Goal: Task Accomplishment & Management: Manage account settings

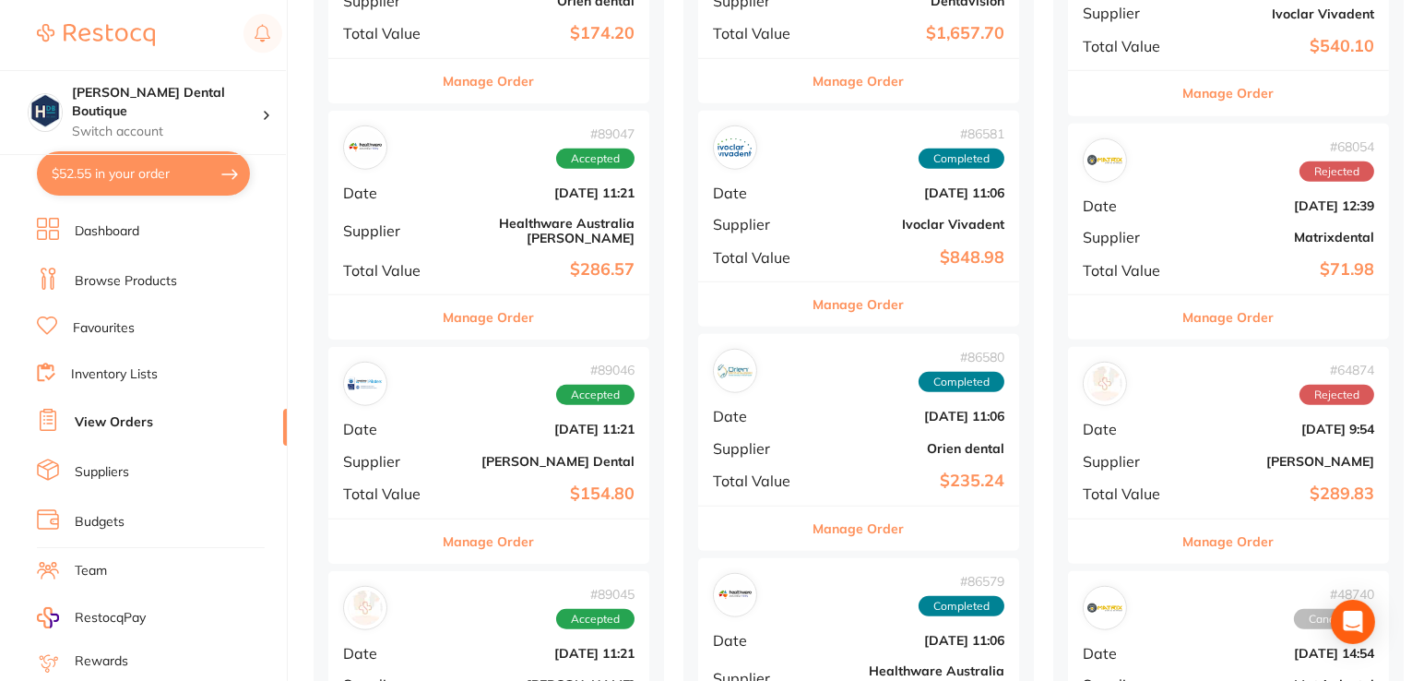
scroll to position [1568, 0]
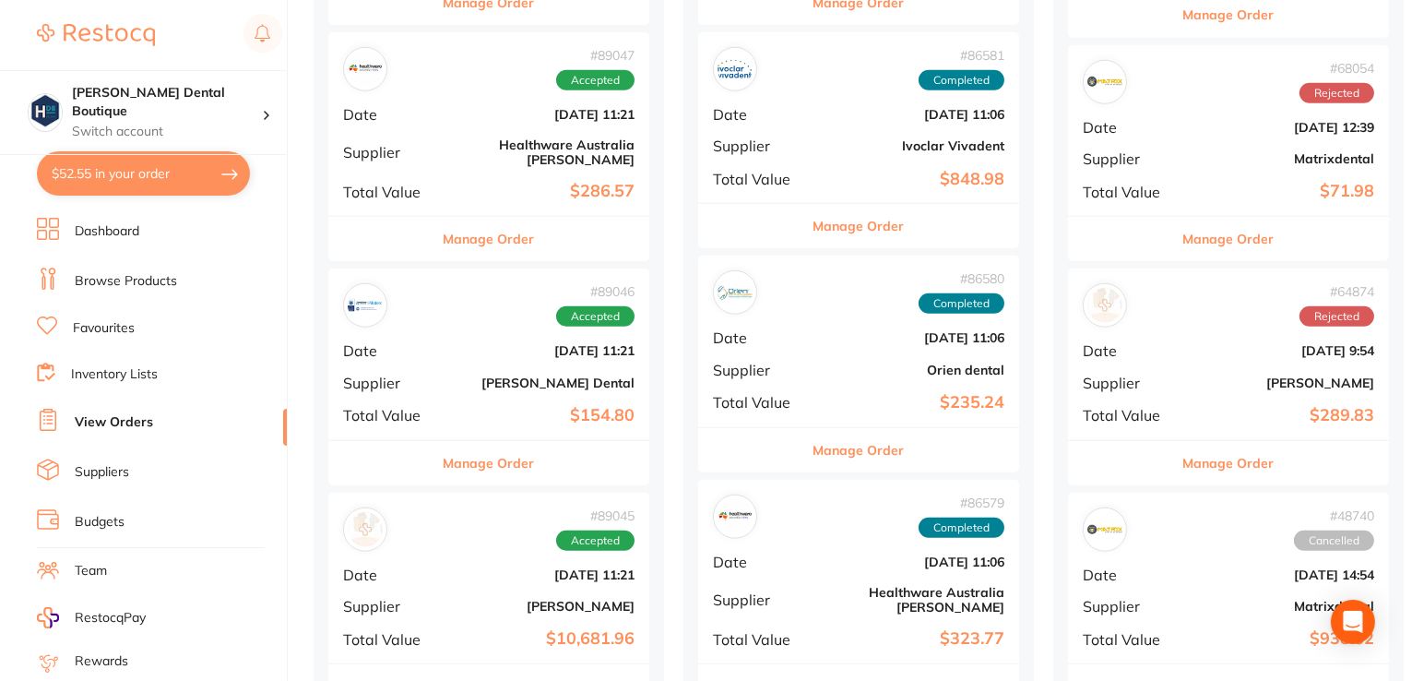
click at [475, 446] on button "Manage Order" at bounding box center [489, 463] width 91 height 44
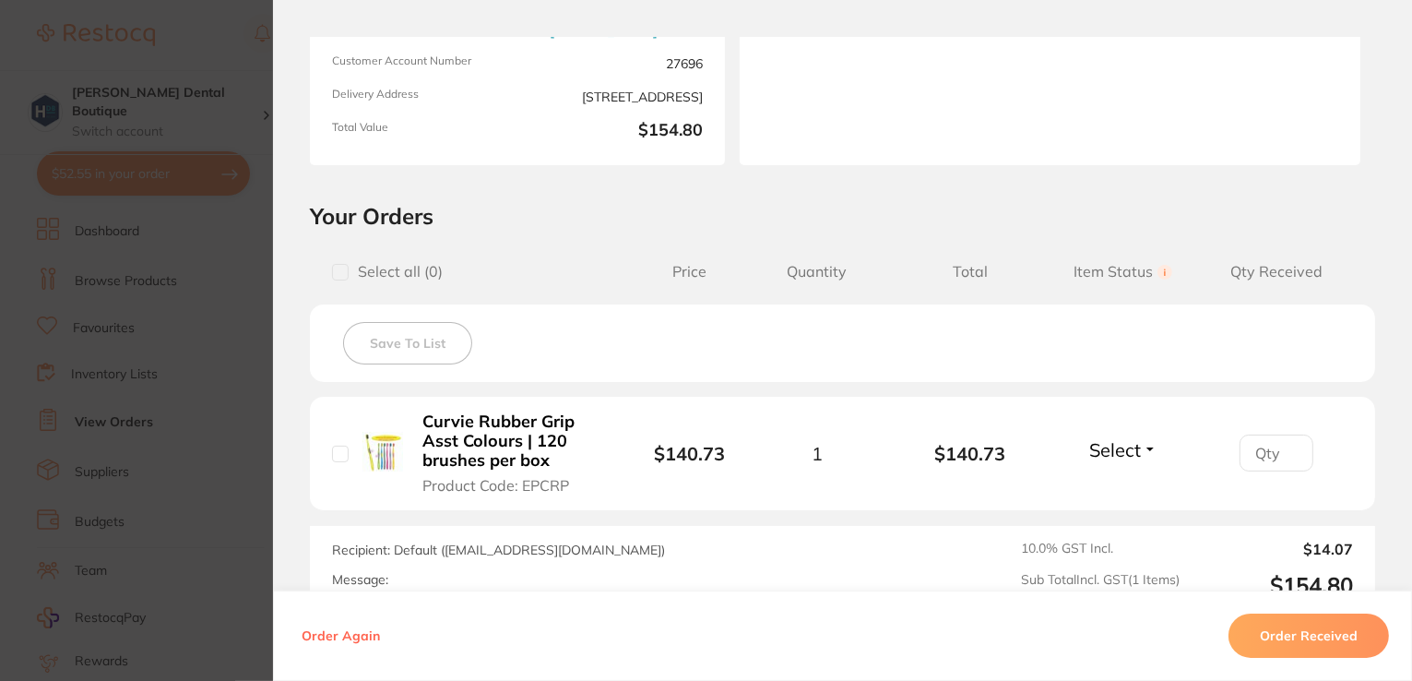
scroll to position [458, 0]
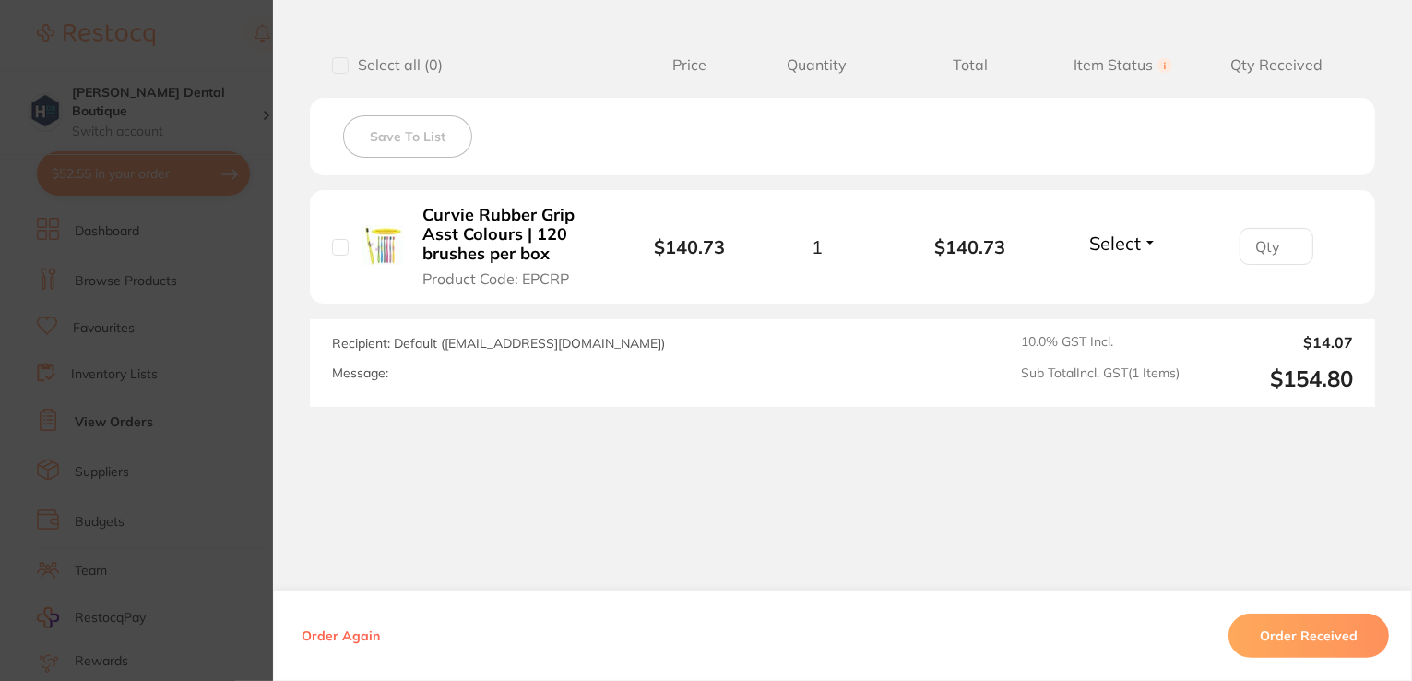
click at [1301, 625] on button "Order Received" at bounding box center [1309, 635] width 161 height 44
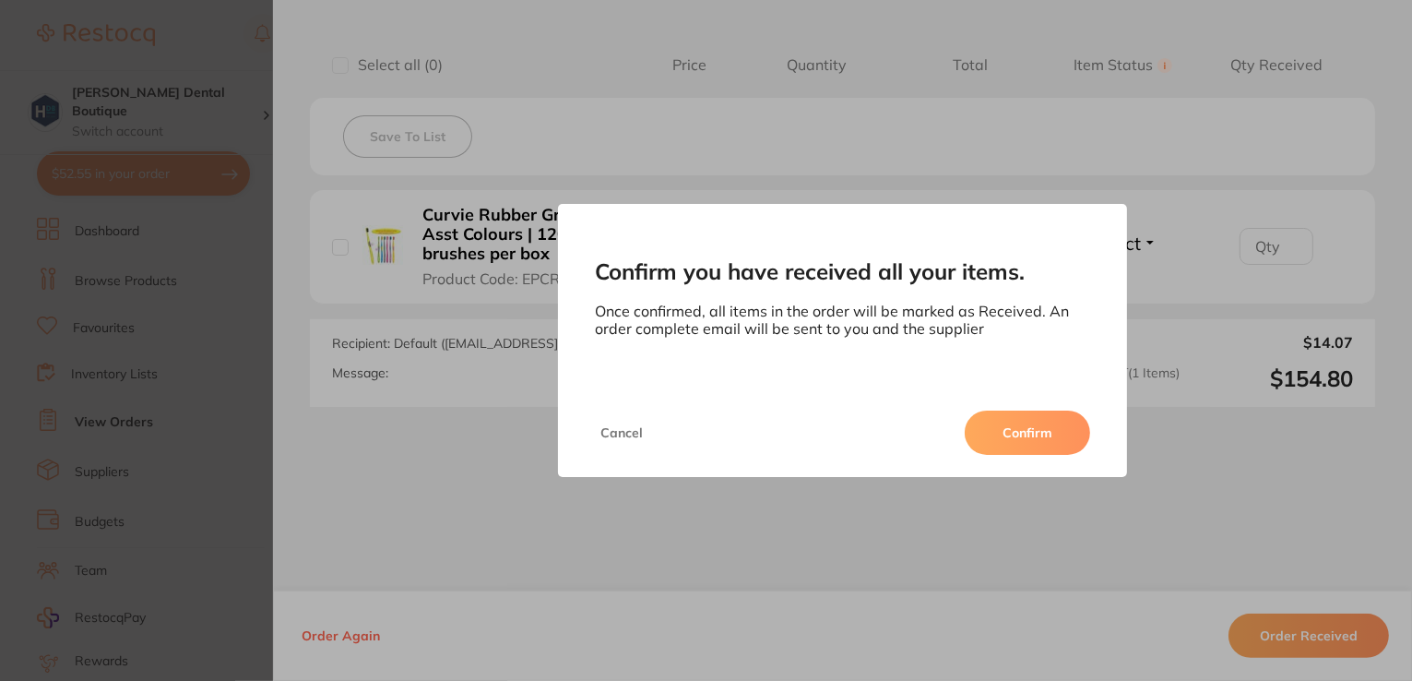
click at [1024, 425] on button "Confirm" at bounding box center [1027, 432] width 125 height 44
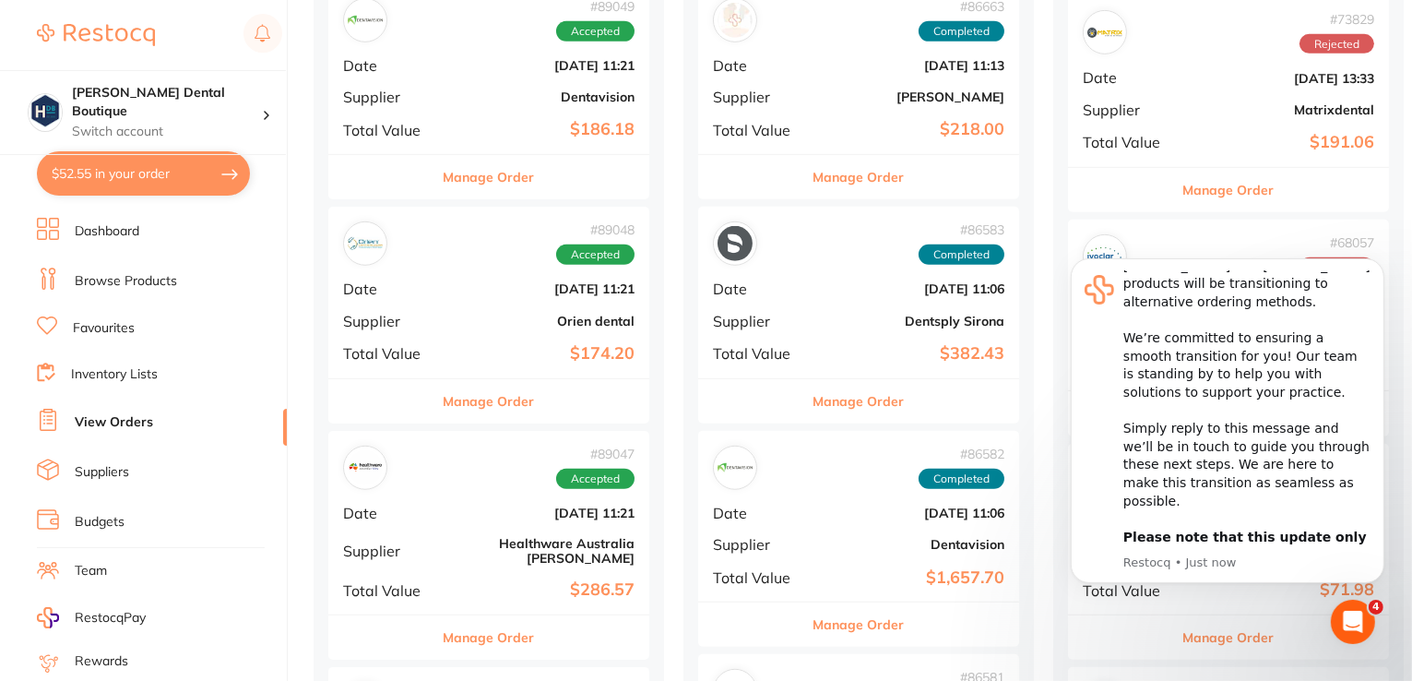
scroll to position [1199, 0]
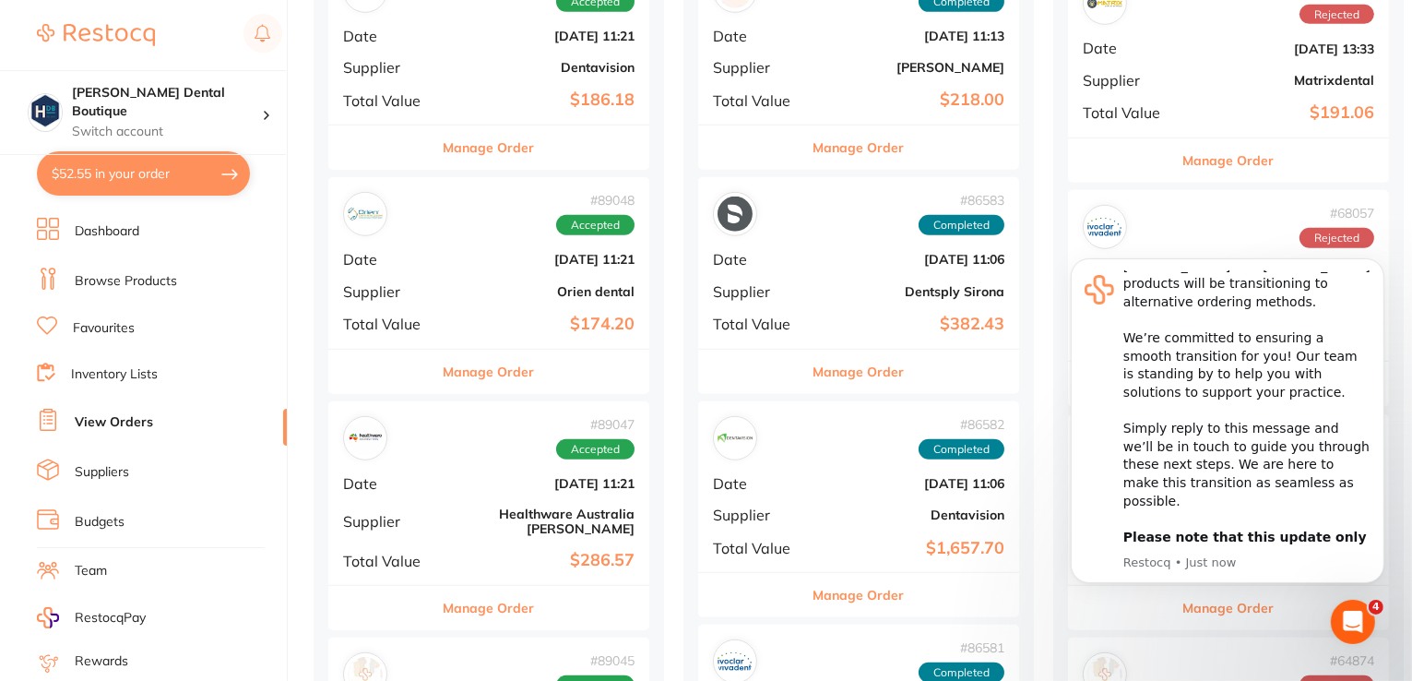
click at [500, 376] on button "Manage Order" at bounding box center [489, 372] width 91 height 44
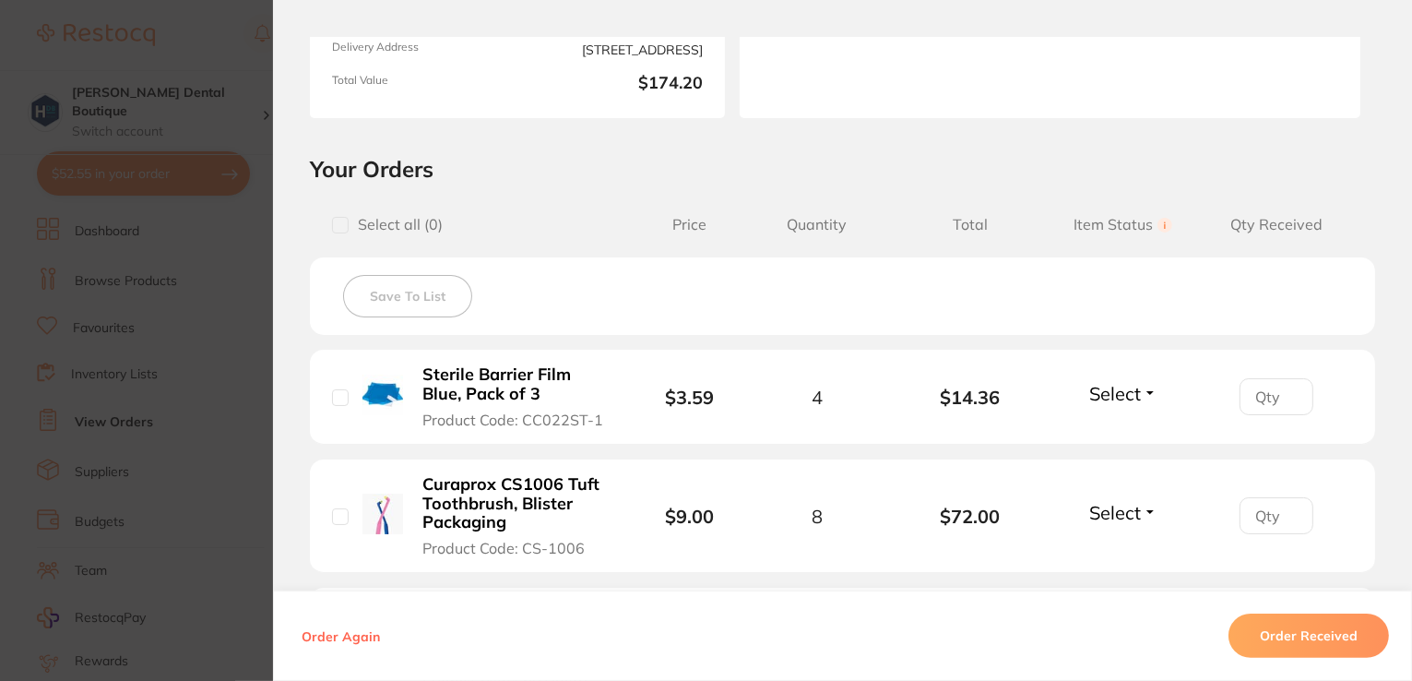
scroll to position [461, 0]
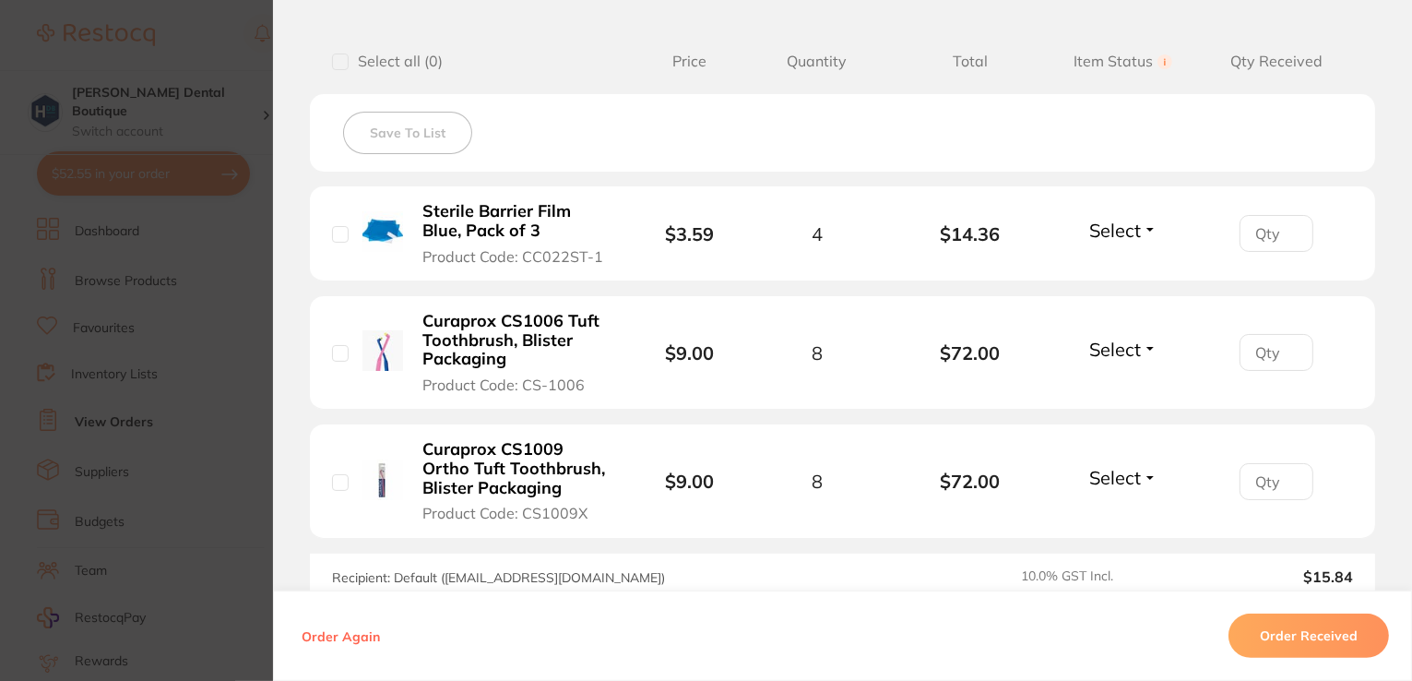
click at [1283, 637] on button "Order Received" at bounding box center [1309, 635] width 161 height 44
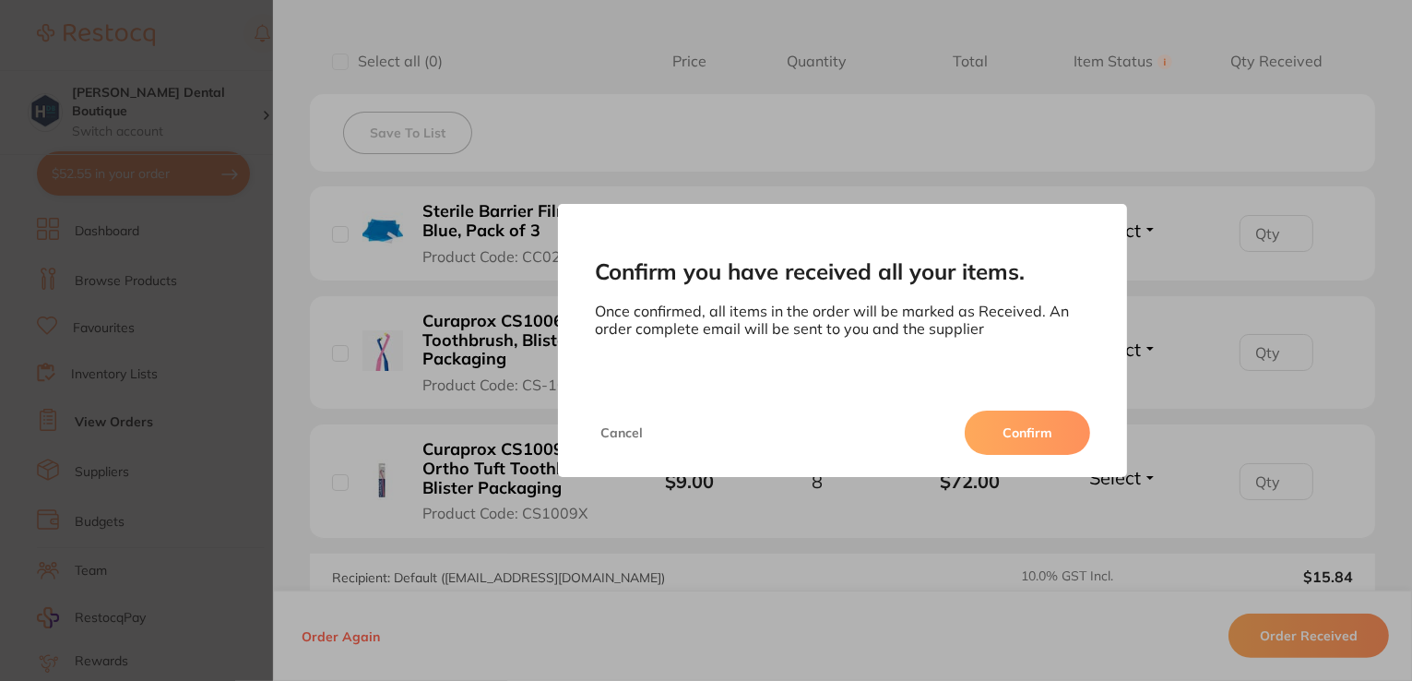
scroll to position [0, 0]
drag, startPoint x: 1032, startPoint y: 436, endPoint x: 6, endPoint y: 200, distance: 1053.5
click at [1032, 436] on button "Confirm" at bounding box center [1027, 432] width 125 height 44
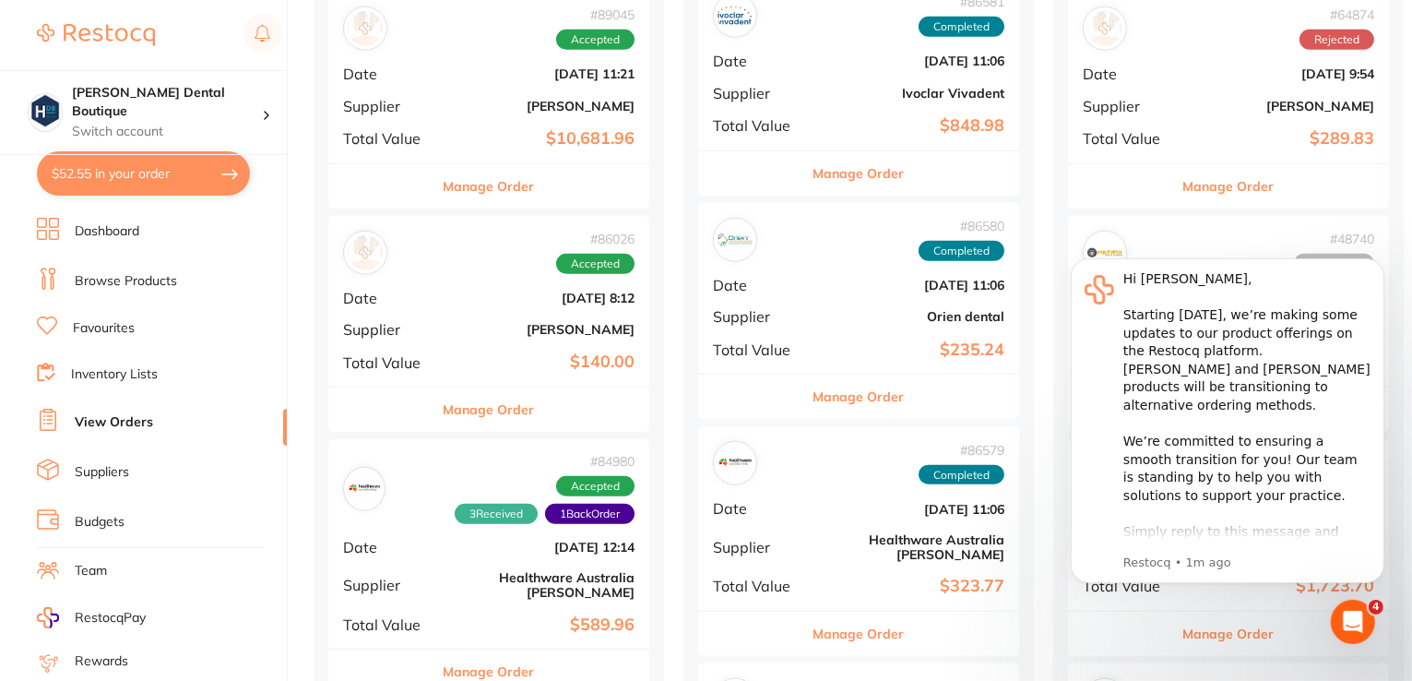
scroll to position [1568, 0]
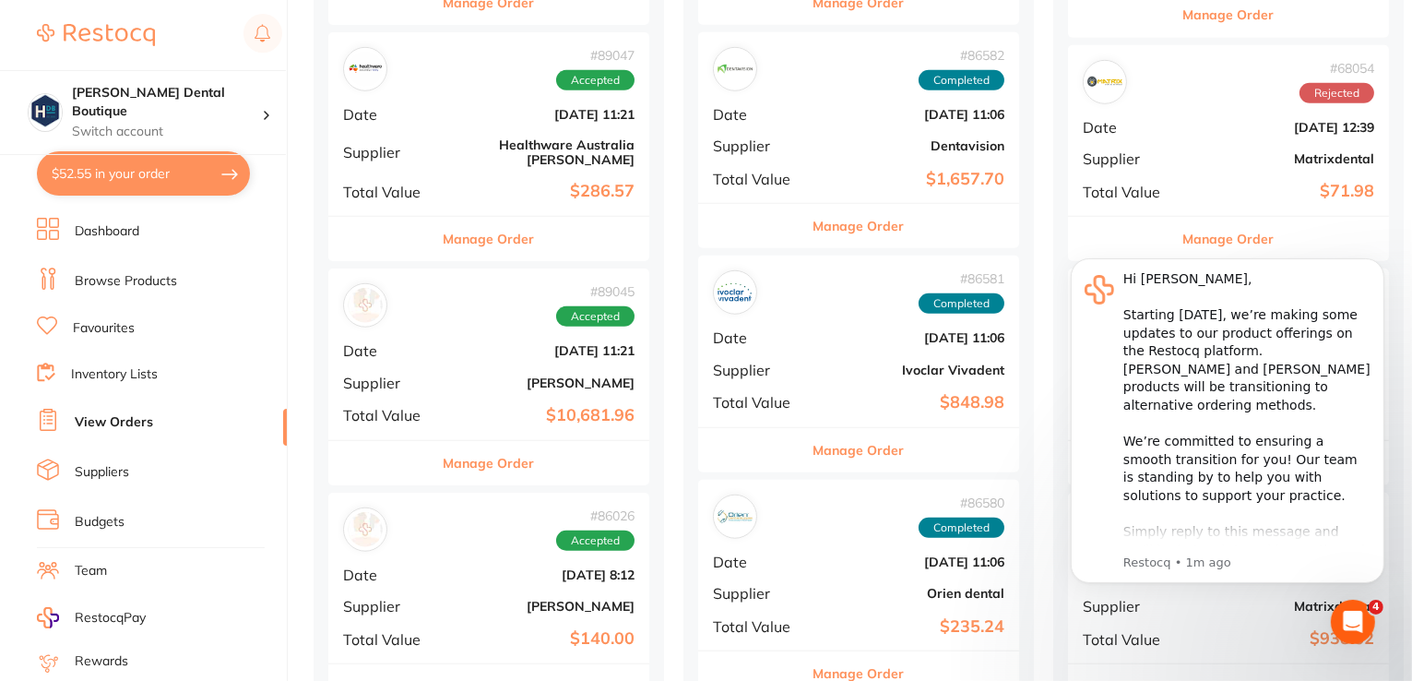
click at [498, 446] on button "Manage Order" at bounding box center [489, 463] width 91 height 44
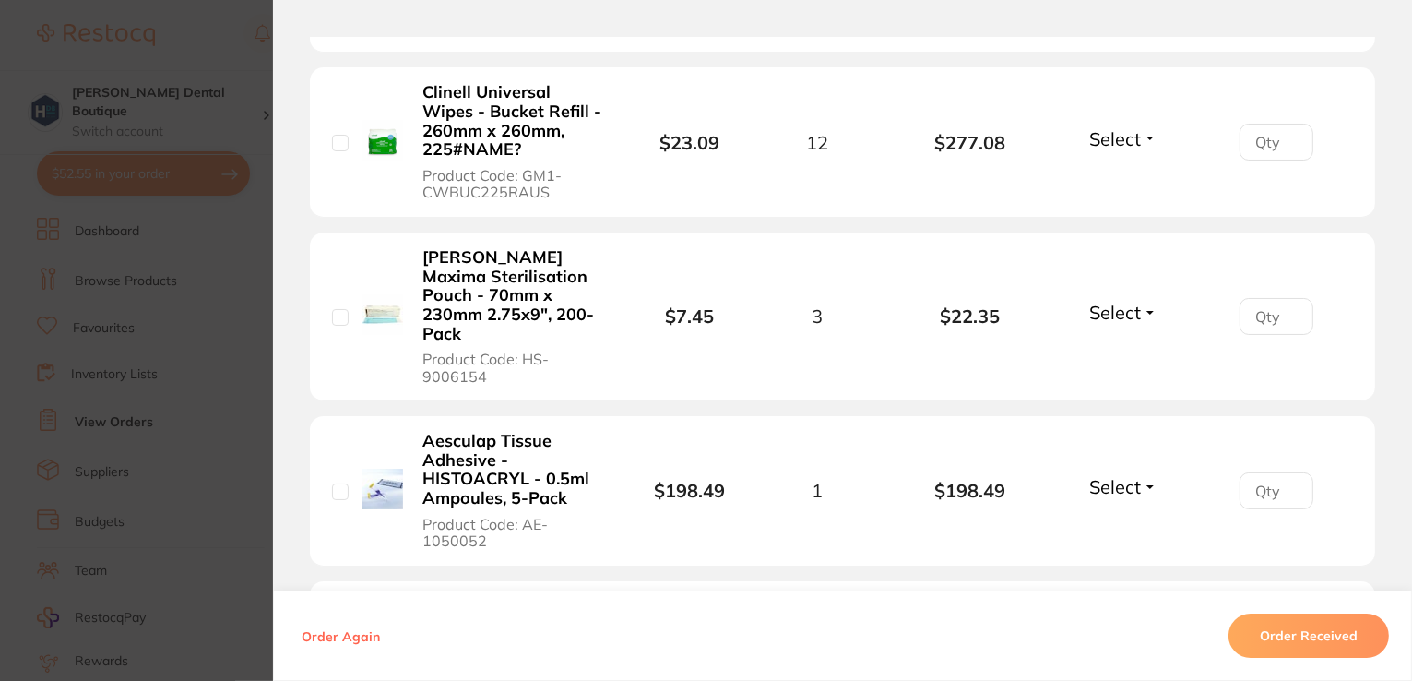
scroll to position [6550, 0]
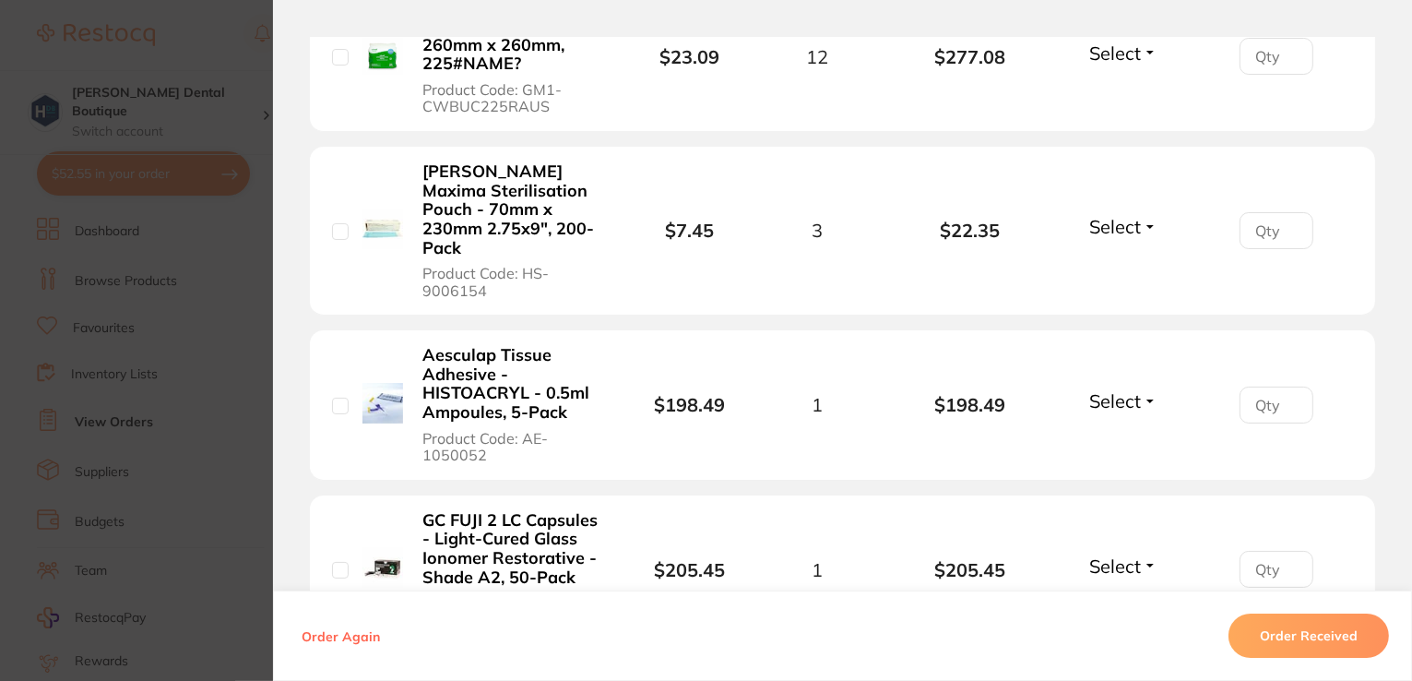
click at [1136, 389] on button "Select" at bounding box center [1123, 400] width 79 height 23
click at [1100, 434] on span "Received" at bounding box center [1123, 441] width 47 height 14
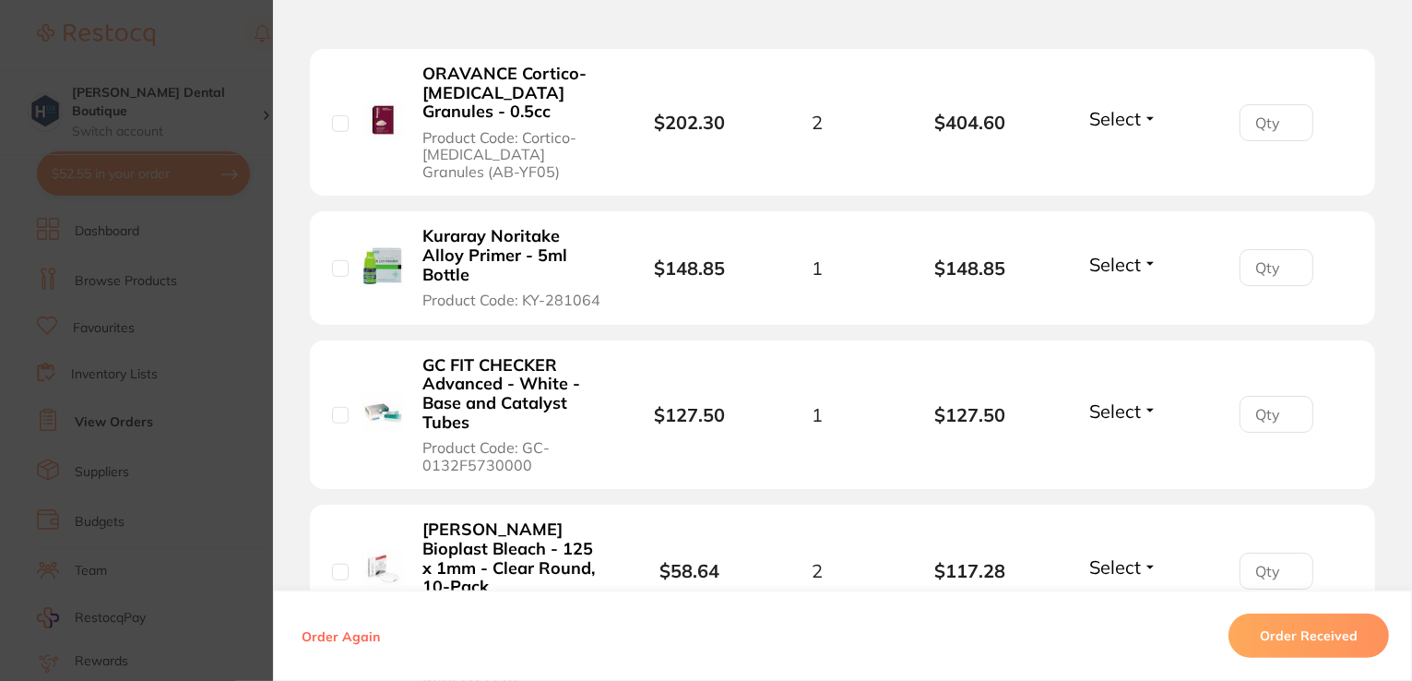
scroll to position [1199, 0]
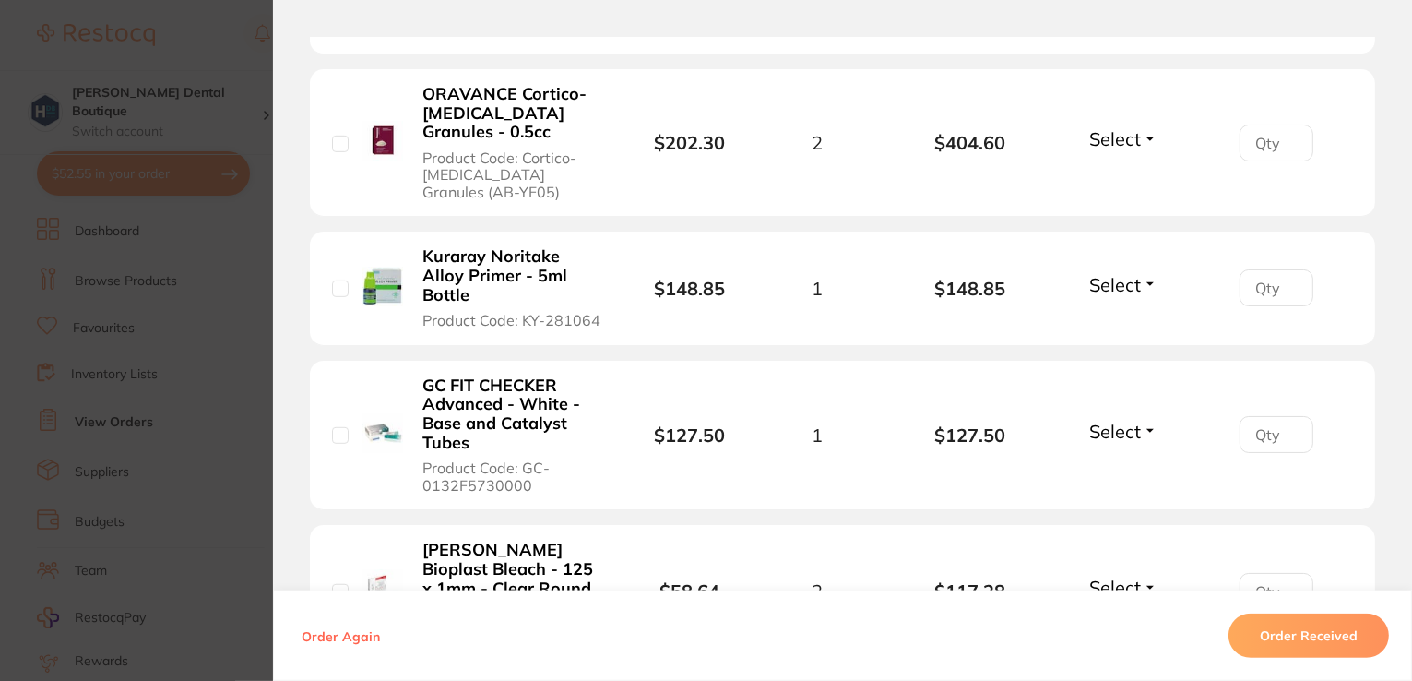
click at [1124, 273] on span "Select" at bounding box center [1115, 284] width 52 height 23
click at [1110, 317] on span "Received" at bounding box center [1123, 324] width 47 height 14
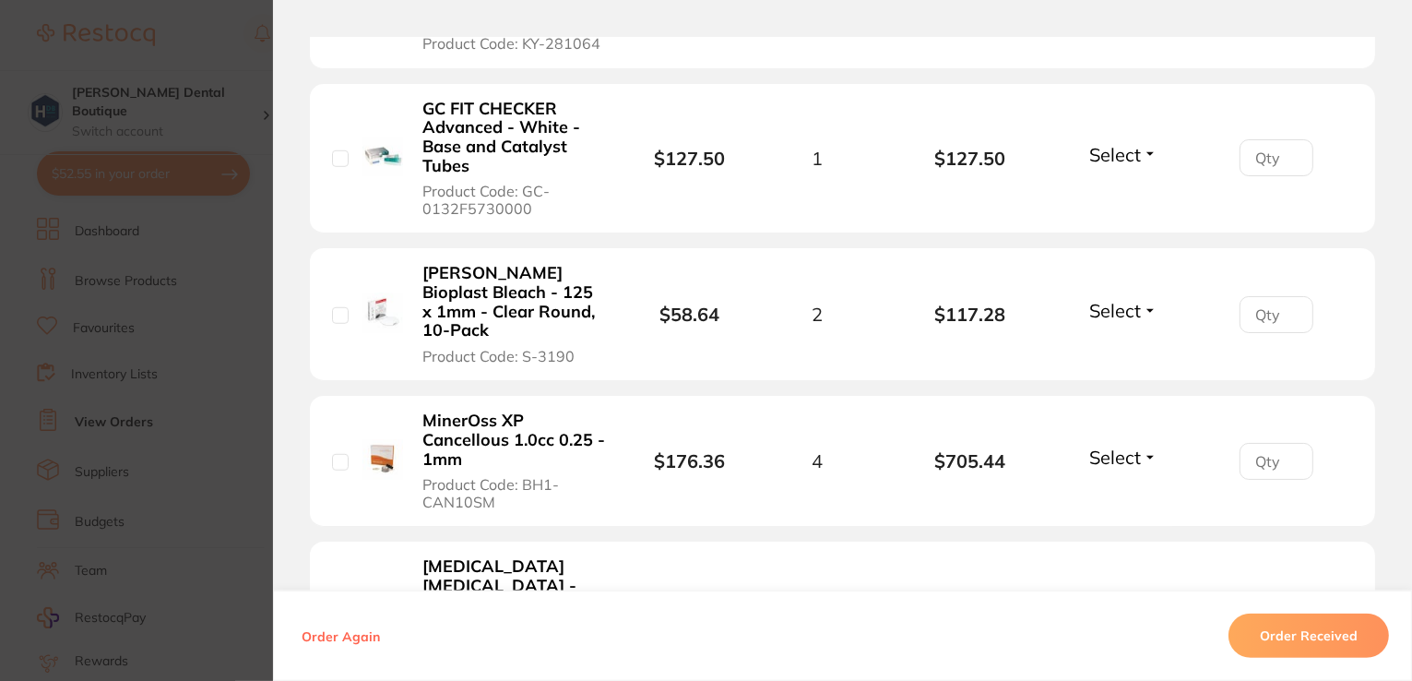
scroll to position [830, 0]
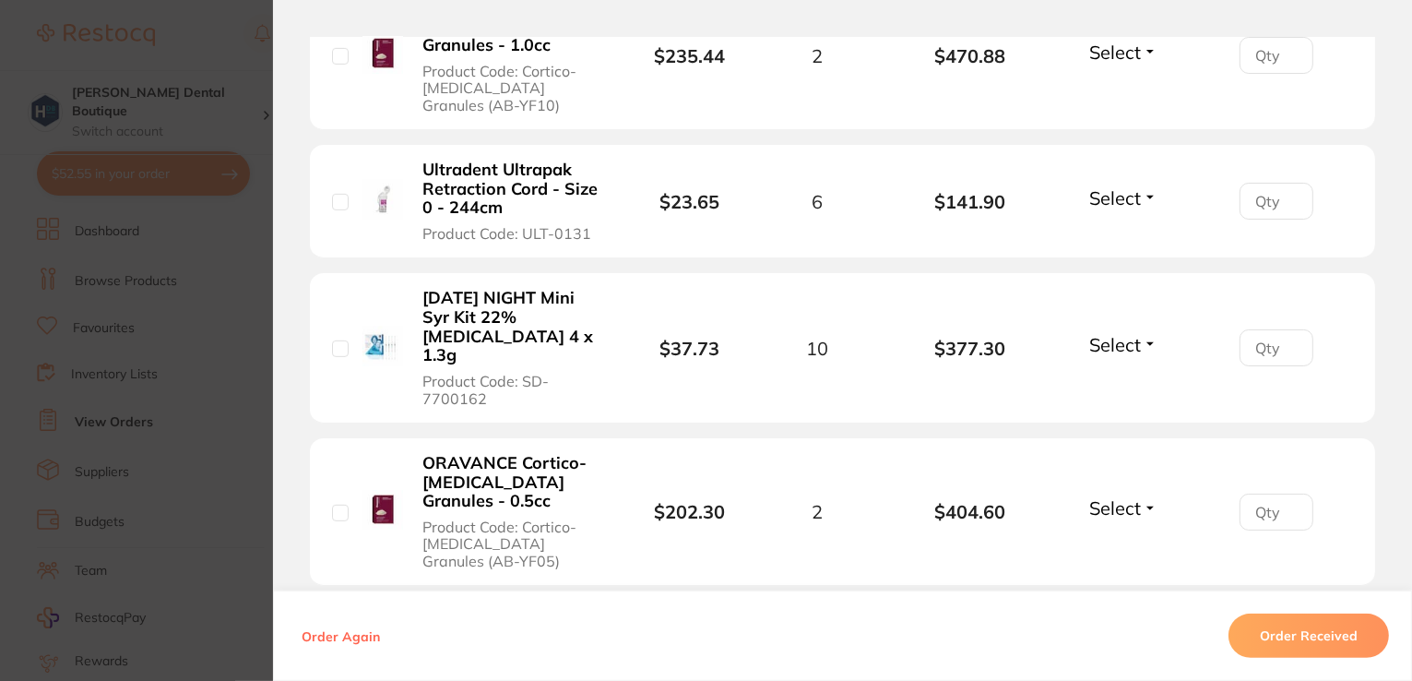
click at [208, 32] on section "Order ID: Restocq- 89045 Order Information 2 Received Accepted Order Order Date…" at bounding box center [706, 340] width 1412 height 681
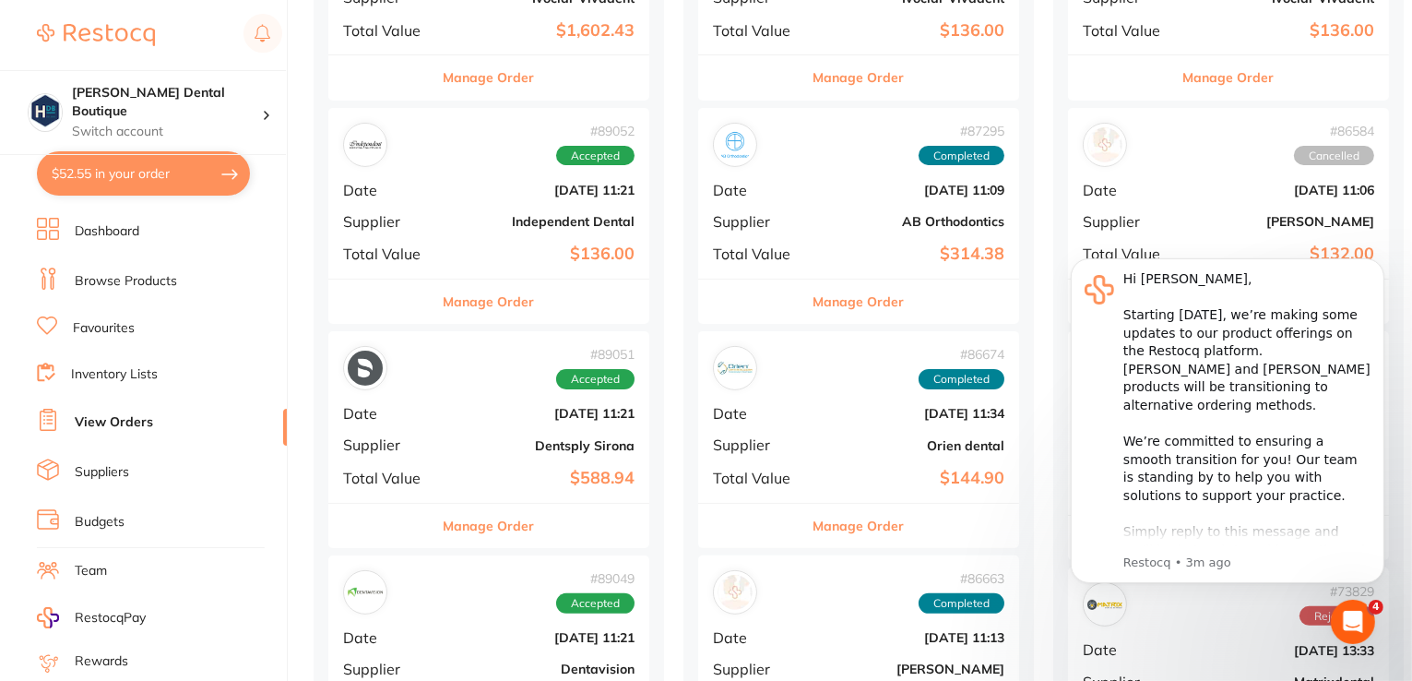
scroll to position [553, 0]
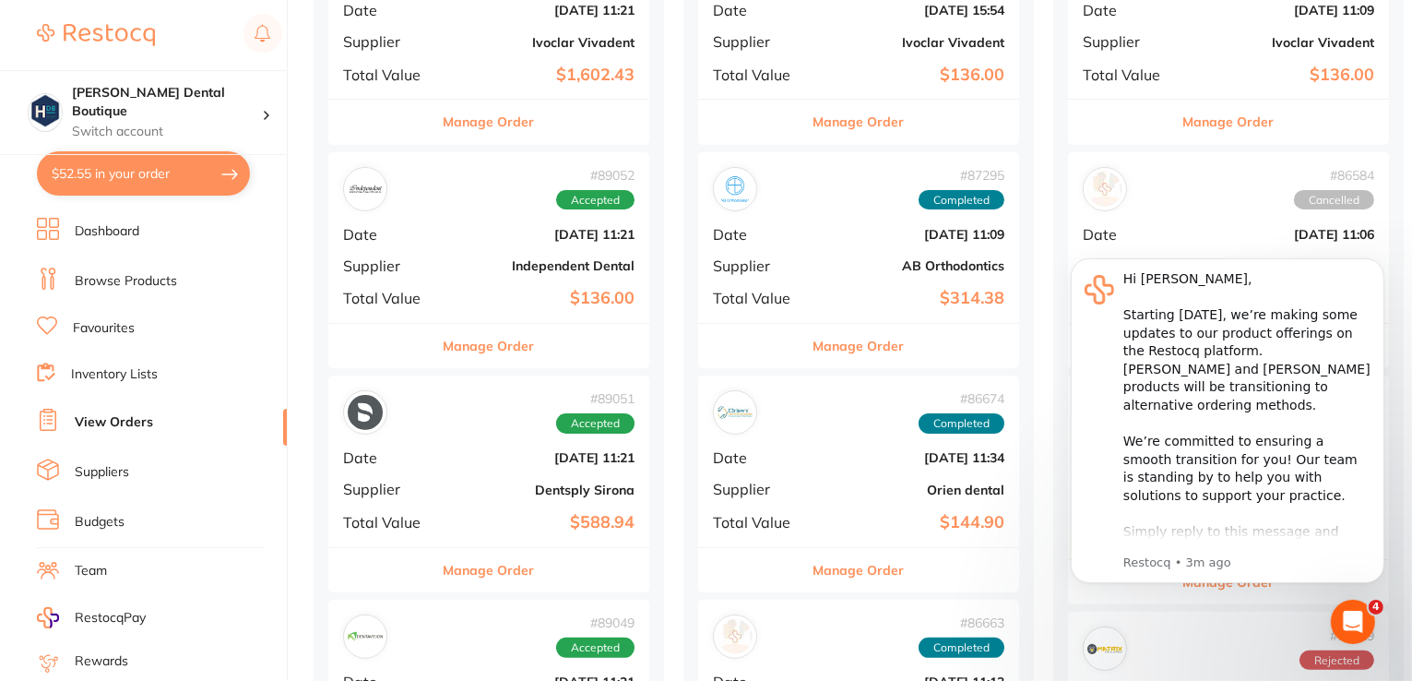
click at [529, 355] on button "Manage Order" at bounding box center [489, 346] width 91 height 44
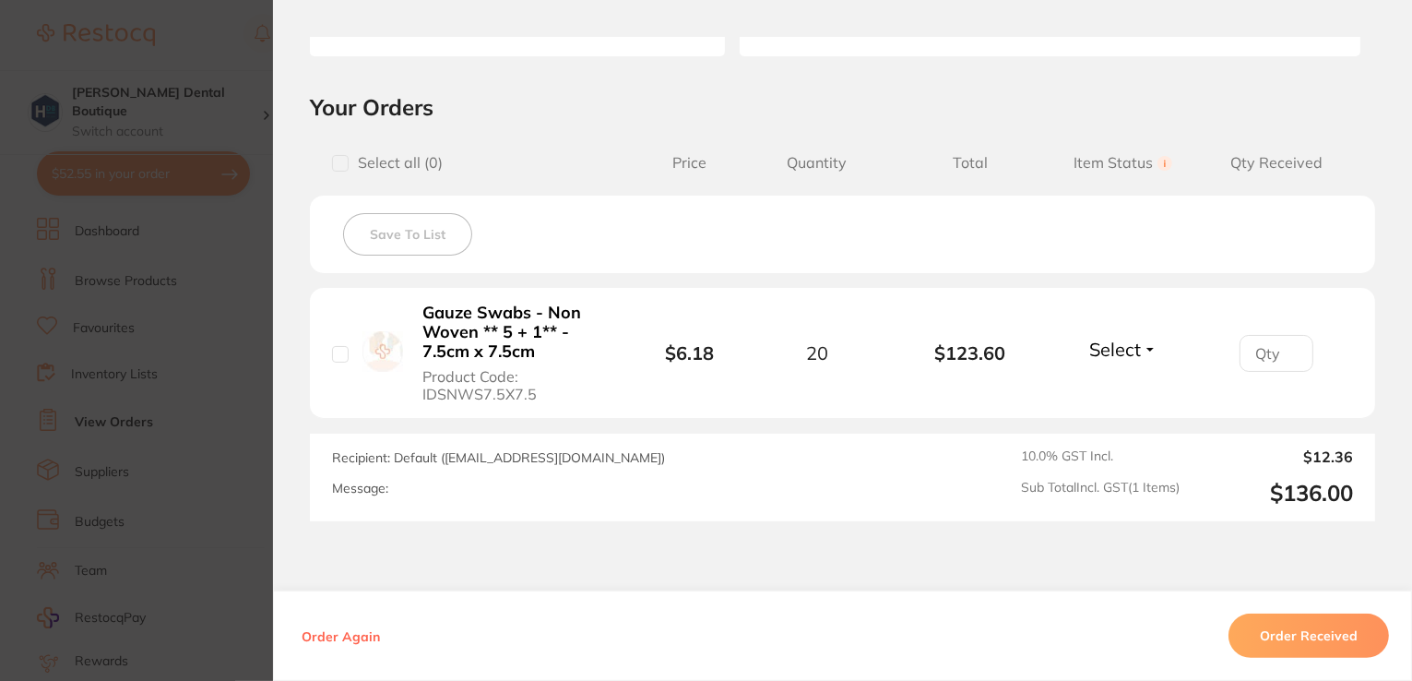
scroll to position [474, 0]
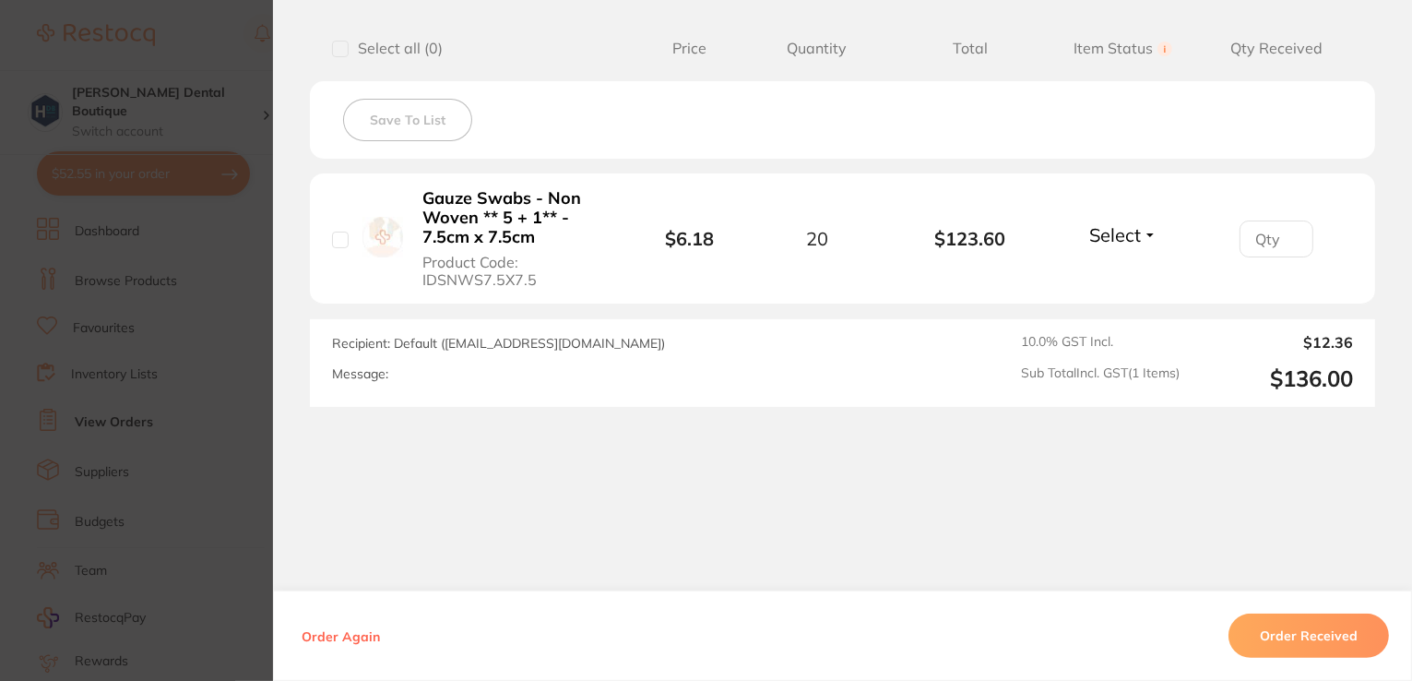
click at [1310, 619] on button "Order Received" at bounding box center [1309, 635] width 161 height 44
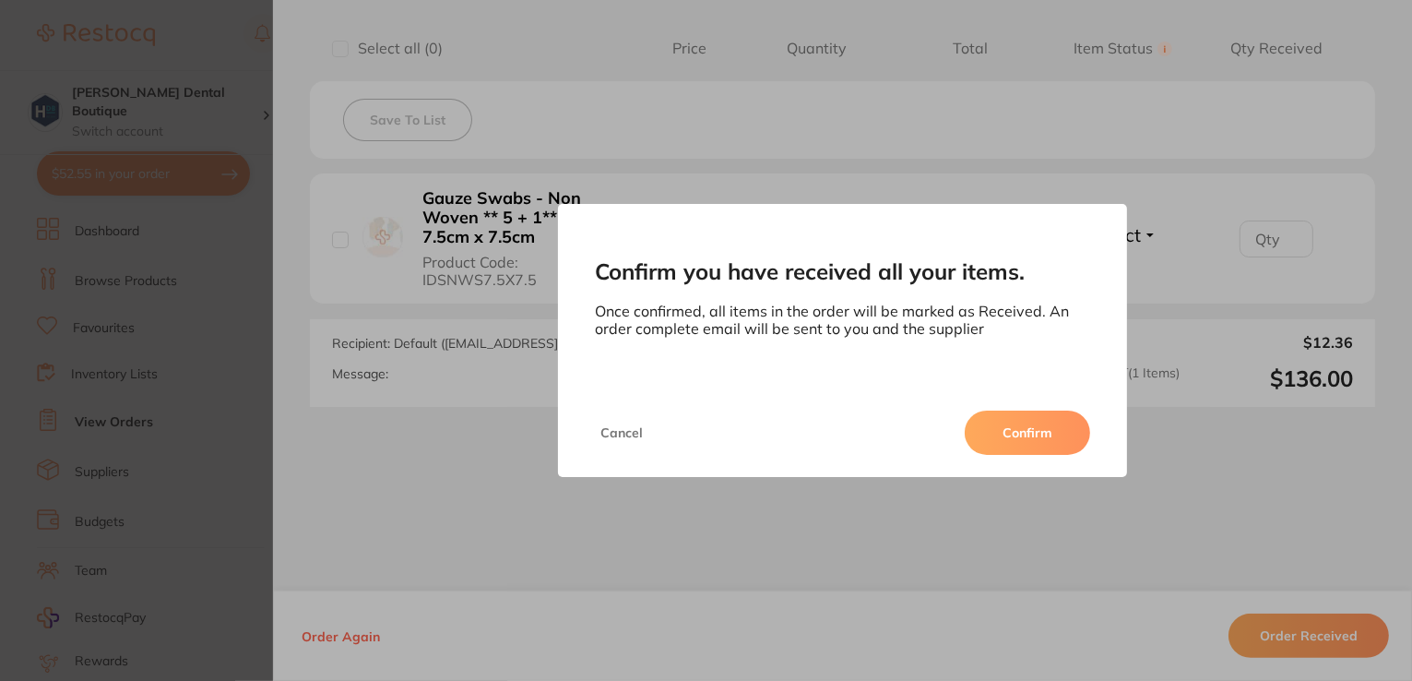
scroll to position [0, 0]
click at [1029, 430] on button "Confirm" at bounding box center [1027, 432] width 125 height 44
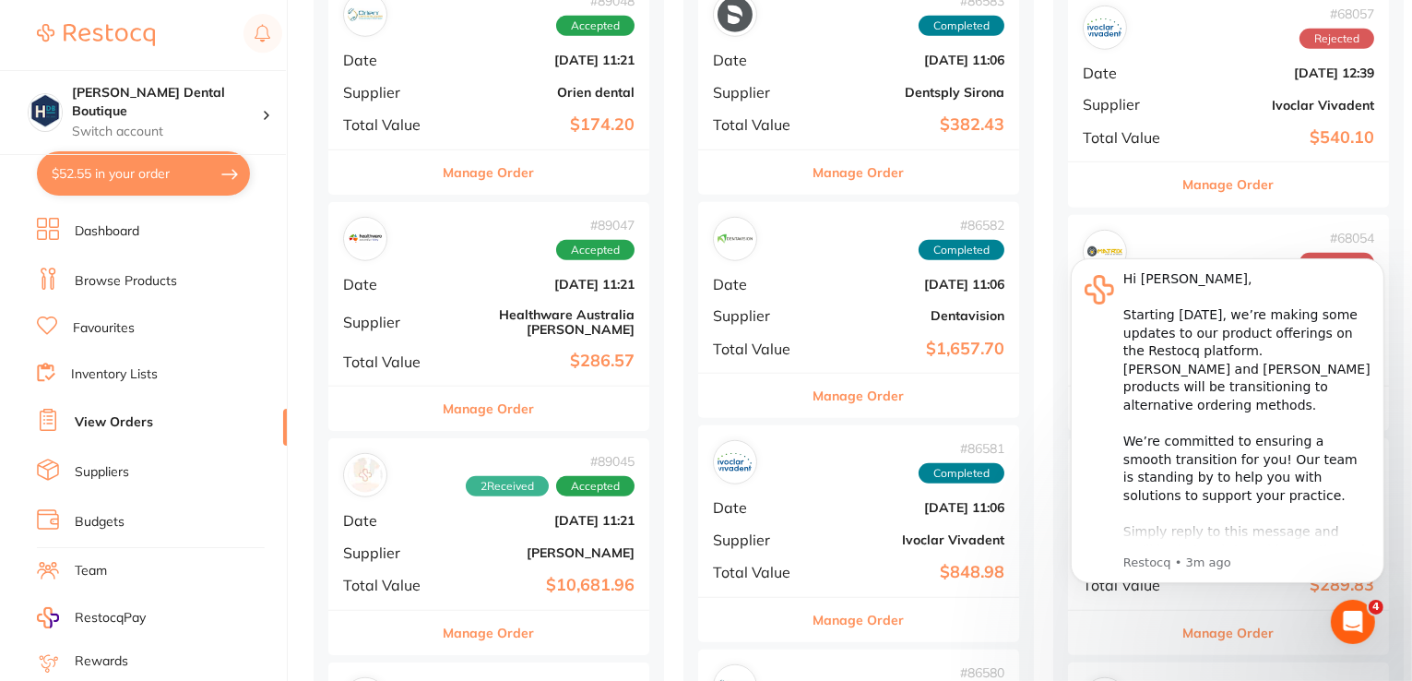
scroll to position [1476, 0]
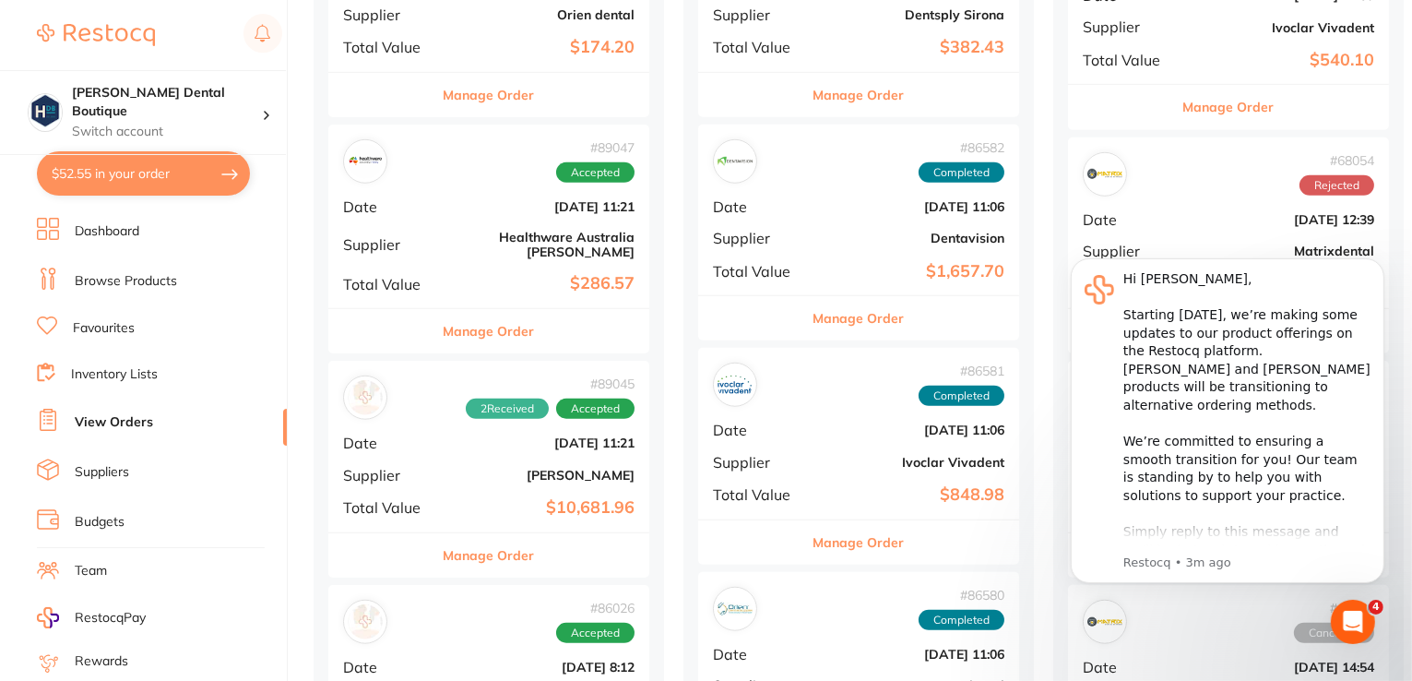
click at [528, 539] on button "Manage Order" at bounding box center [489, 555] width 91 height 44
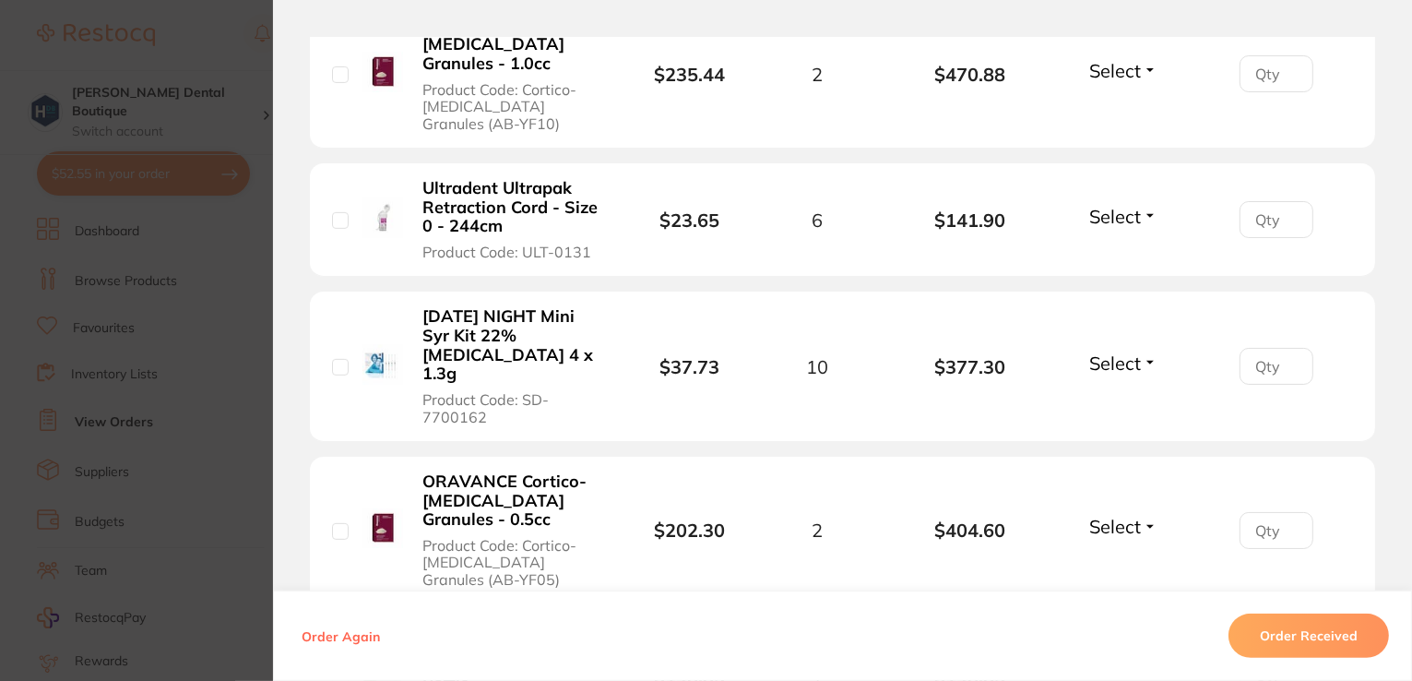
scroll to position [830, 0]
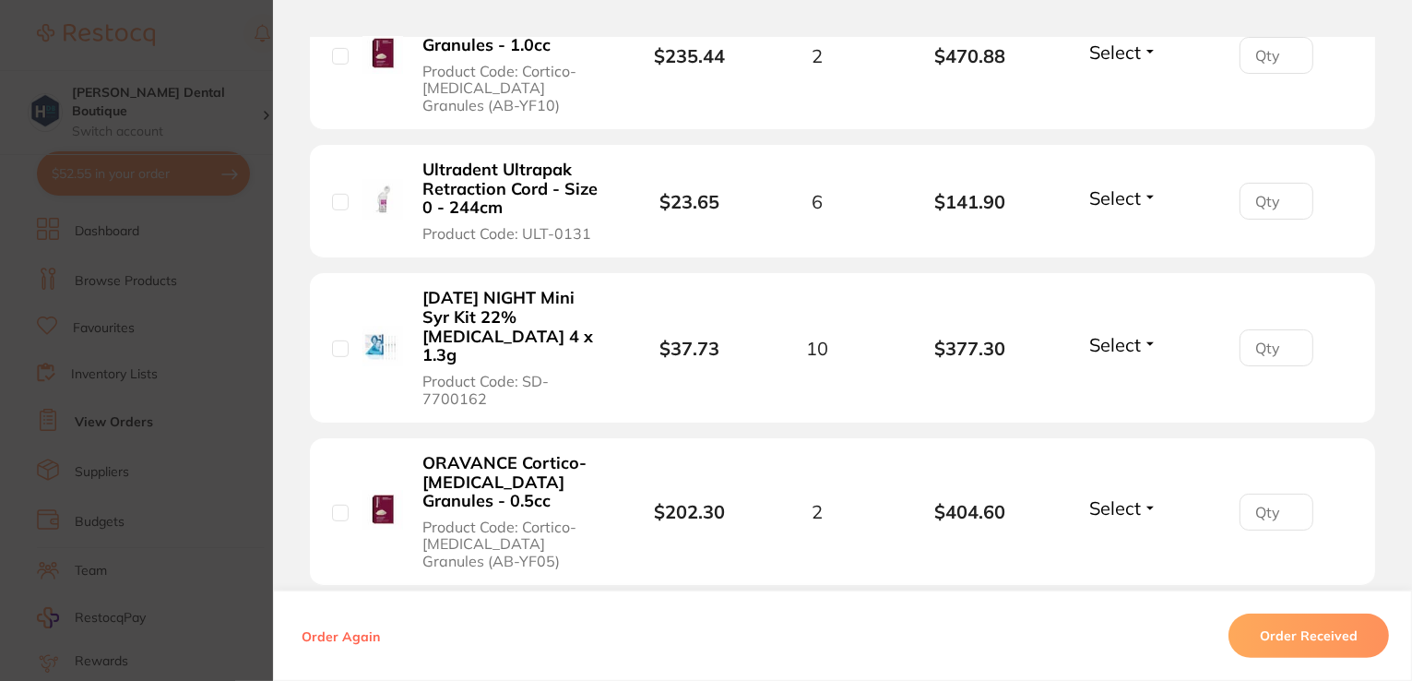
click at [1097, 193] on span "Select" at bounding box center [1115, 197] width 52 height 23
click at [1101, 238] on span "Received" at bounding box center [1123, 238] width 47 height 14
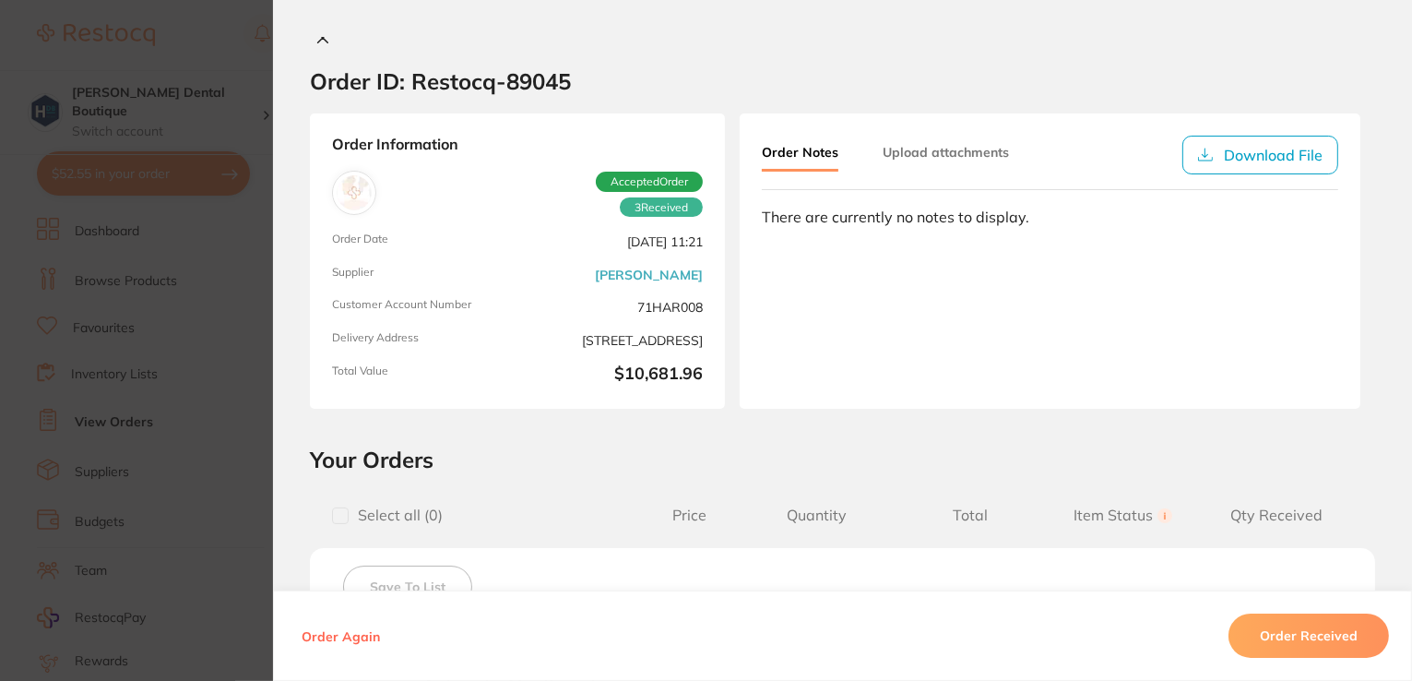
scroll to position [0, 0]
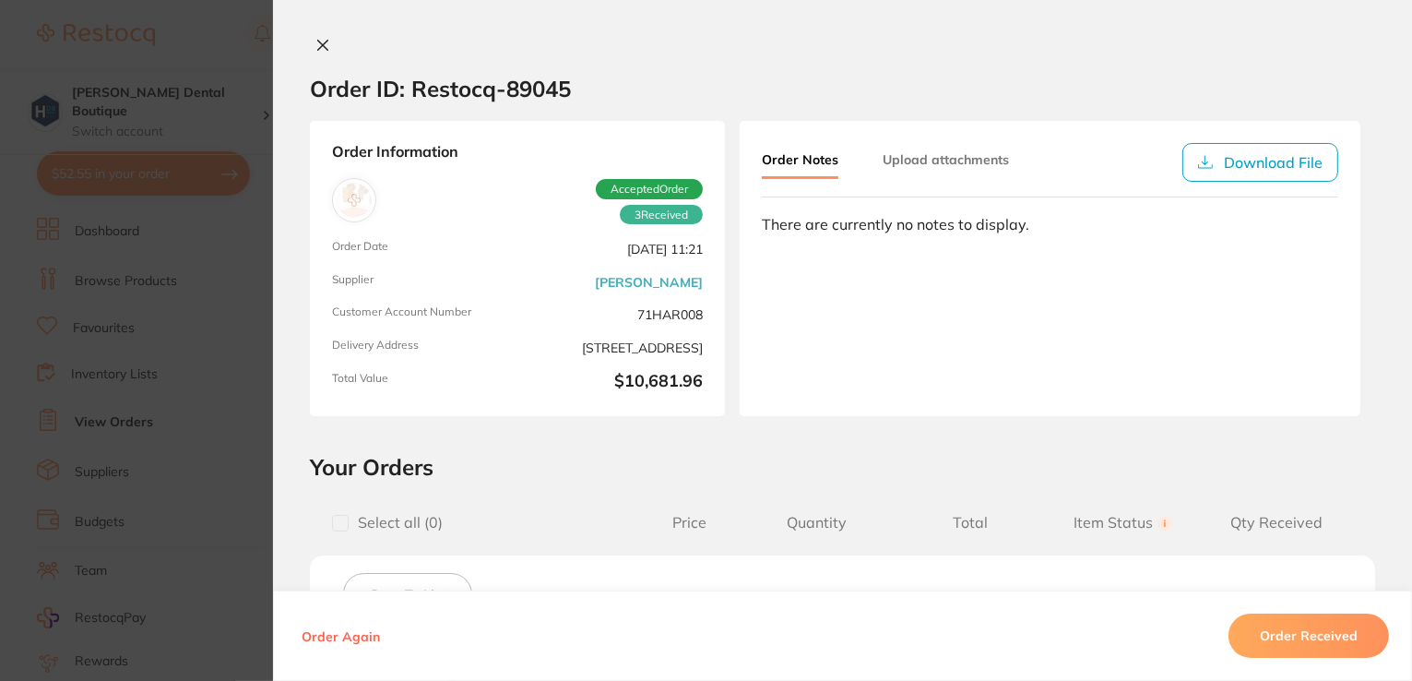
click at [324, 45] on icon at bounding box center [322, 45] width 15 height 15
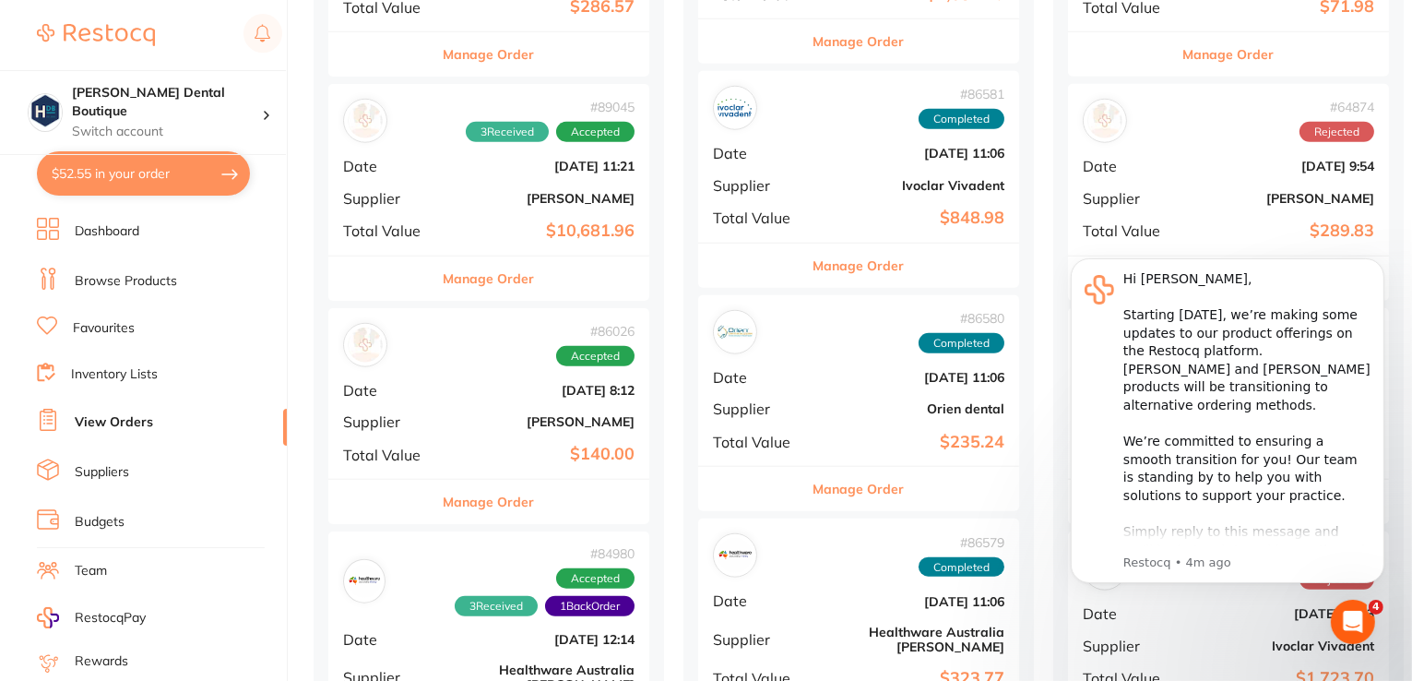
click at [503, 494] on button "Manage Order" at bounding box center [489, 502] width 91 height 44
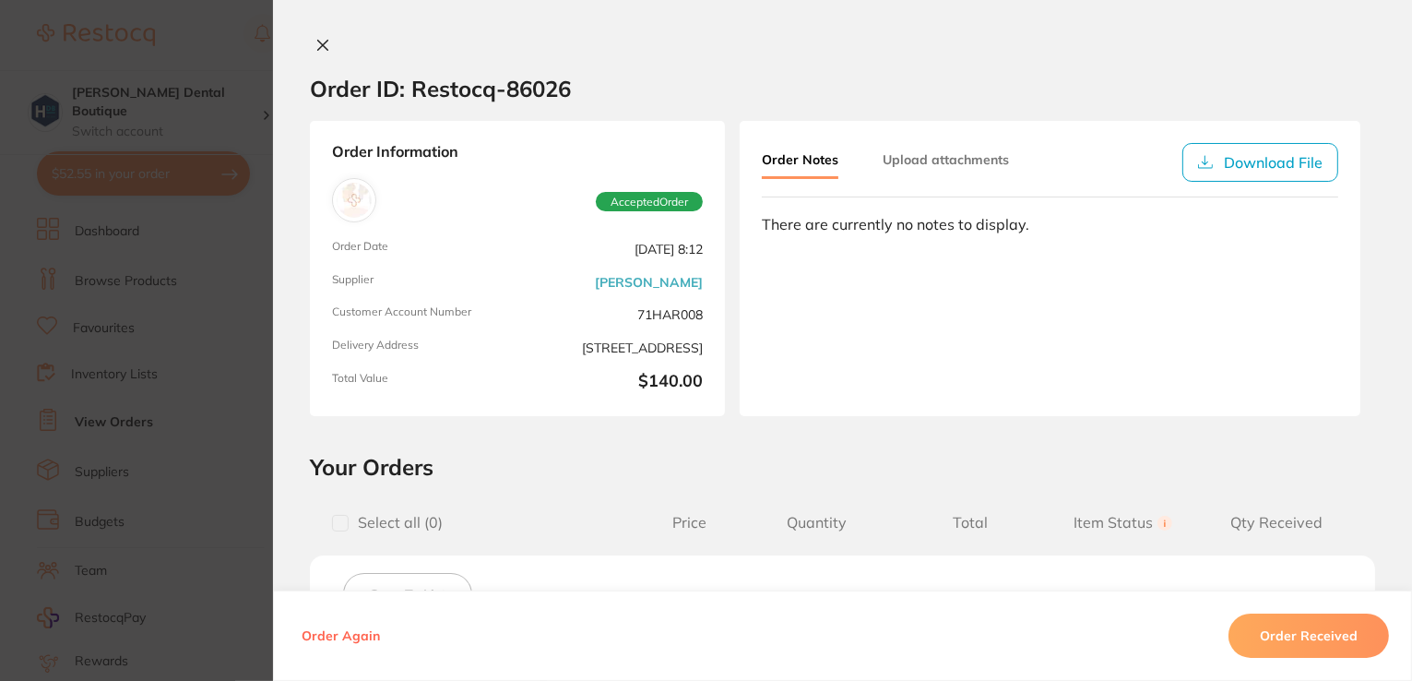
scroll to position [458, 0]
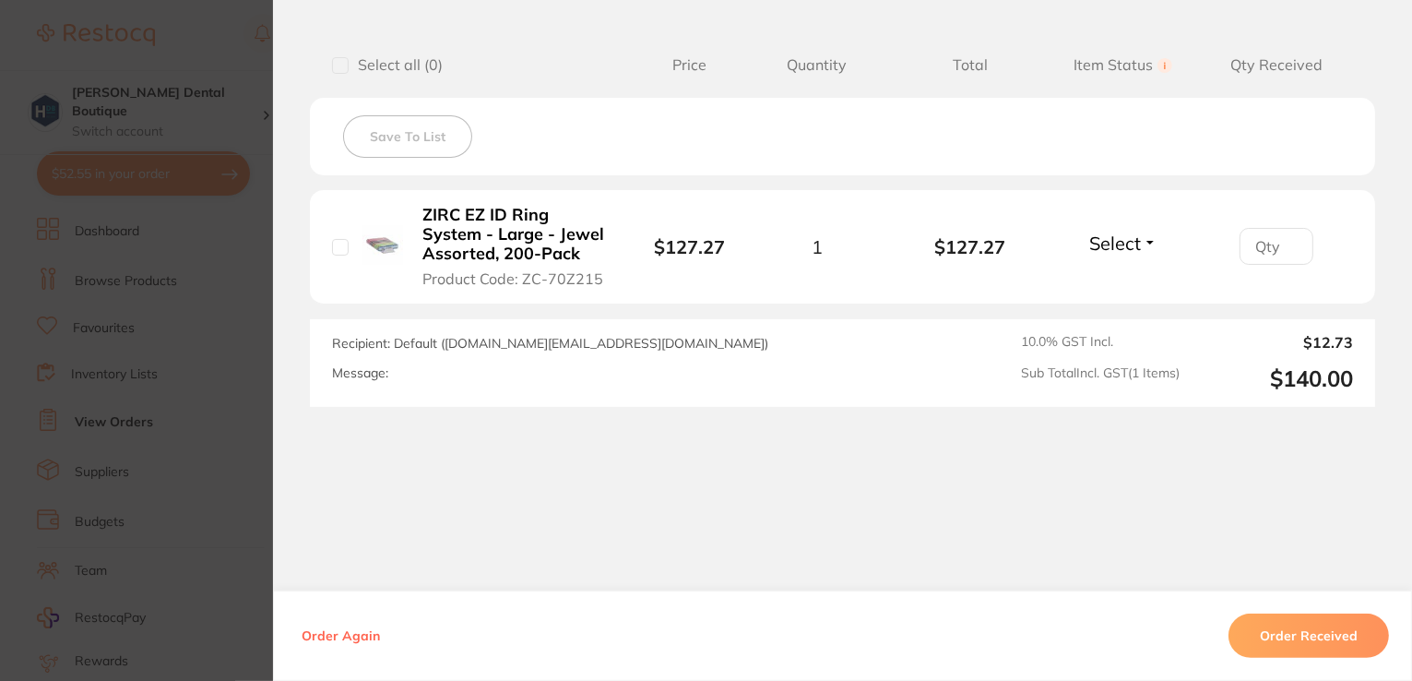
click at [1277, 638] on button "Order Received" at bounding box center [1309, 635] width 161 height 44
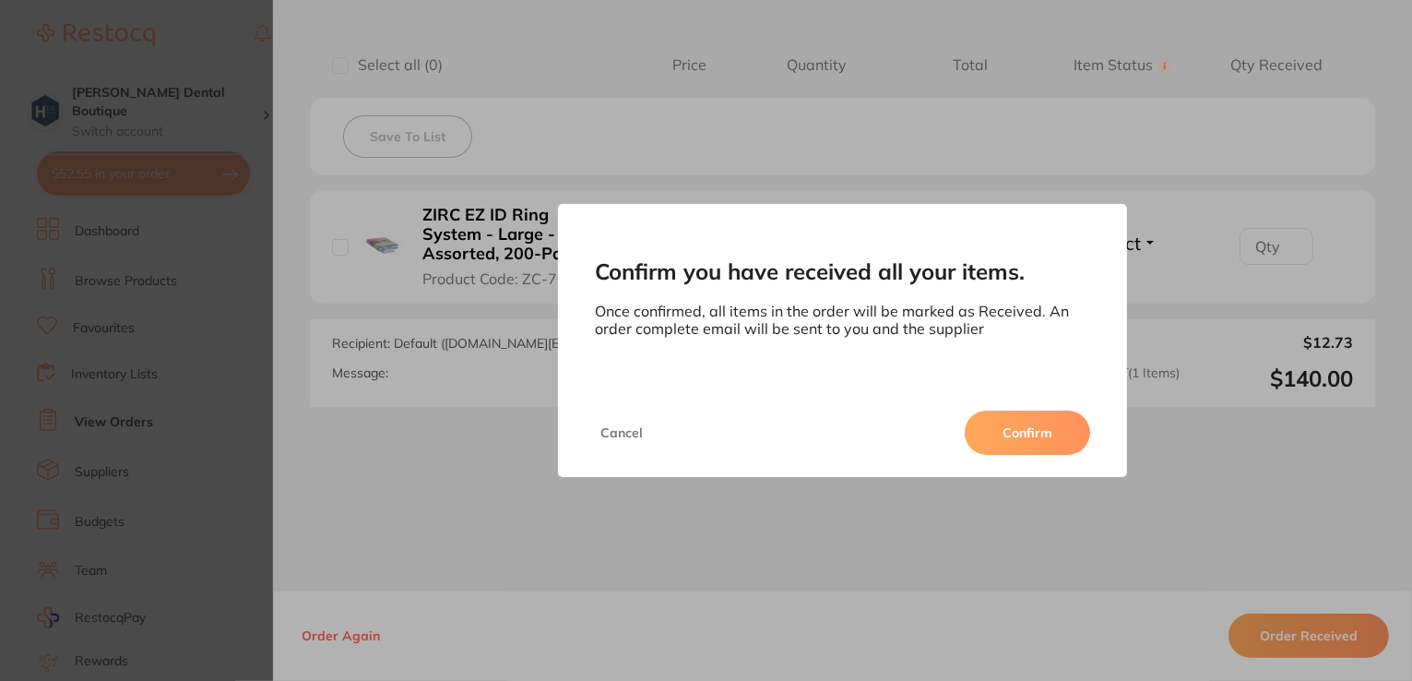
scroll to position [0, 0]
click at [1029, 424] on button "Confirm" at bounding box center [1027, 432] width 125 height 44
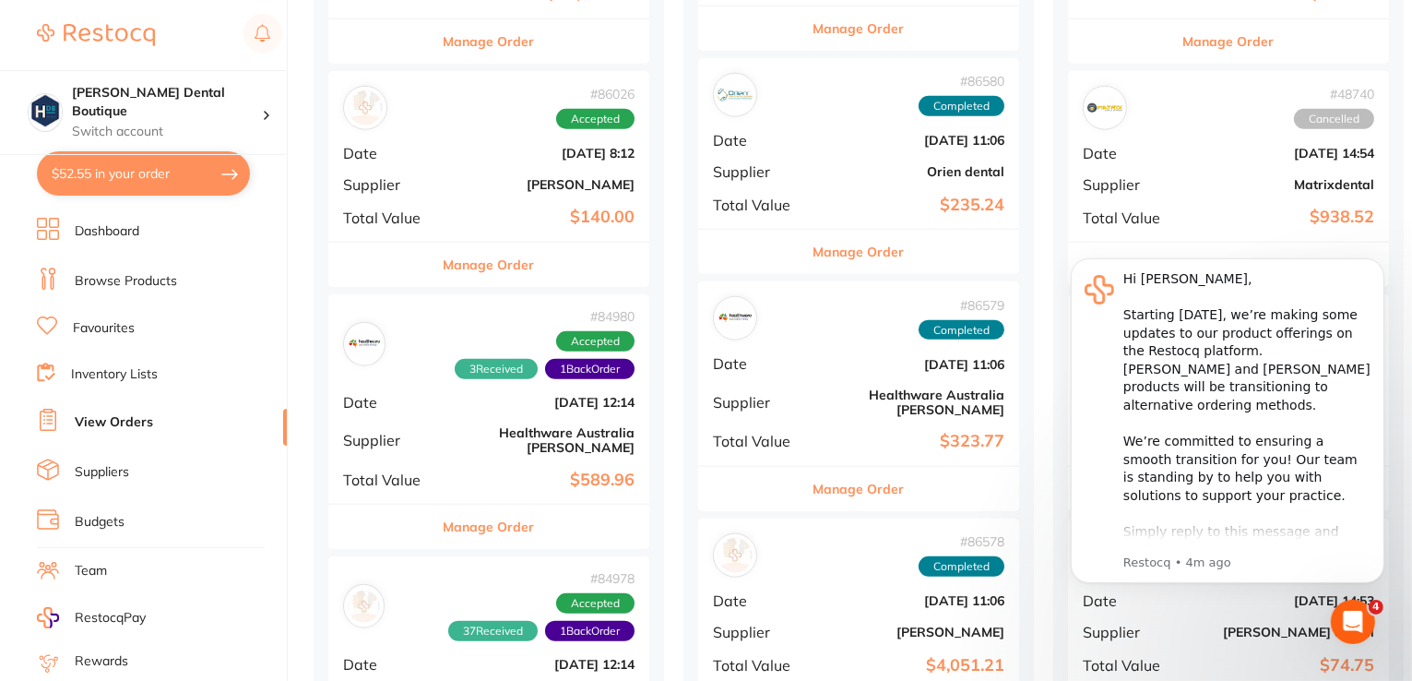
scroll to position [2214, 0]
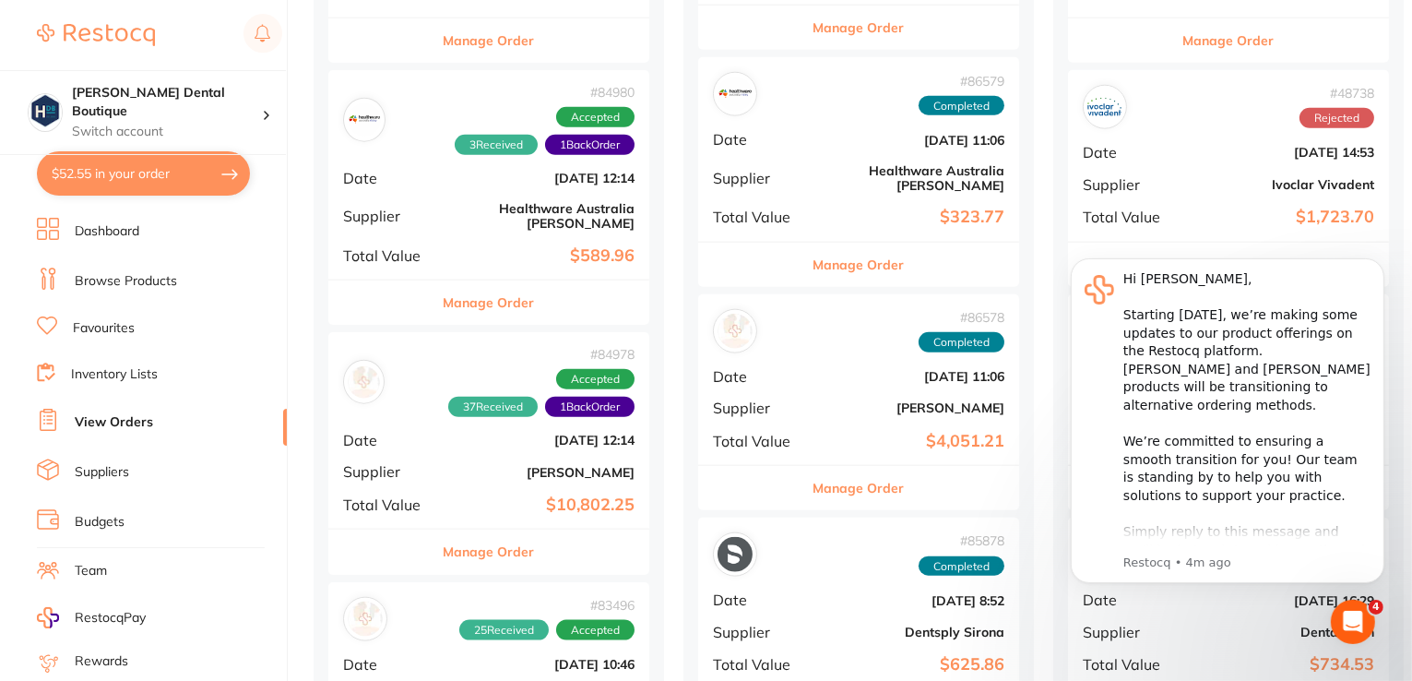
click at [513, 529] on button "Manage Order" at bounding box center [489, 551] width 91 height 44
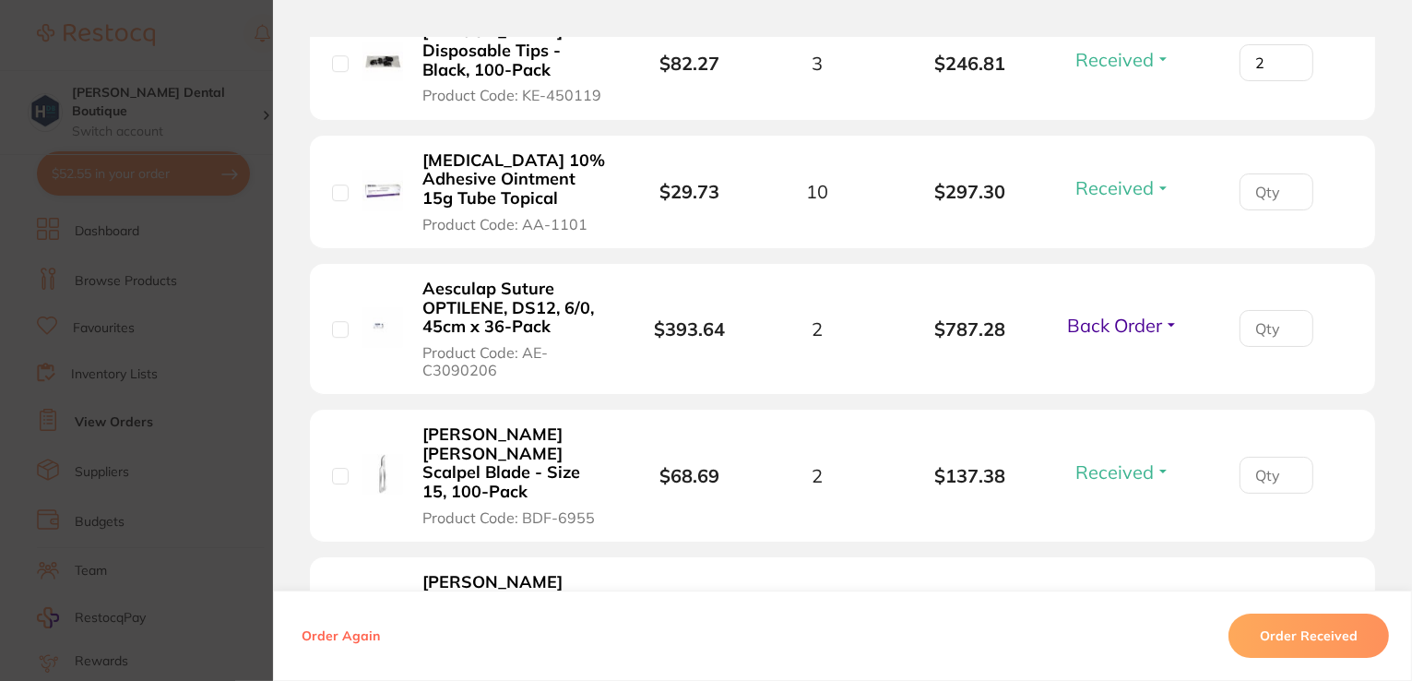
scroll to position [5535, 0]
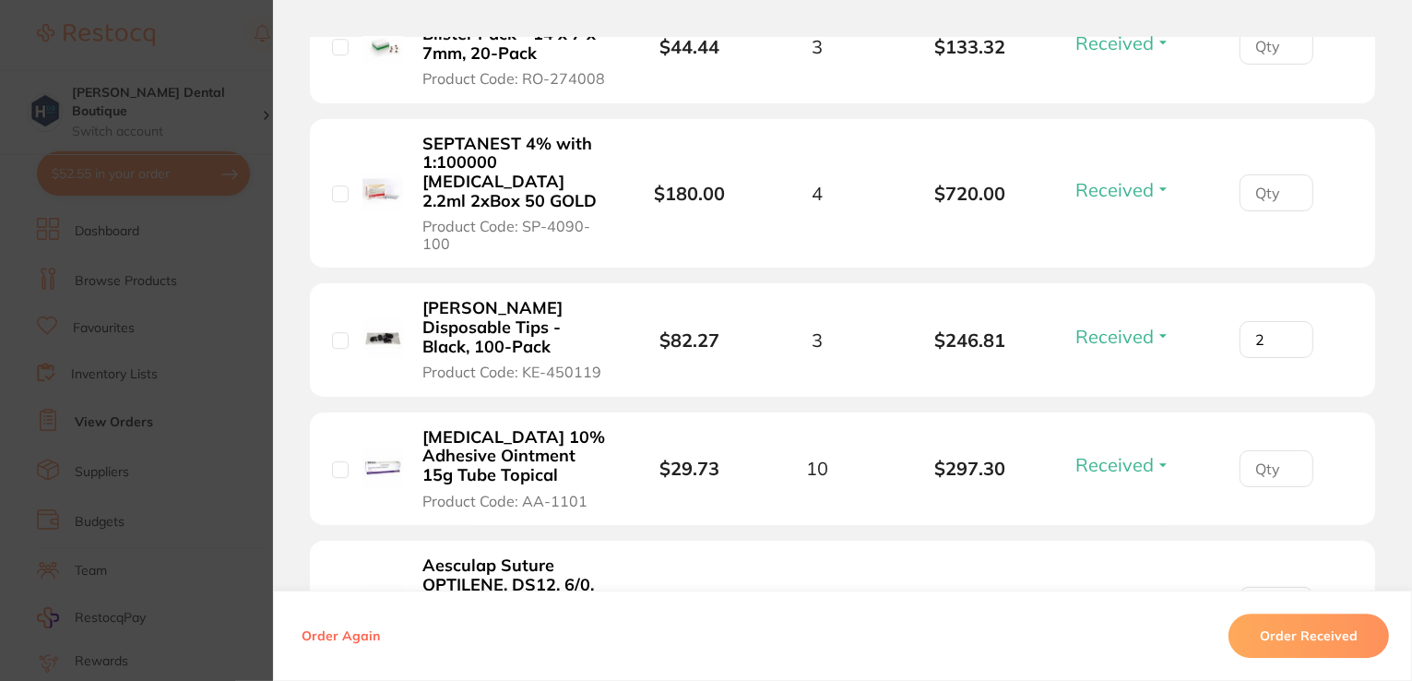
click at [1127, 590] on span "Back Order" at bounding box center [1114, 601] width 95 height 23
click at [1118, 635] on span "Received" at bounding box center [1123, 642] width 47 height 14
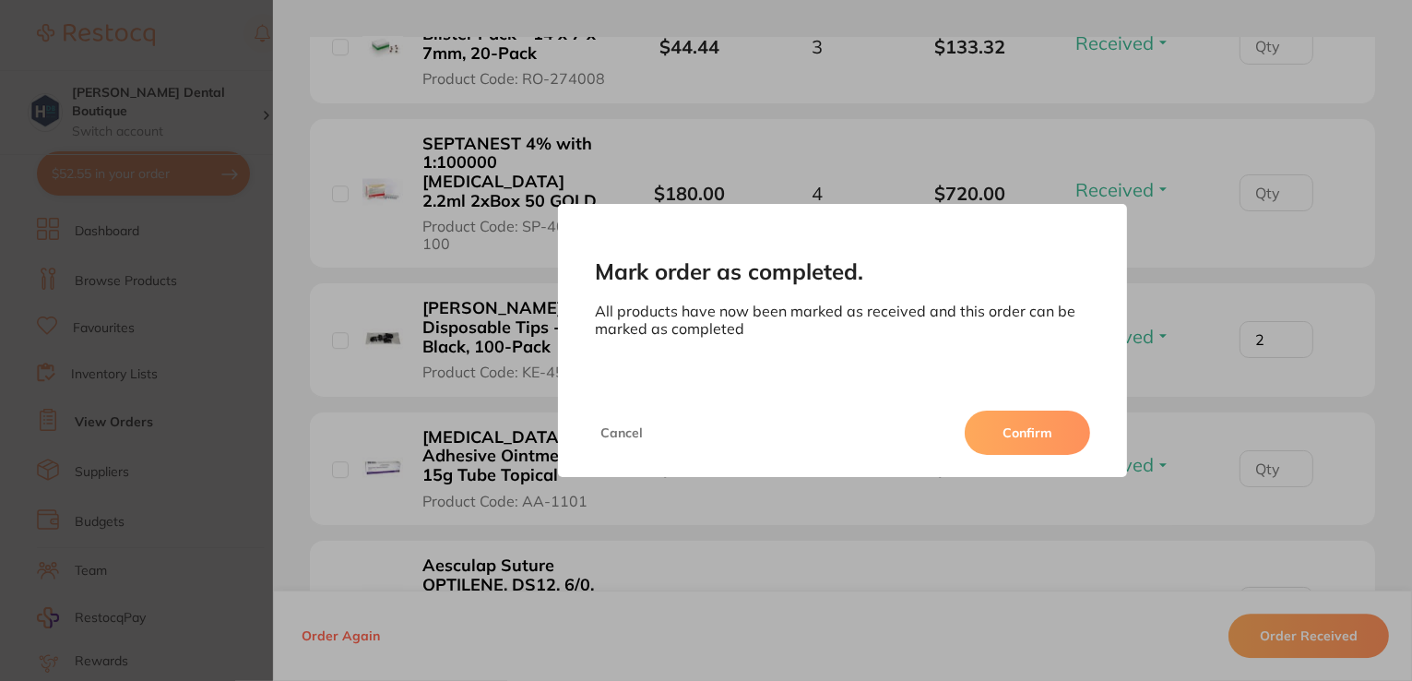
drag, startPoint x: 991, startPoint y: 402, endPoint x: 1001, endPoint y: 408, distance: 11.6
click at [996, 406] on div "Cancel Confirm" at bounding box center [843, 432] width 570 height 89
click at [1017, 424] on button "Confirm" at bounding box center [1027, 432] width 125 height 44
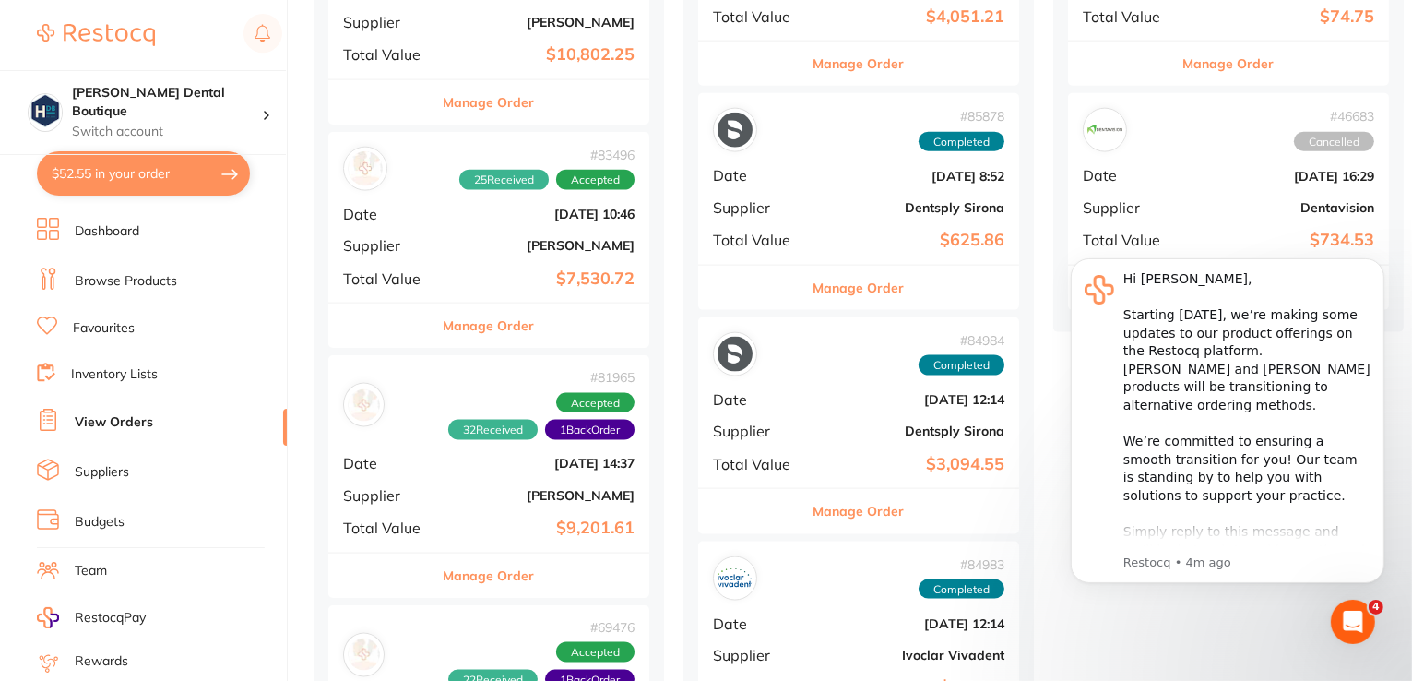
scroll to position [2675, 0]
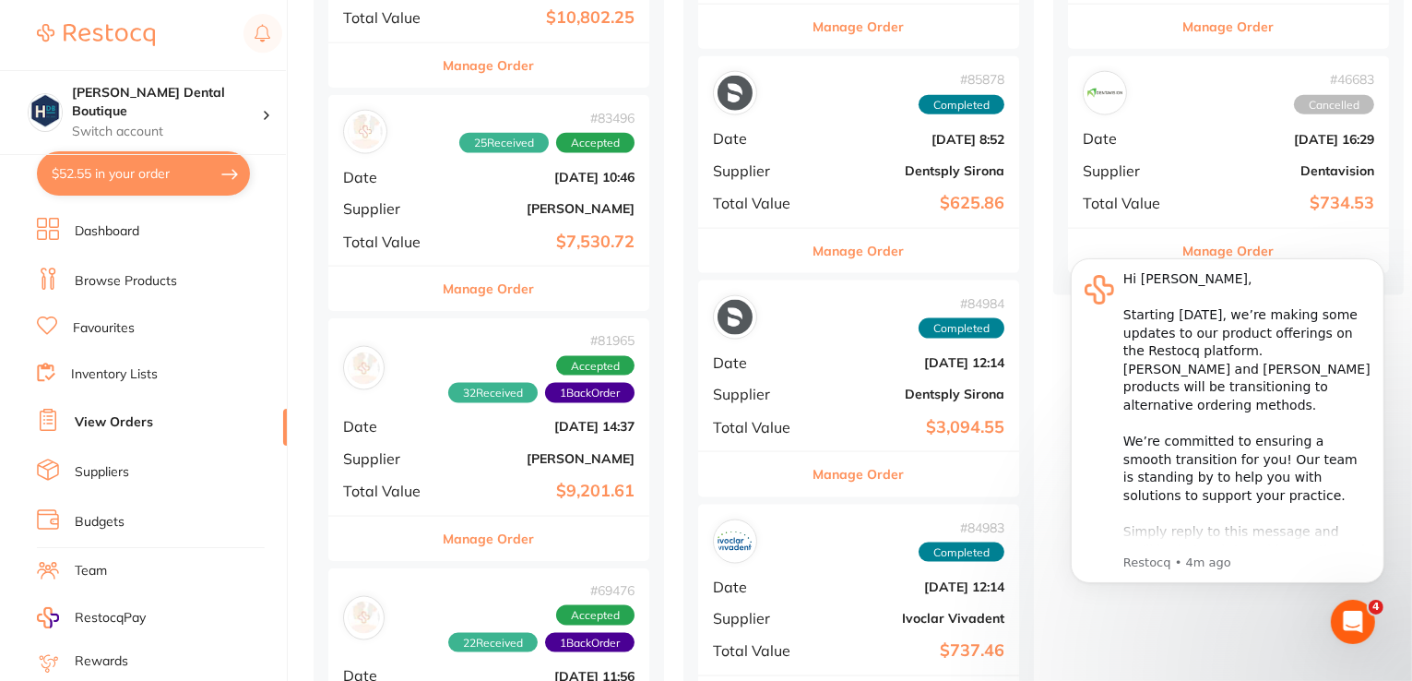
click at [517, 517] on button "Manage Order" at bounding box center [489, 539] width 91 height 44
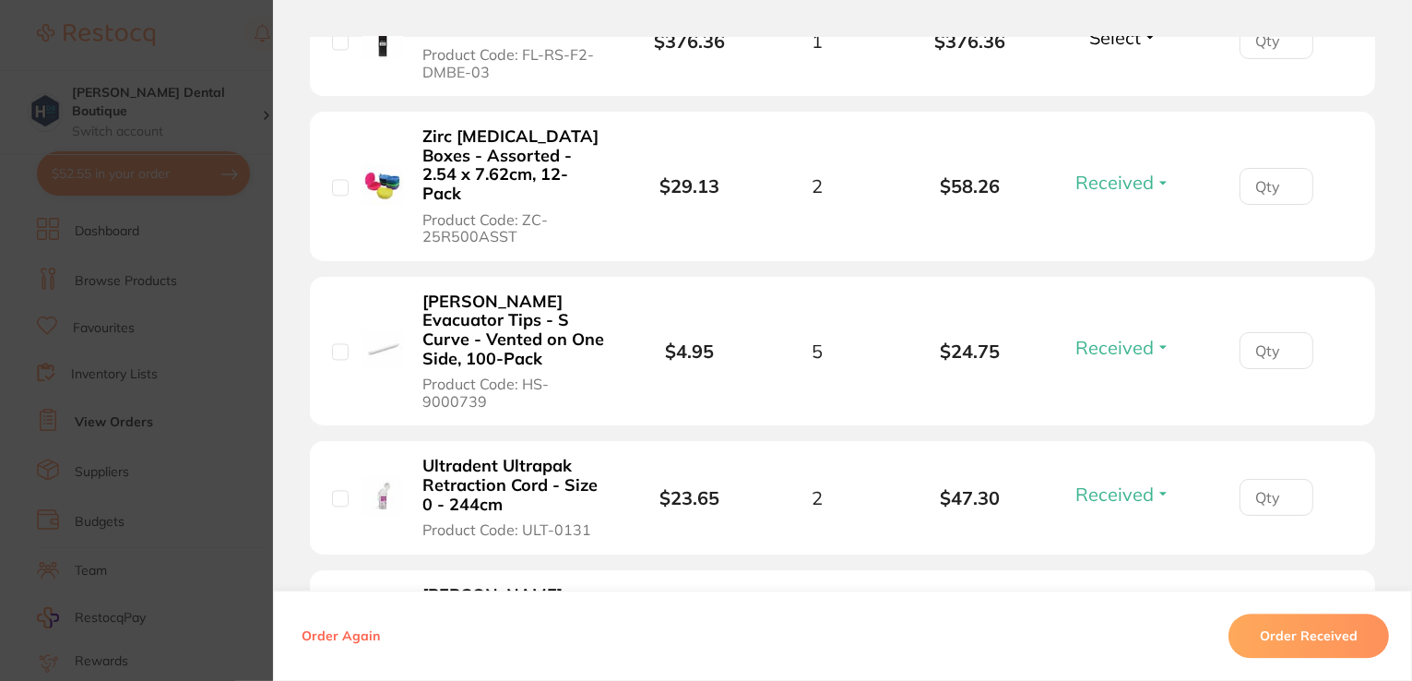
scroll to position [3782, 0]
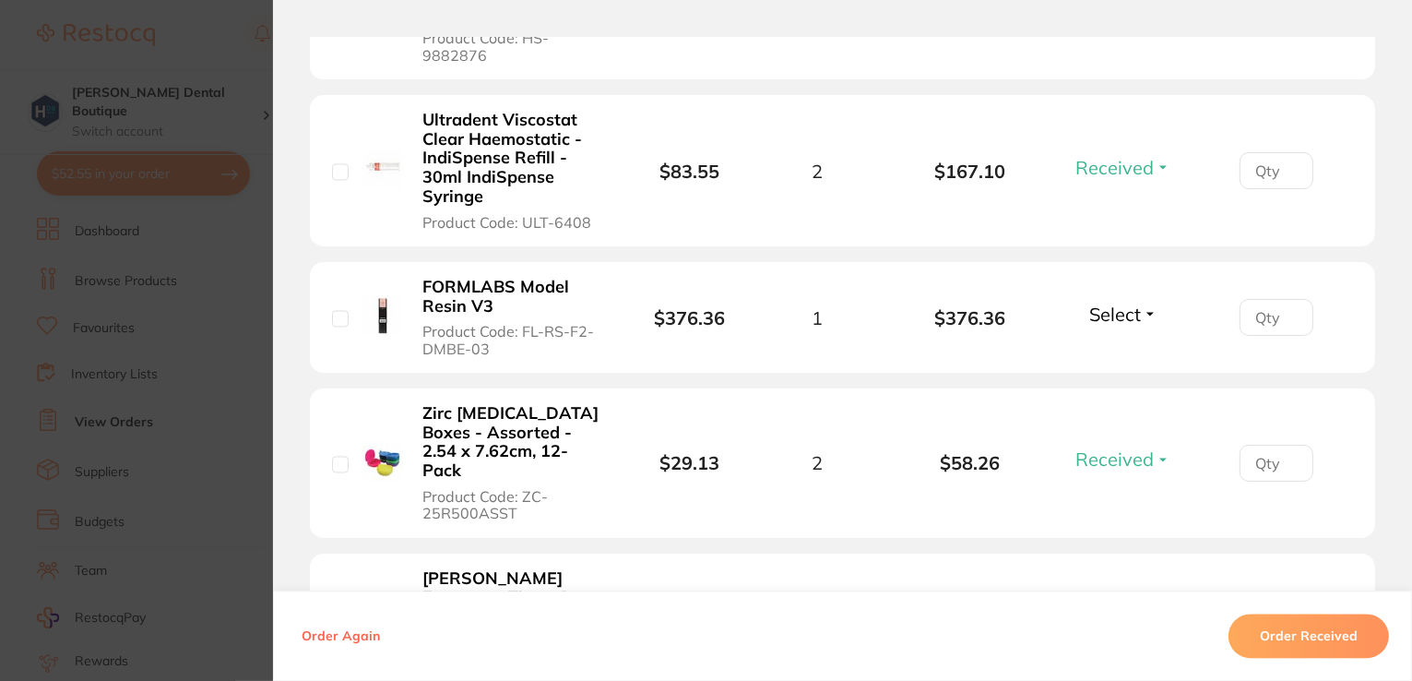
click at [1126, 303] on span "Select" at bounding box center [1115, 314] width 52 height 23
click at [1134, 347] on span "Received" at bounding box center [1123, 354] width 47 height 14
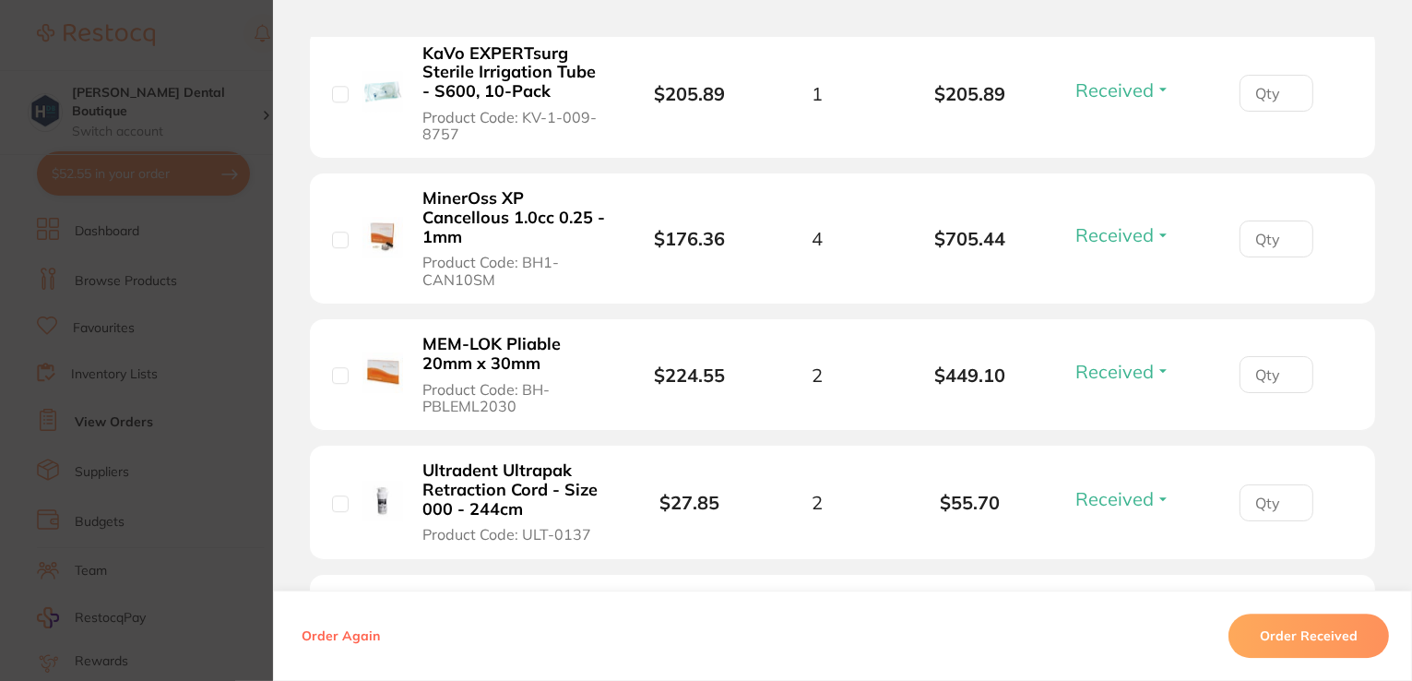
scroll to position [5429, 0]
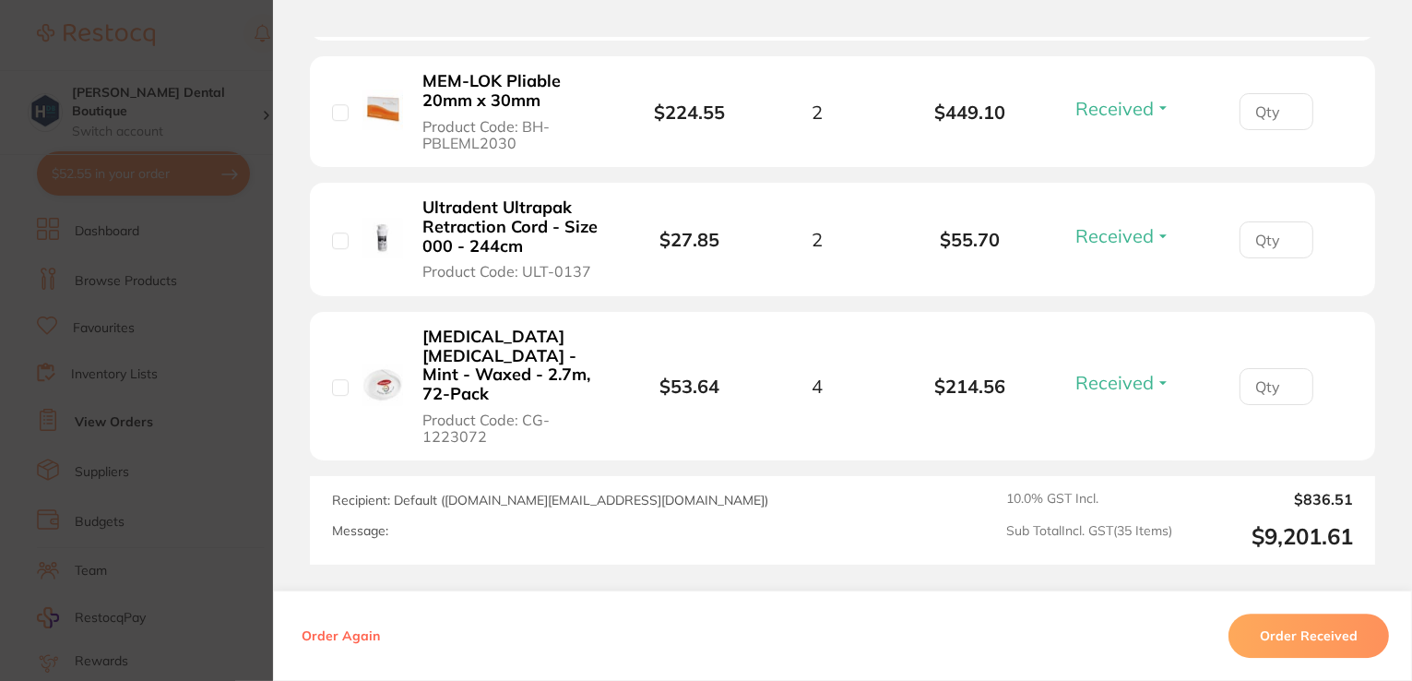
click at [196, 21] on section "Order ID: Restocq- 81965 Order Information 33 Received 1 Back Order Accepted Or…" at bounding box center [706, 340] width 1412 height 681
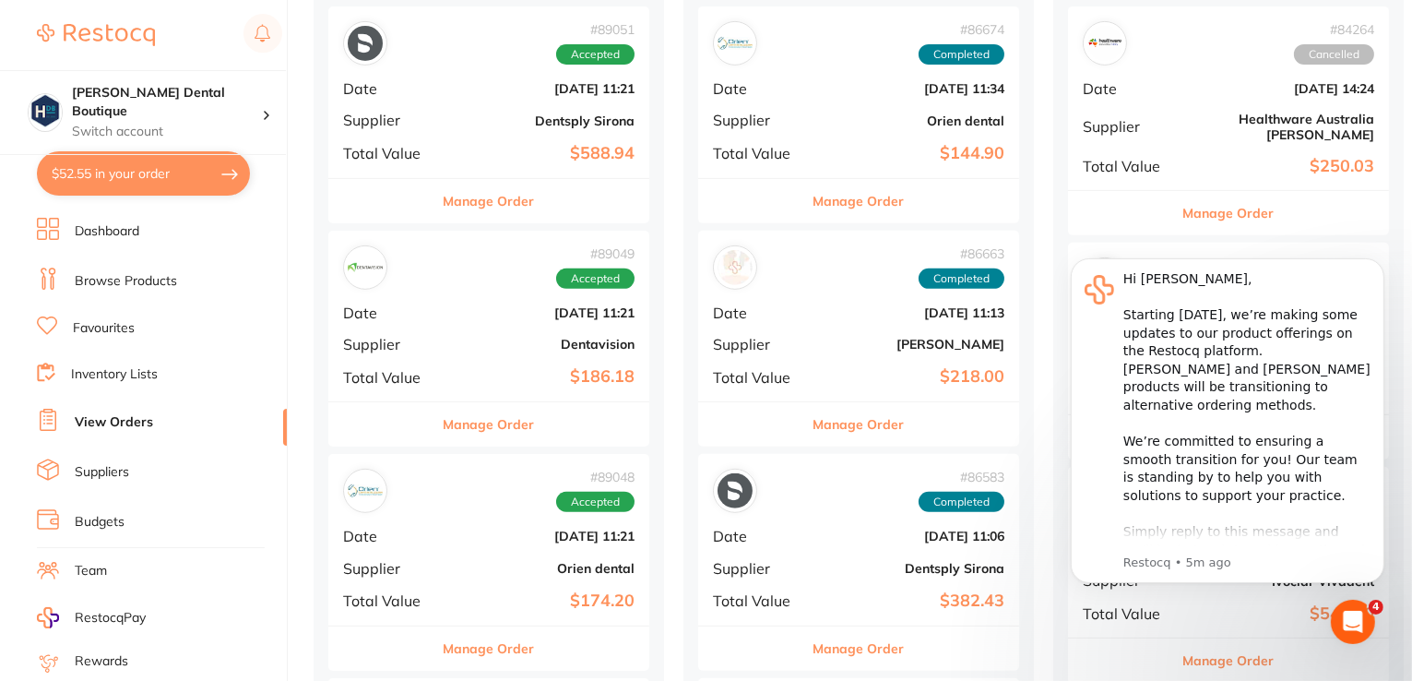
scroll to position [830, 0]
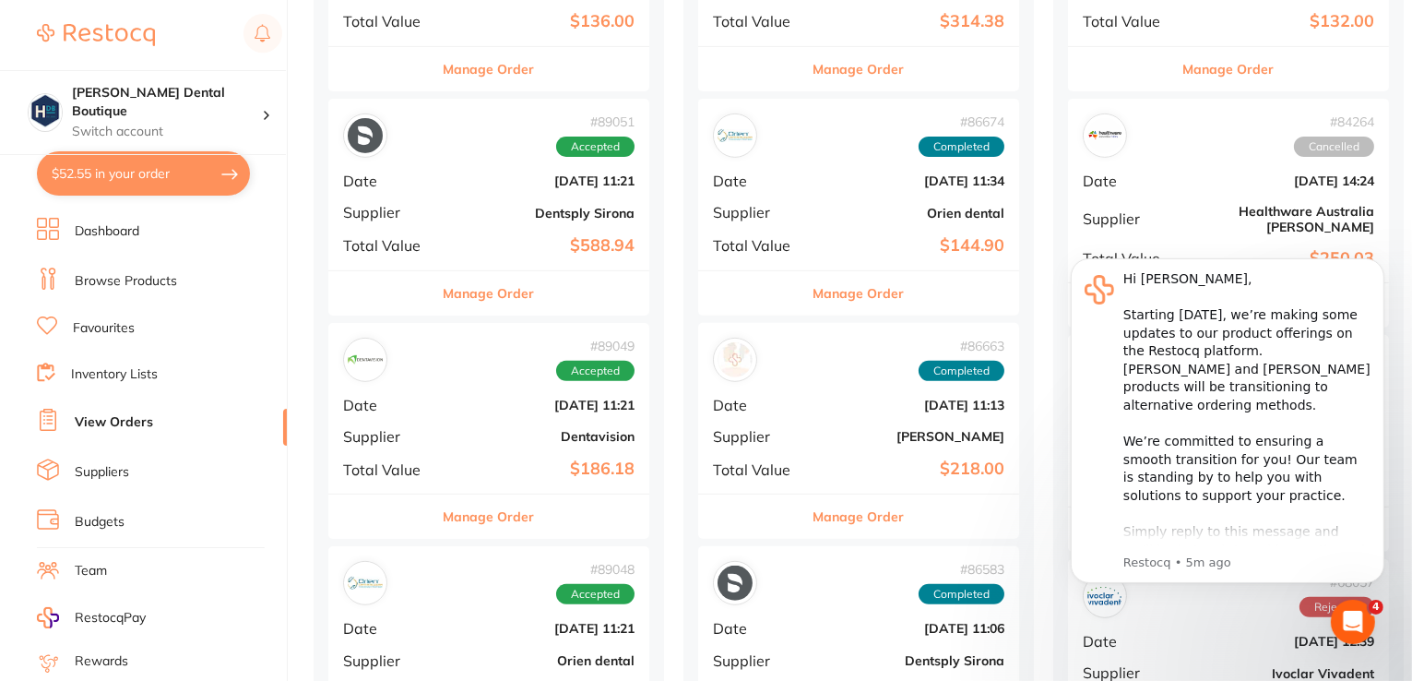
click at [487, 290] on button "Manage Order" at bounding box center [489, 293] width 91 height 44
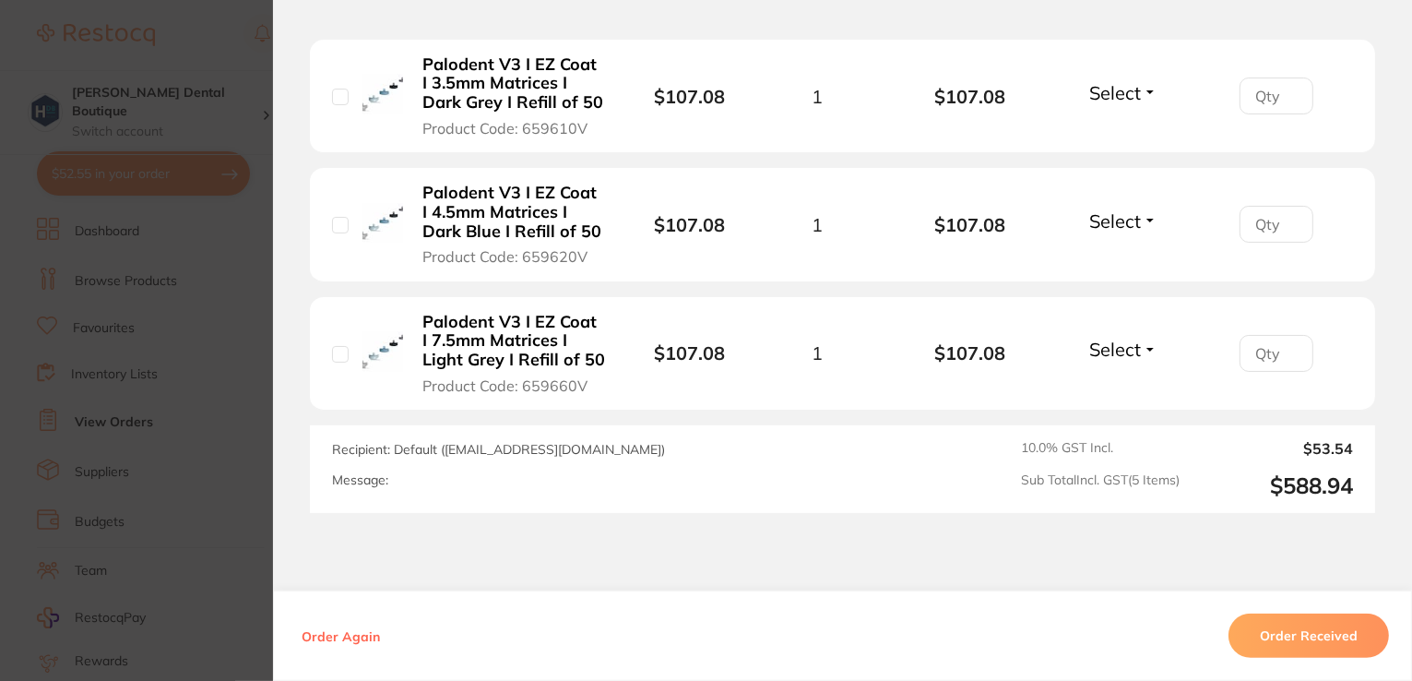
scroll to position [922, 0]
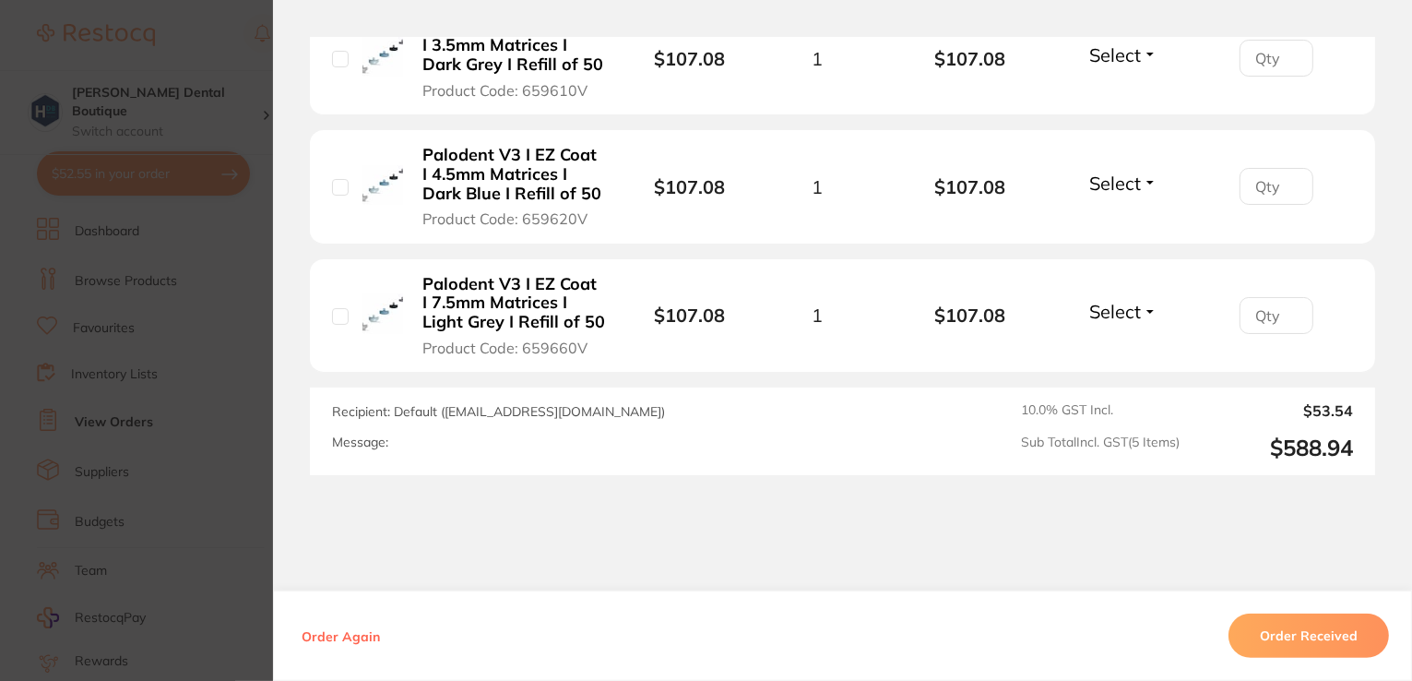
click at [1314, 640] on button "Order Received" at bounding box center [1309, 635] width 161 height 44
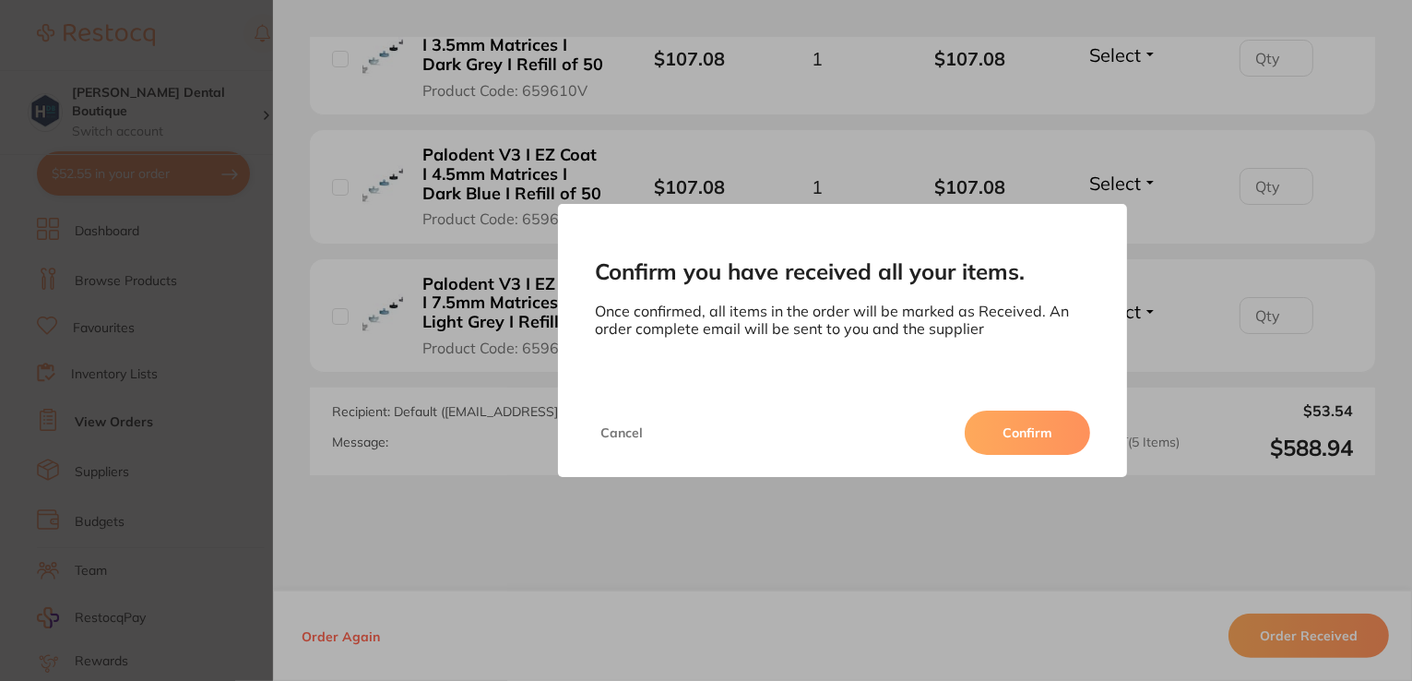
click at [994, 418] on button "Confirm" at bounding box center [1027, 432] width 125 height 44
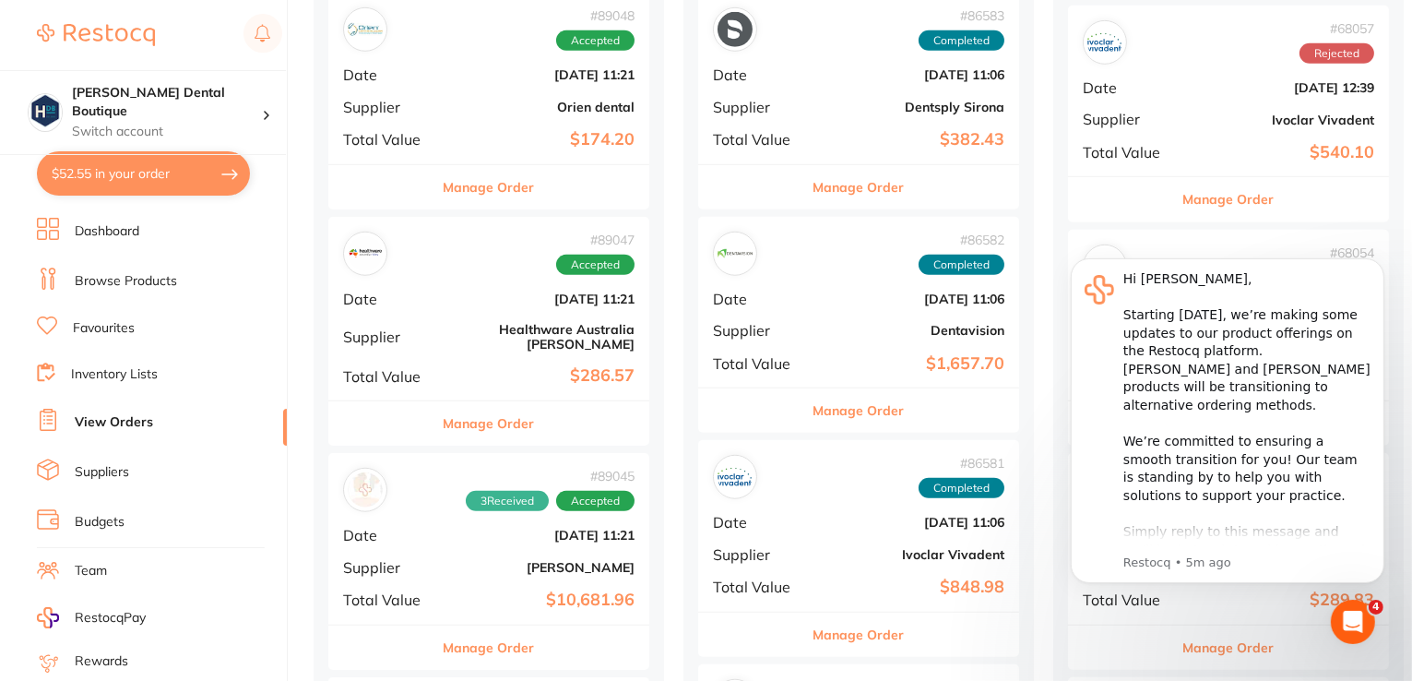
scroll to position [1568, 0]
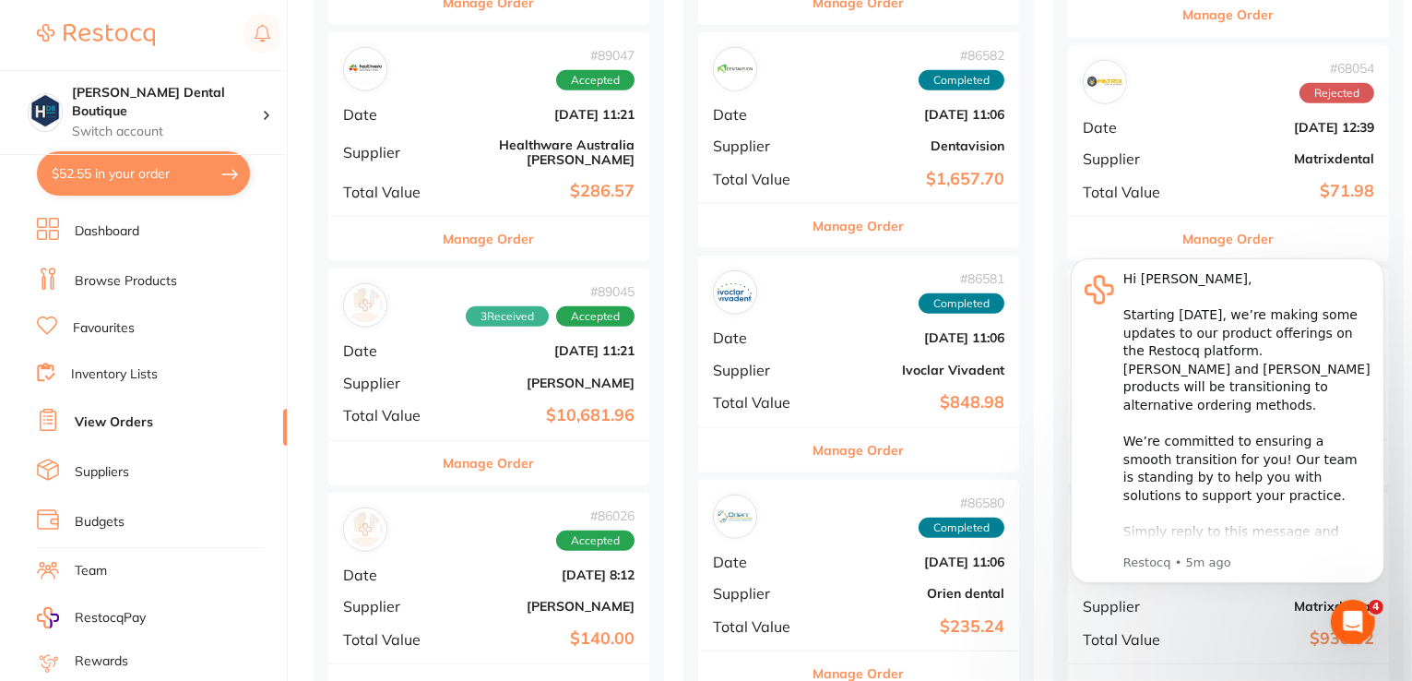
click at [499, 454] on button "Manage Order" at bounding box center [489, 463] width 91 height 44
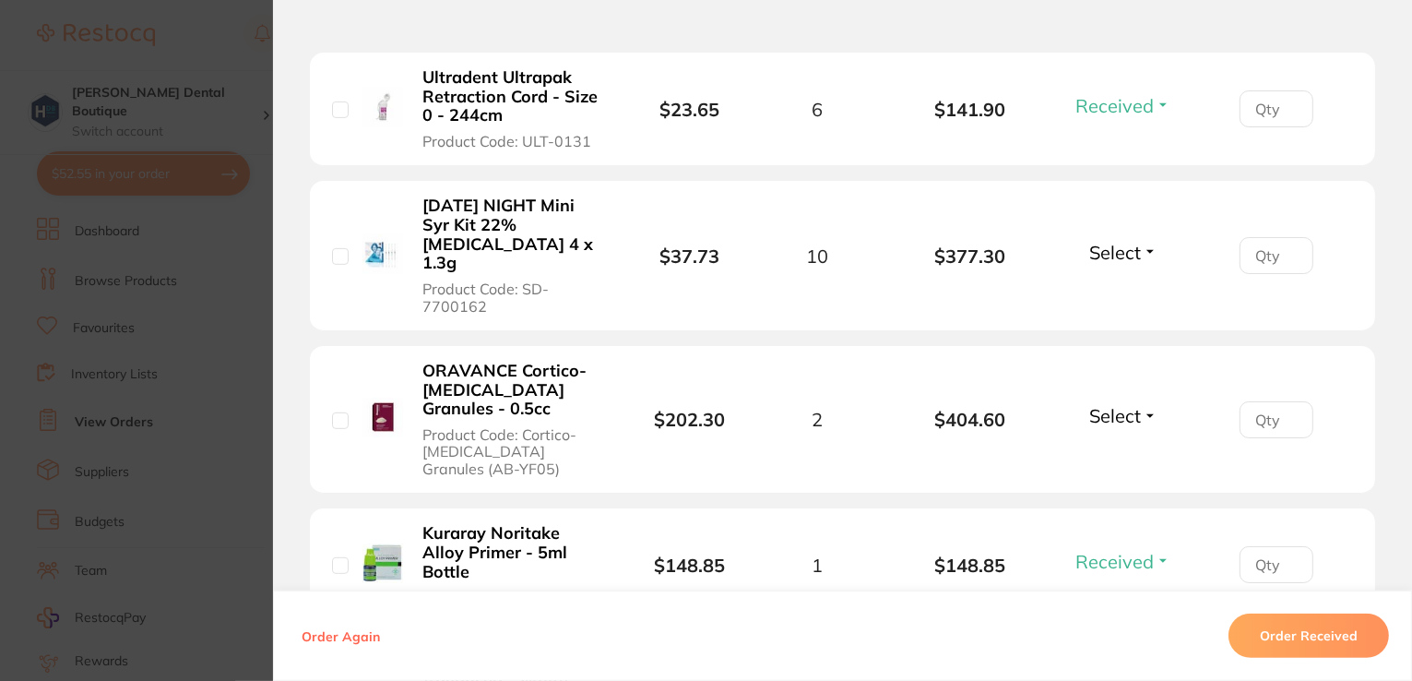
scroll to position [369, 0]
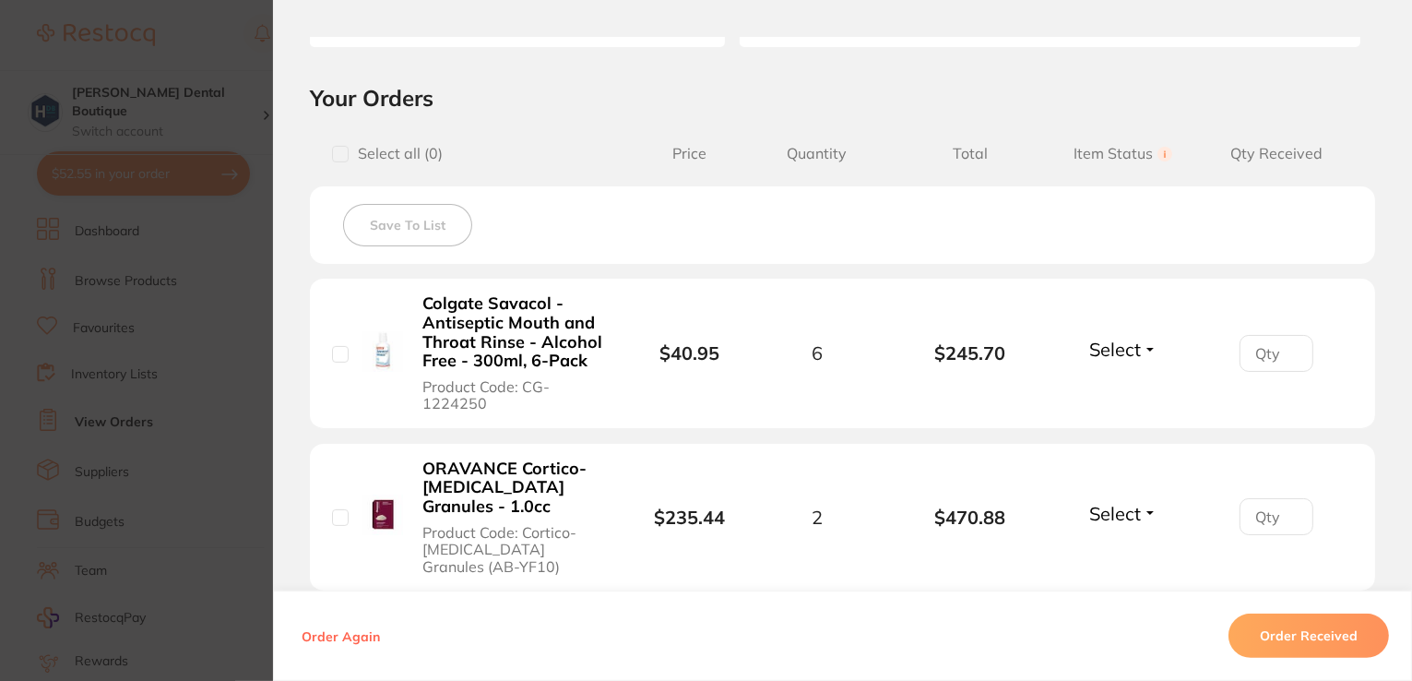
click at [1118, 345] on span "Select" at bounding box center [1115, 349] width 52 height 23
click at [1100, 396] on button "Received" at bounding box center [1123, 389] width 47 height 29
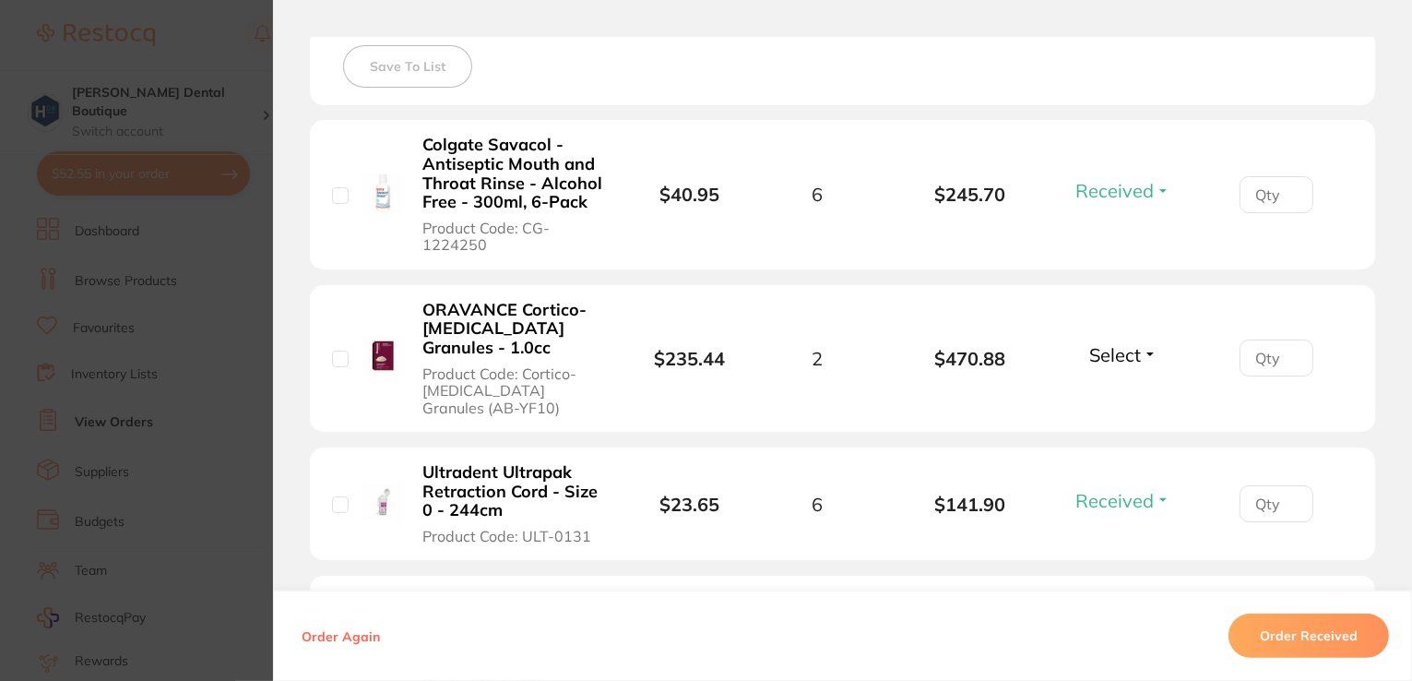
scroll to position [553, 0]
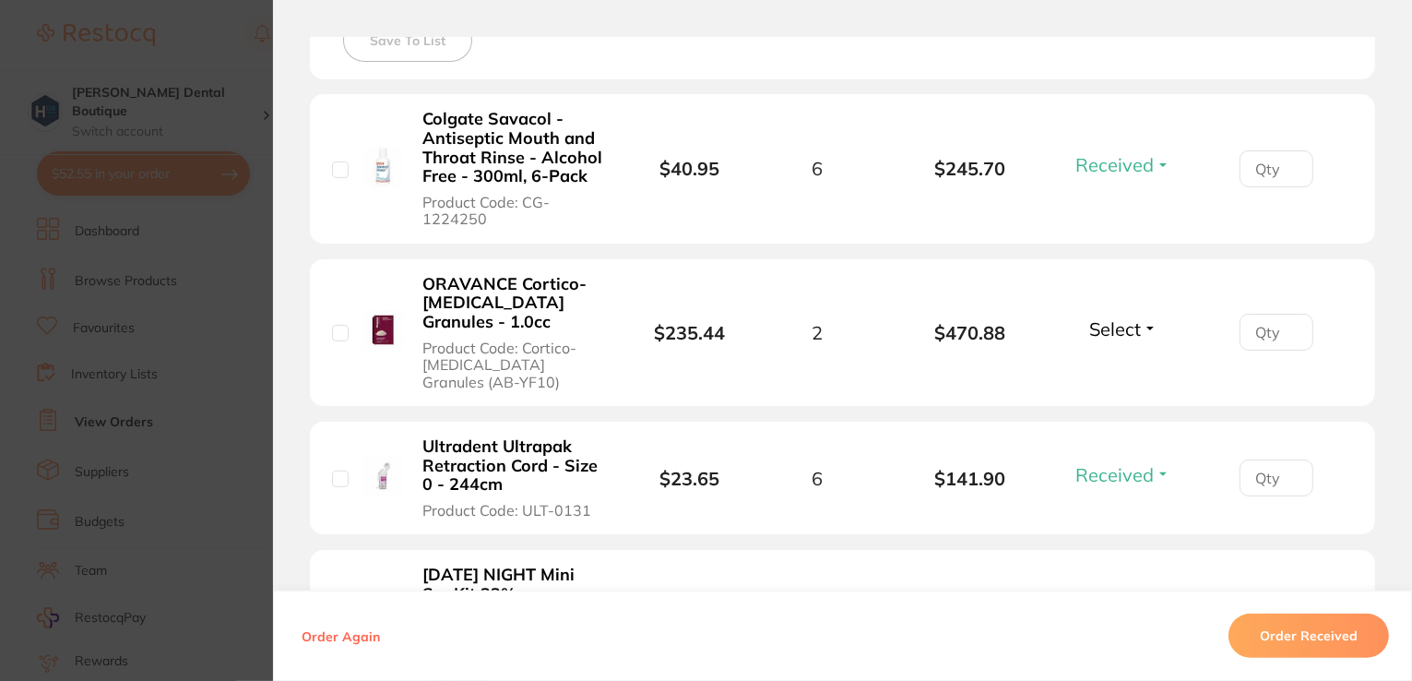
click at [1114, 330] on span "Select" at bounding box center [1115, 328] width 52 height 23
click at [1118, 362] on span "Received" at bounding box center [1123, 369] width 47 height 14
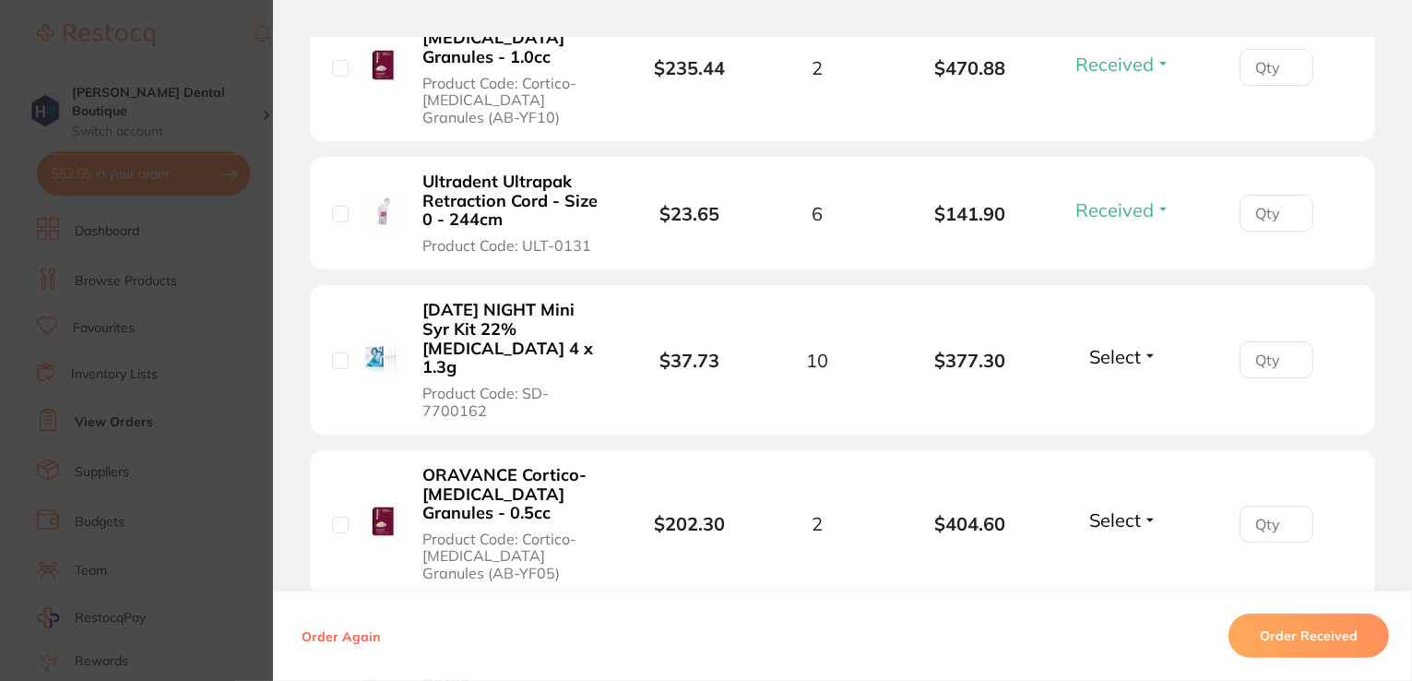
scroll to position [830, 0]
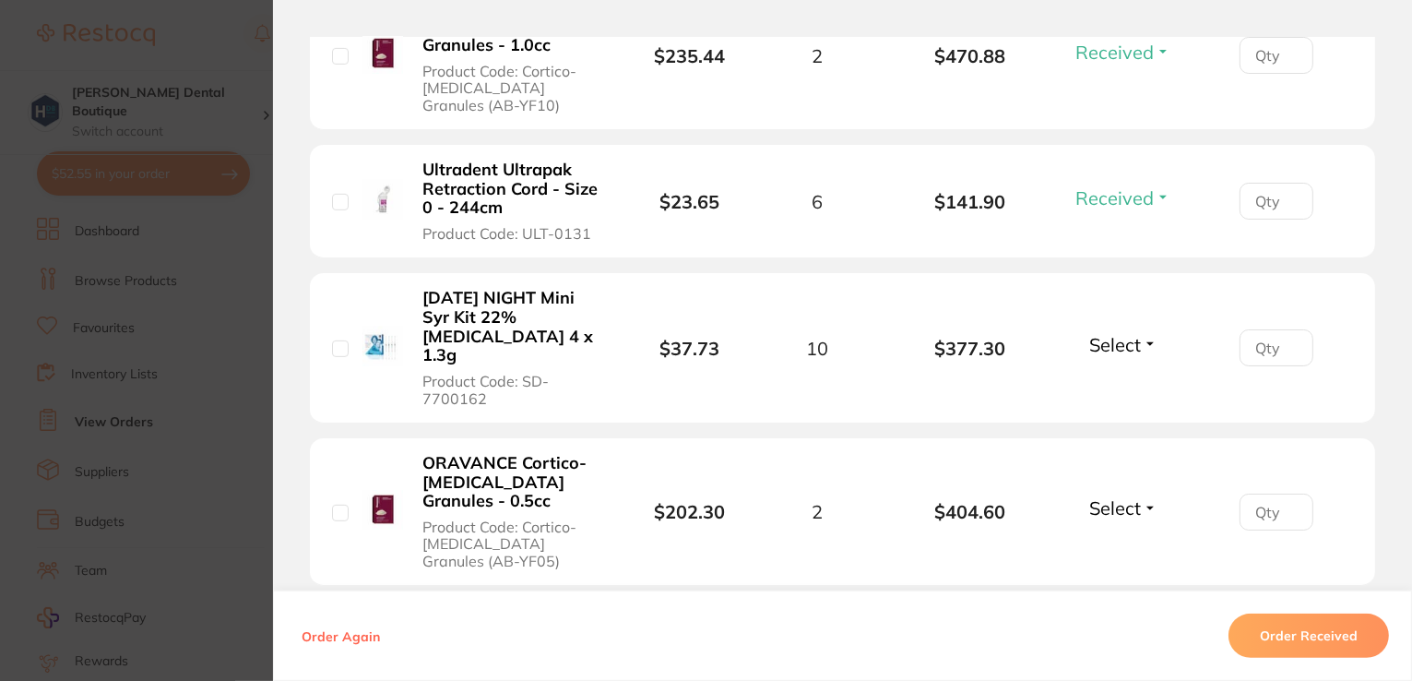
click at [1122, 333] on span "Select" at bounding box center [1115, 344] width 52 height 23
click at [1122, 377] on span "Received" at bounding box center [1123, 384] width 47 height 14
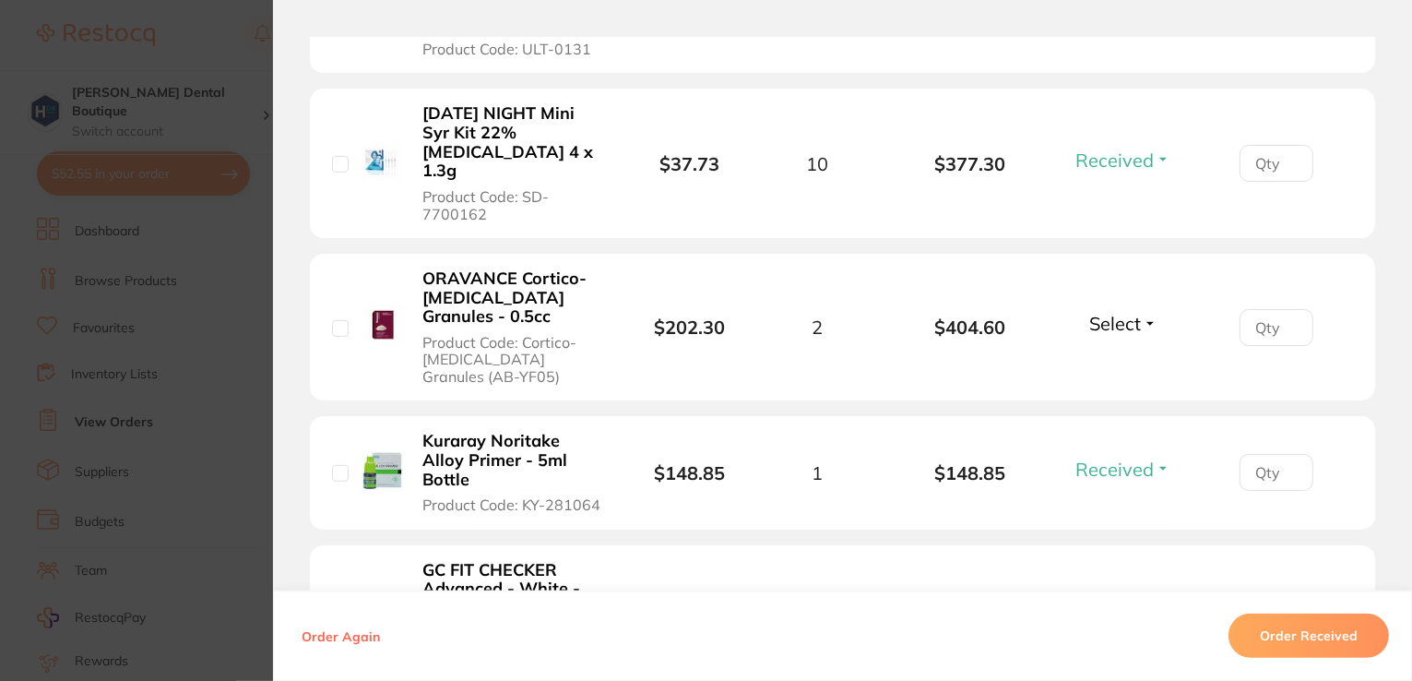
click at [1125, 312] on span "Select" at bounding box center [1115, 323] width 52 height 23
click at [1117, 356] on span "Received" at bounding box center [1123, 363] width 47 height 14
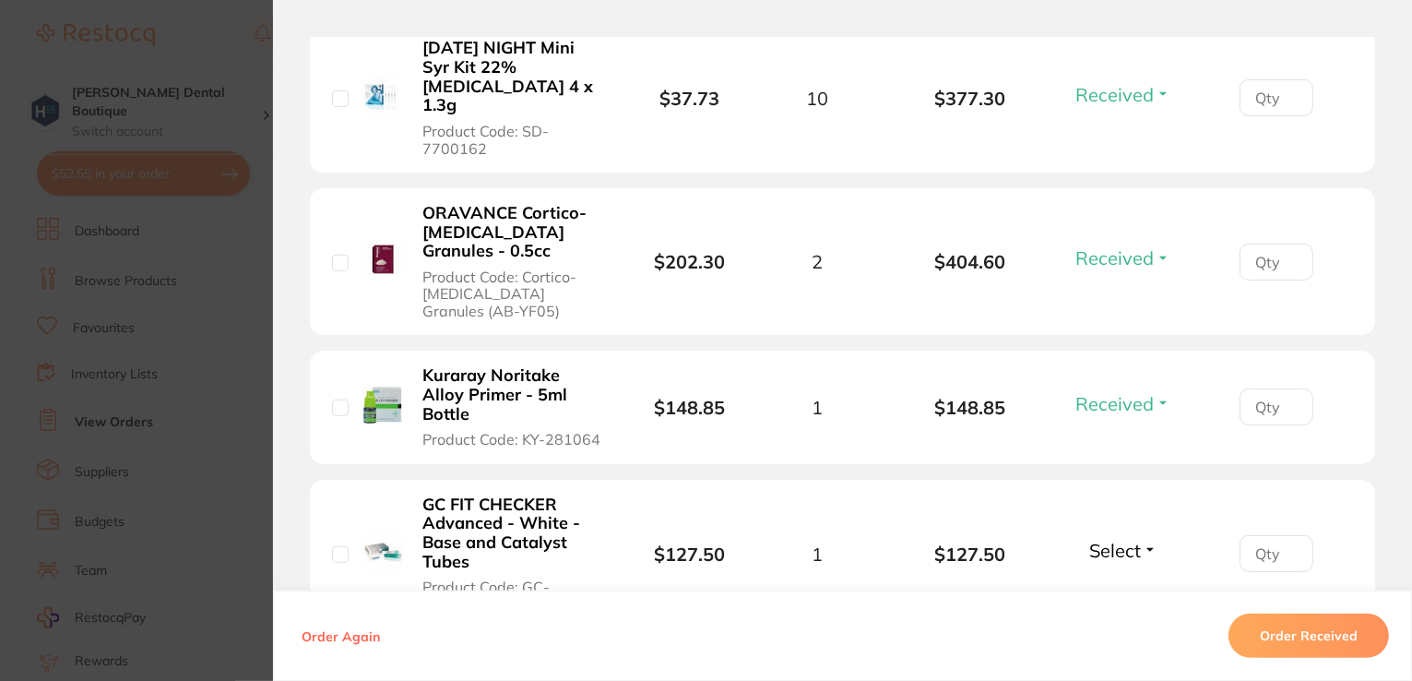
scroll to position [1291, 0]
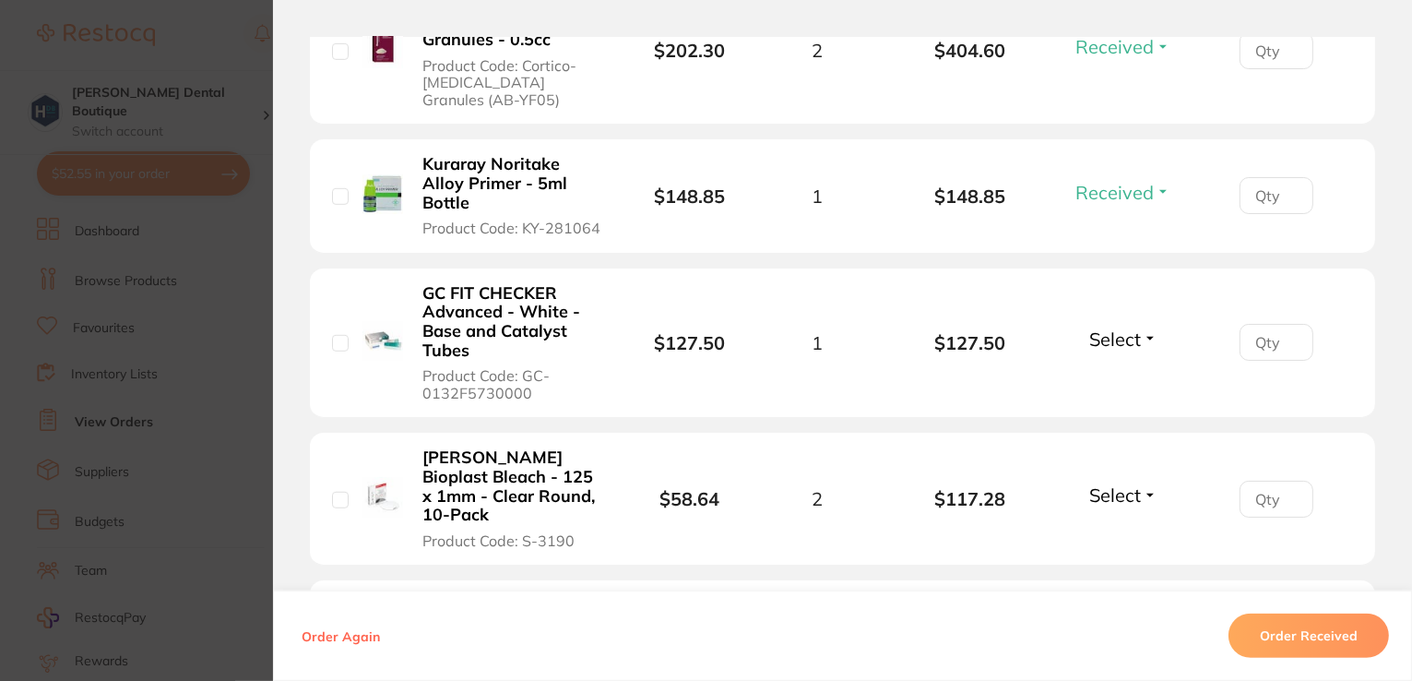
click at [1118, 433] on li "[PERSON_NAME] Bioplast Bleach - 125 x 1mm - Clear Round, 10-Pack Product Code: …" at bounding box center [842, 499] width 1065 height 133
click at [1111, 483] on span "Select" at bounding box center [1115, 494] width 52 height 23
click at [1126, 528] on span "Received" at bounding box center [1123, 535] width 47 height 14
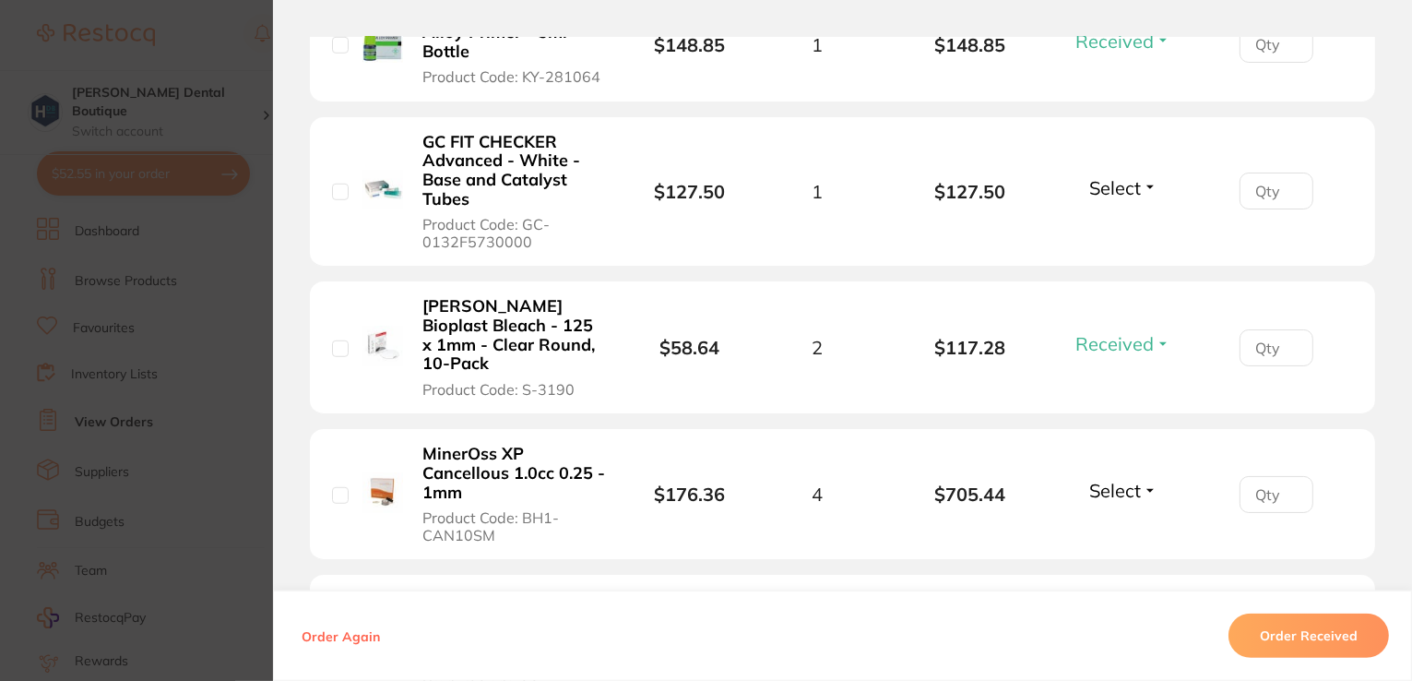
scroll to position [1476, 0]
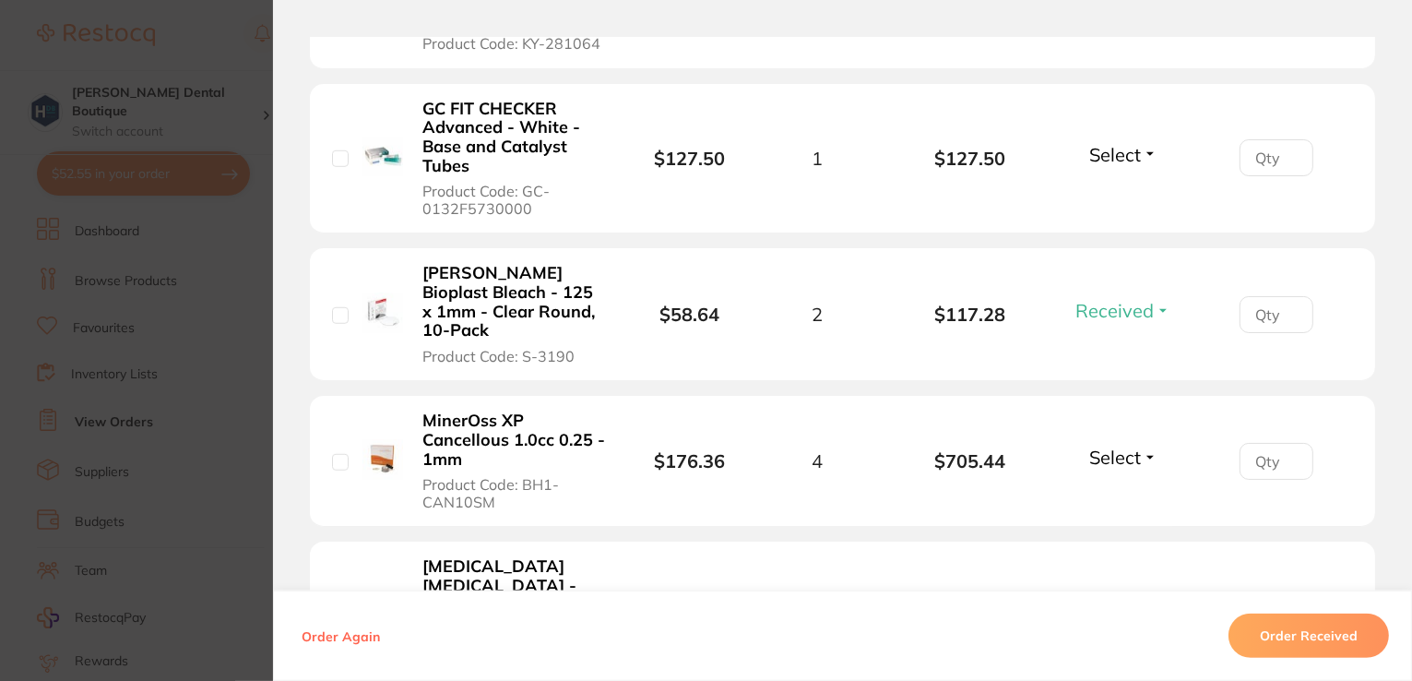
click at [1129, 446] on span "Select" at bounding box center [1115, 457] width 52 height 23
click at [1110, 490] on span "Received" at bounding box center [1123, 497] width 47 height 14
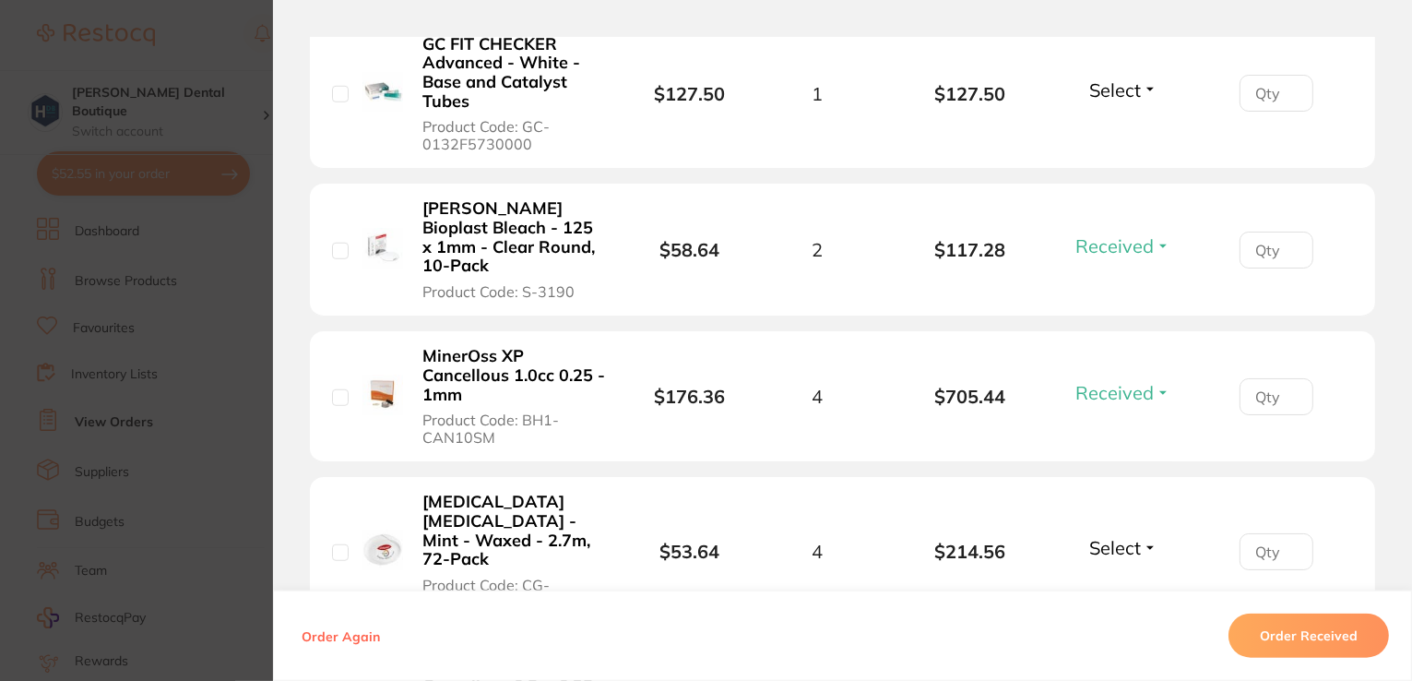
scroll to position [1568, 0]
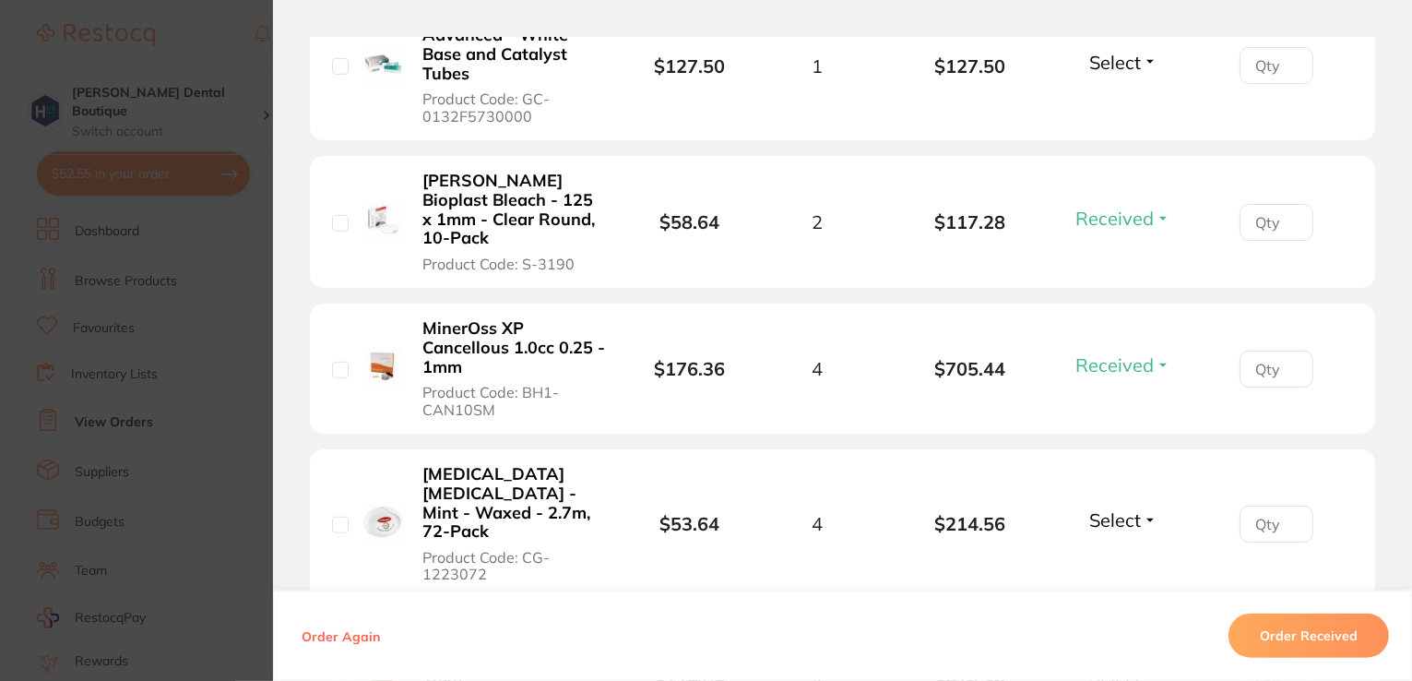
click at [1114, 508] on span "Select" at bounding box center [1115, 519] width 52 height 23
click at [1125, 553] on span "Received" at bounding box center [1123, 560] width 47 height 14
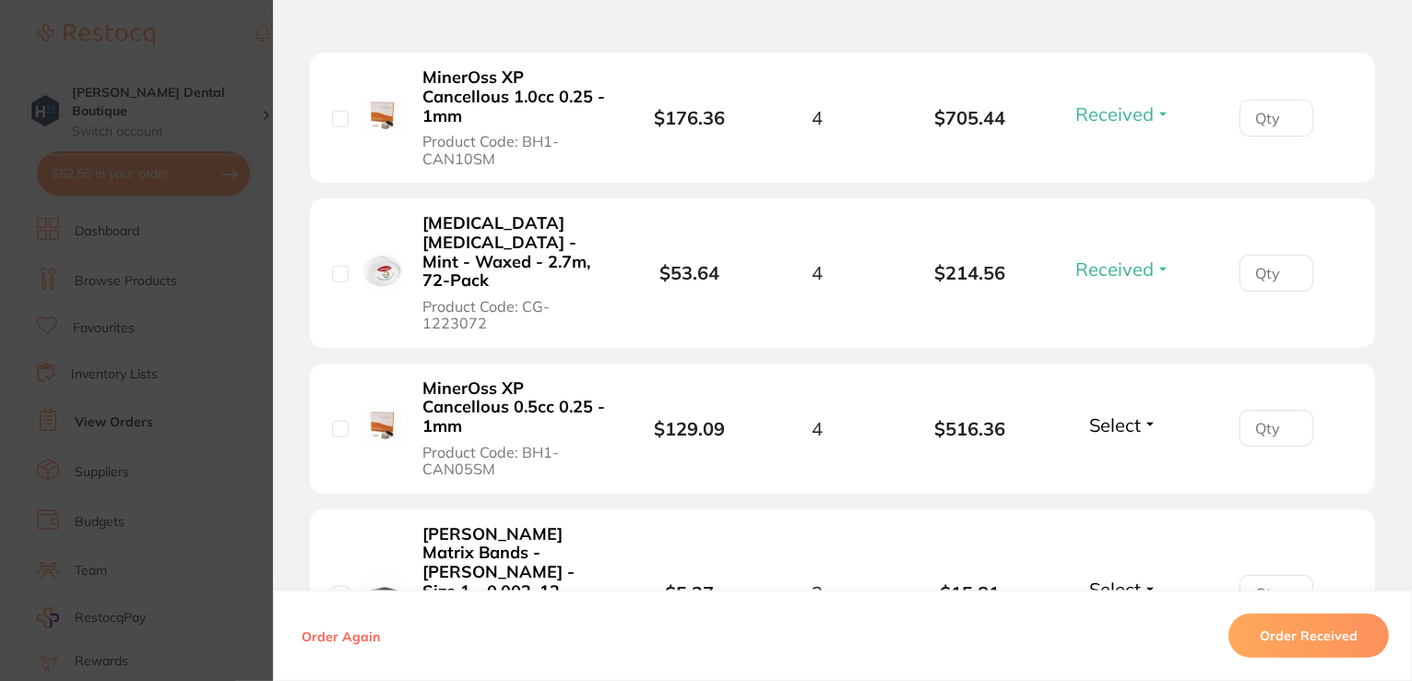
scroll to position [1845, 0]
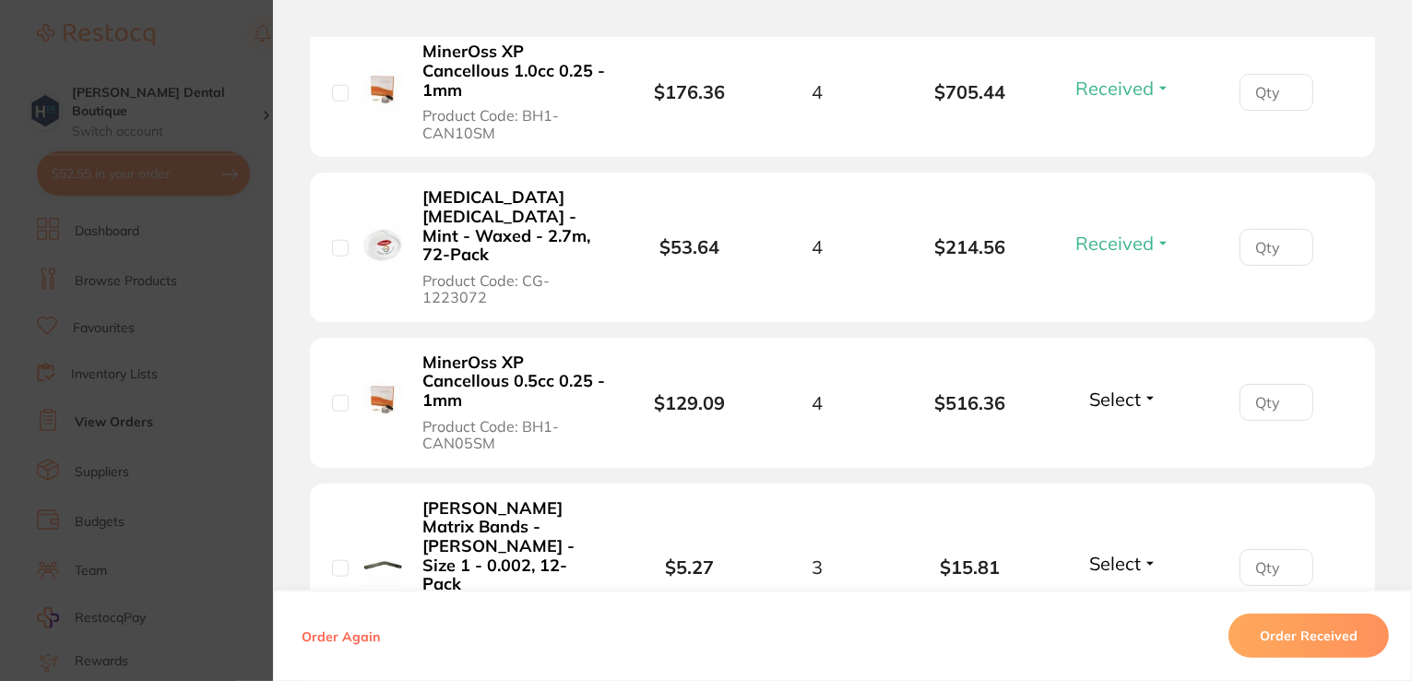
click at [1133, 387] on span "Select" at bounding box center [1115, 398] width 52 height 23
click at [1129, 432] on span "Received" at bounding box center [1123, 439] width 47 height 14
click at [1112, 552] on span "Select" at bounding box center [1115, 563] width 52 height 23
click at [1108, 596] on span "Received" at bounding box center [1123, 603] width 47 height 14
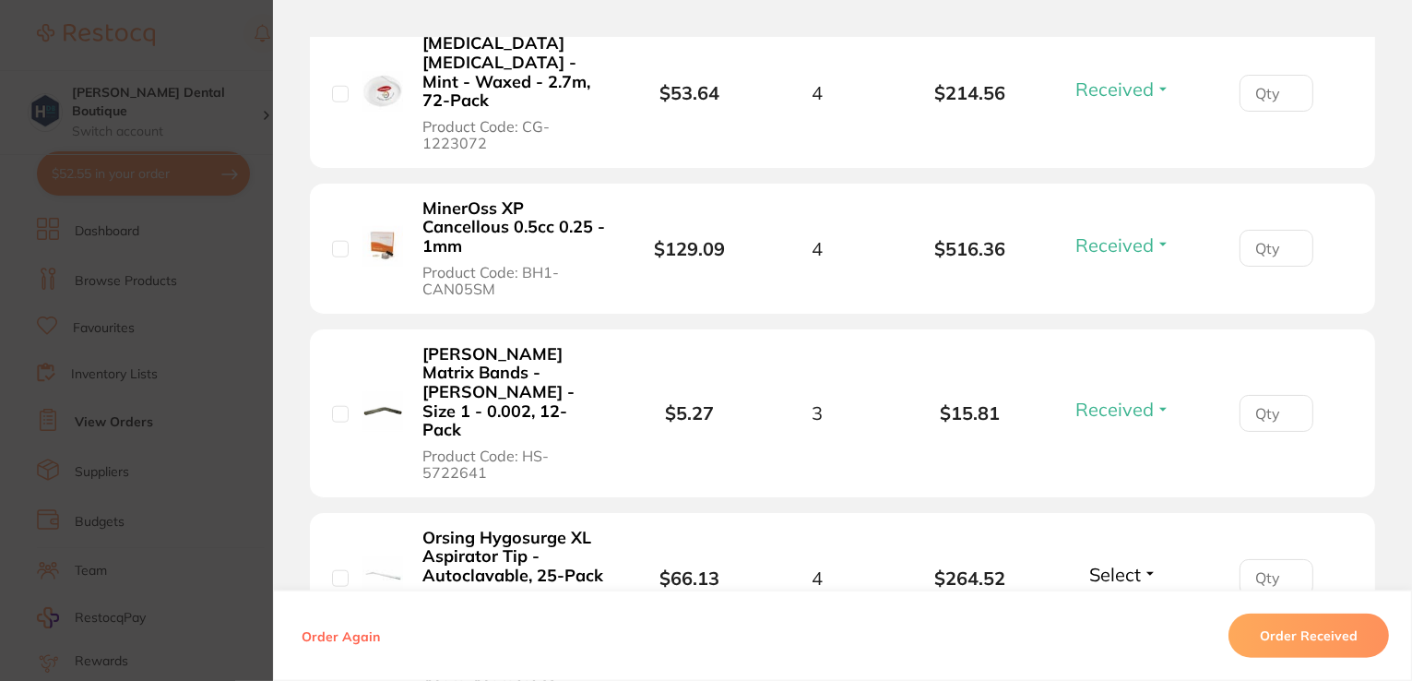
scroll to position [2029, 0]
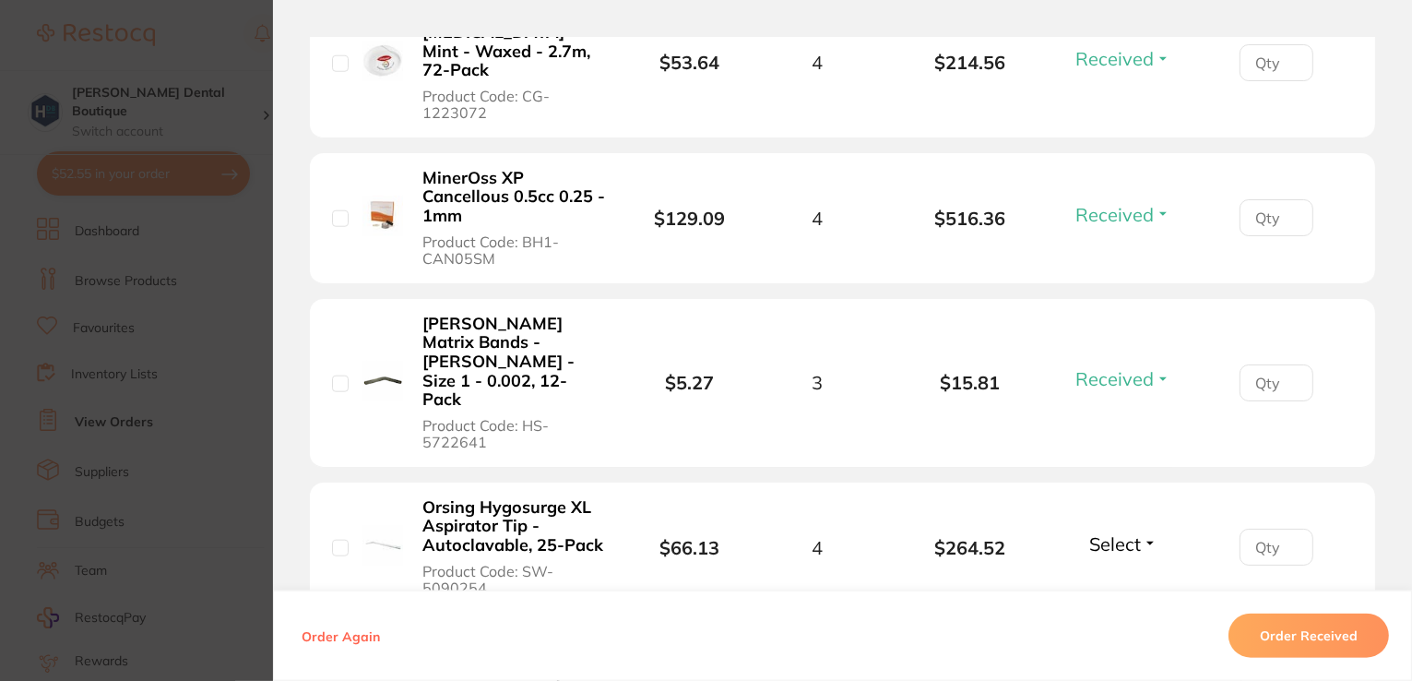
click at [1123, 532] on span "Select" at bounding box center [1115, 543] width 52 height 23
click at [1110, 532] on span "Select" at bounding box center [1115, 543] width 52 height 23
click at [1107, 527] on span "Received" at bounding box center [1123, 527] width 47 height 0
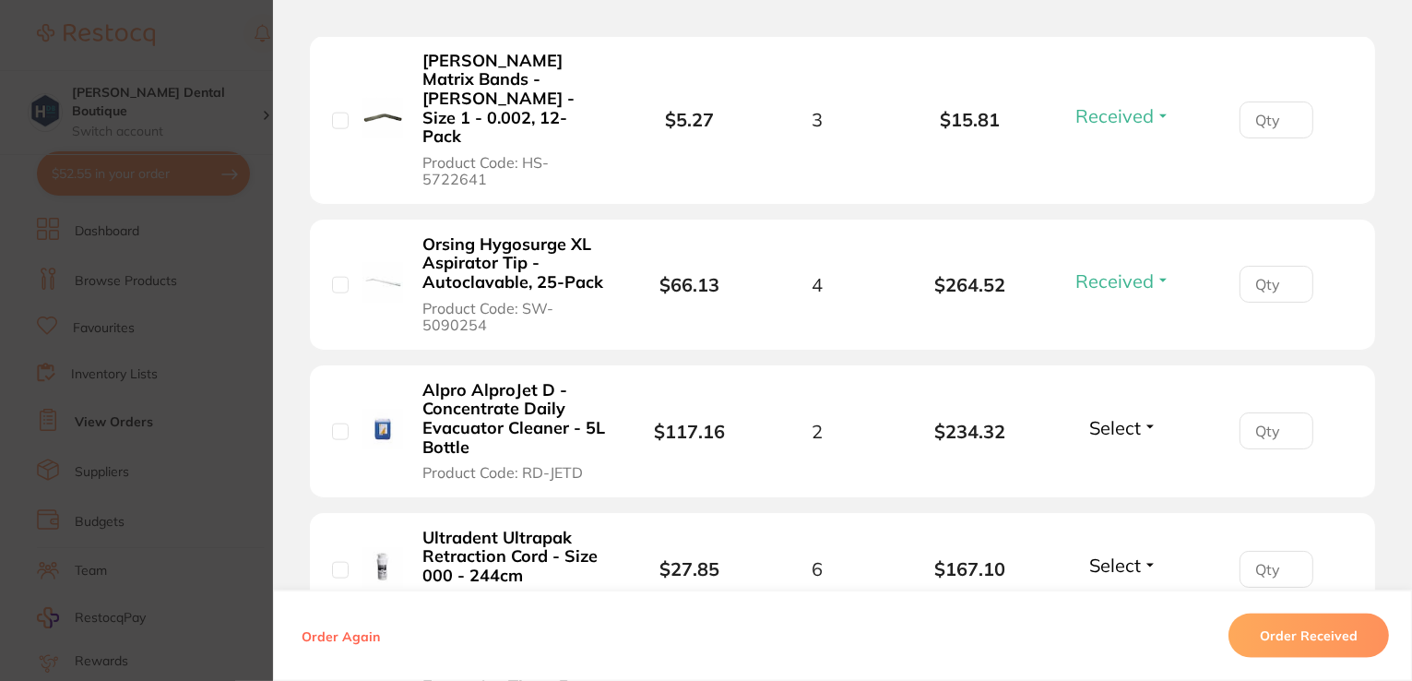
scroll to position [2306, 0]
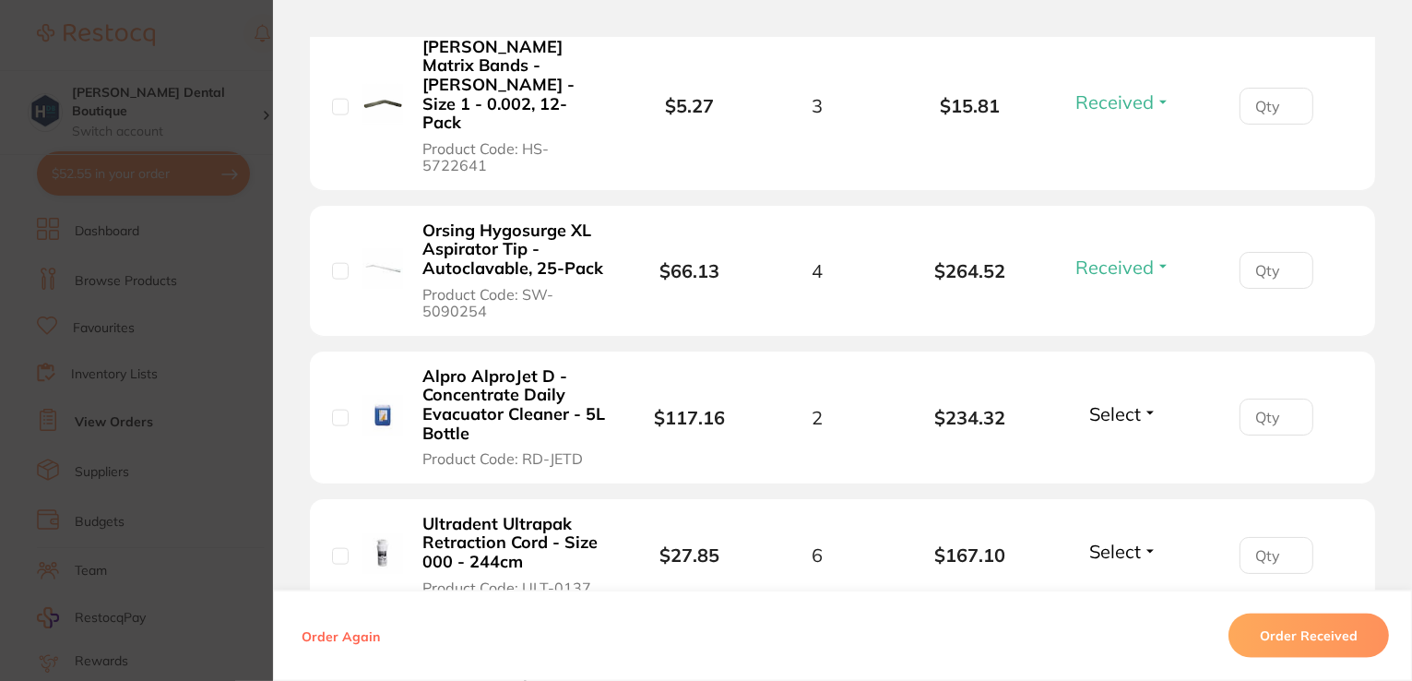
click at [1120, 402] on span "Select" at bounding box center [1115, 413] width 52 height 23
click at [1118, 446] on span "Received" at bounding box center [1123, 453] width 47 height 14
click at [1097, 540] on span "Select" at bounding box center [1115, 551] width 52 height 23
click at [1100, 584] on span "Received" at bounding box center [1123, 591] width 47 height 14
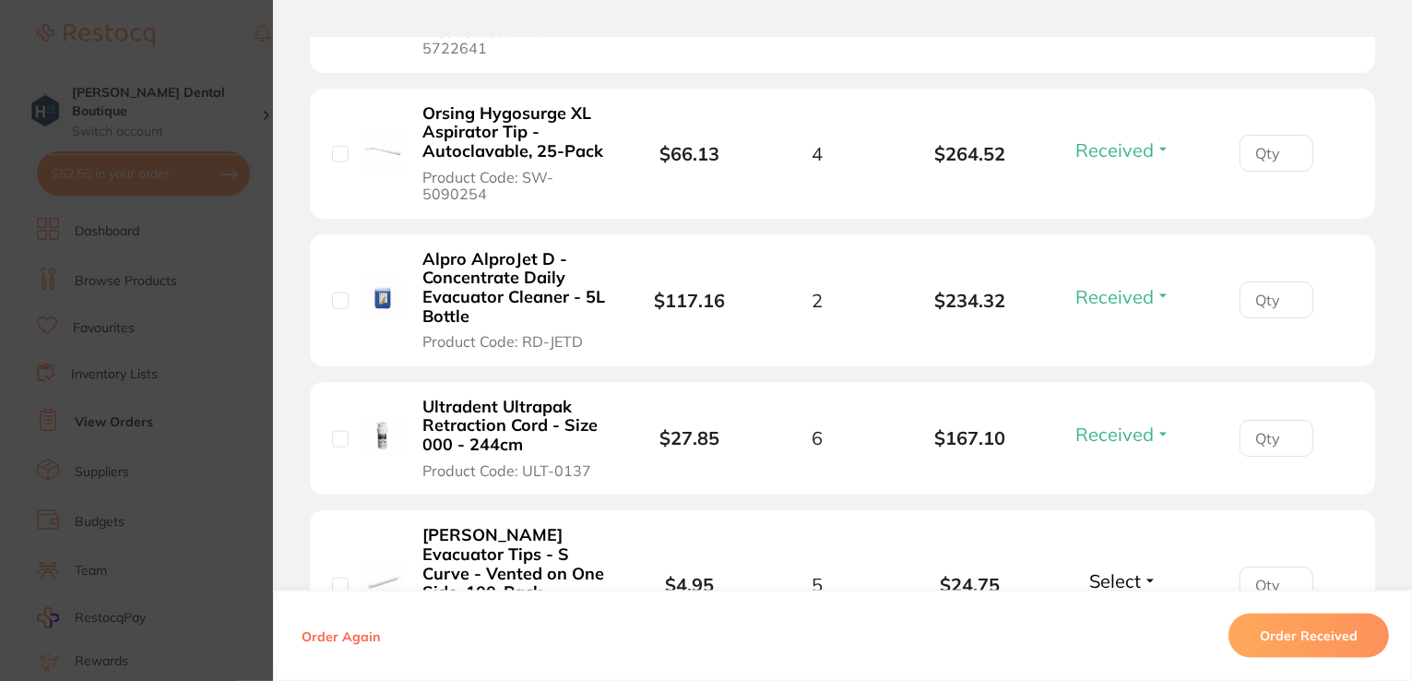
scroll to position [2675, 0]
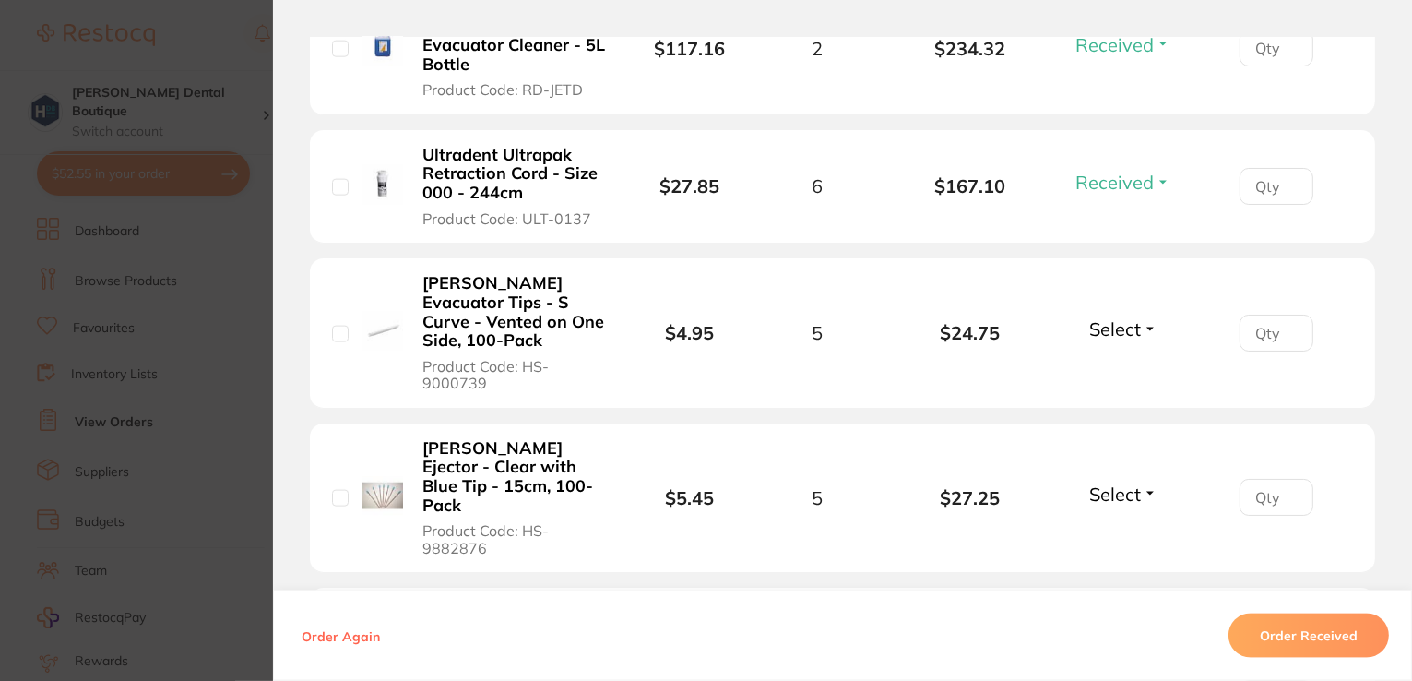
click at [1099, 317] on span "Select" at bounding box center [1115, 328] width 52 height 23
click at [1114, 362] on span "Received" at bounding box center [1123, 369] width 47 height 14
click at [1120, 482] on span "Select" at bounding box center [1115, 493] width 52 height 23
click at [1116, 527] on span "Received" at bounding box center [1123, 534] width 47 height 14
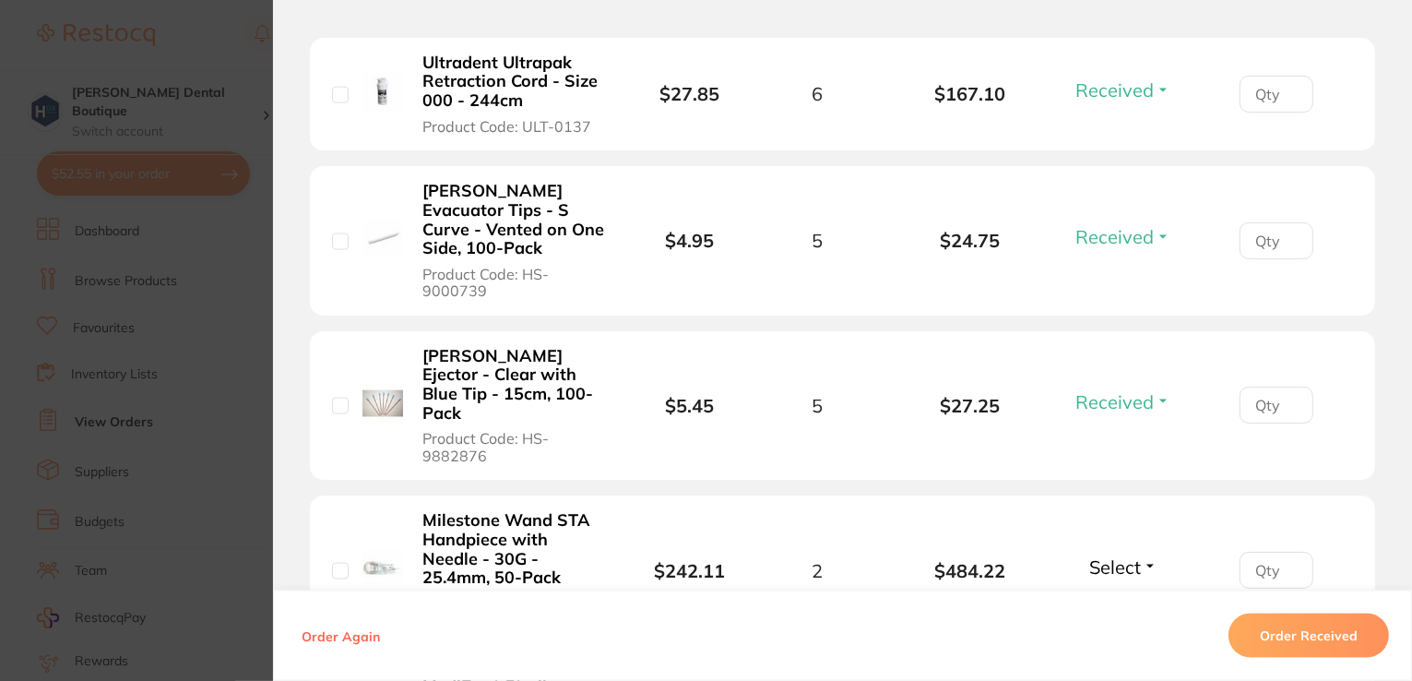
click at [1121, 555] on span "Select" at bounding box center [1115, 566] width 52 height 23
click at [1118, 593] on button "Received" at bounding box center [1123, 607] width 47 height 29
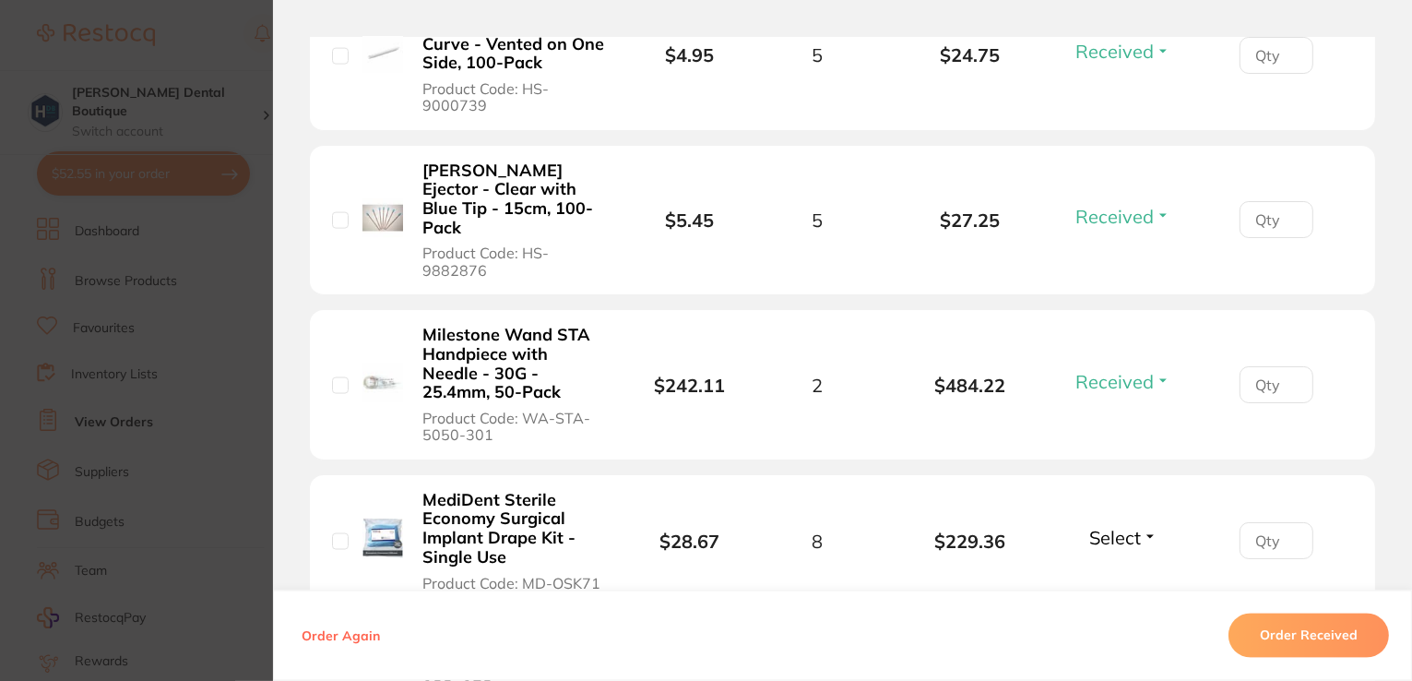
scroll to position [3136, 0]
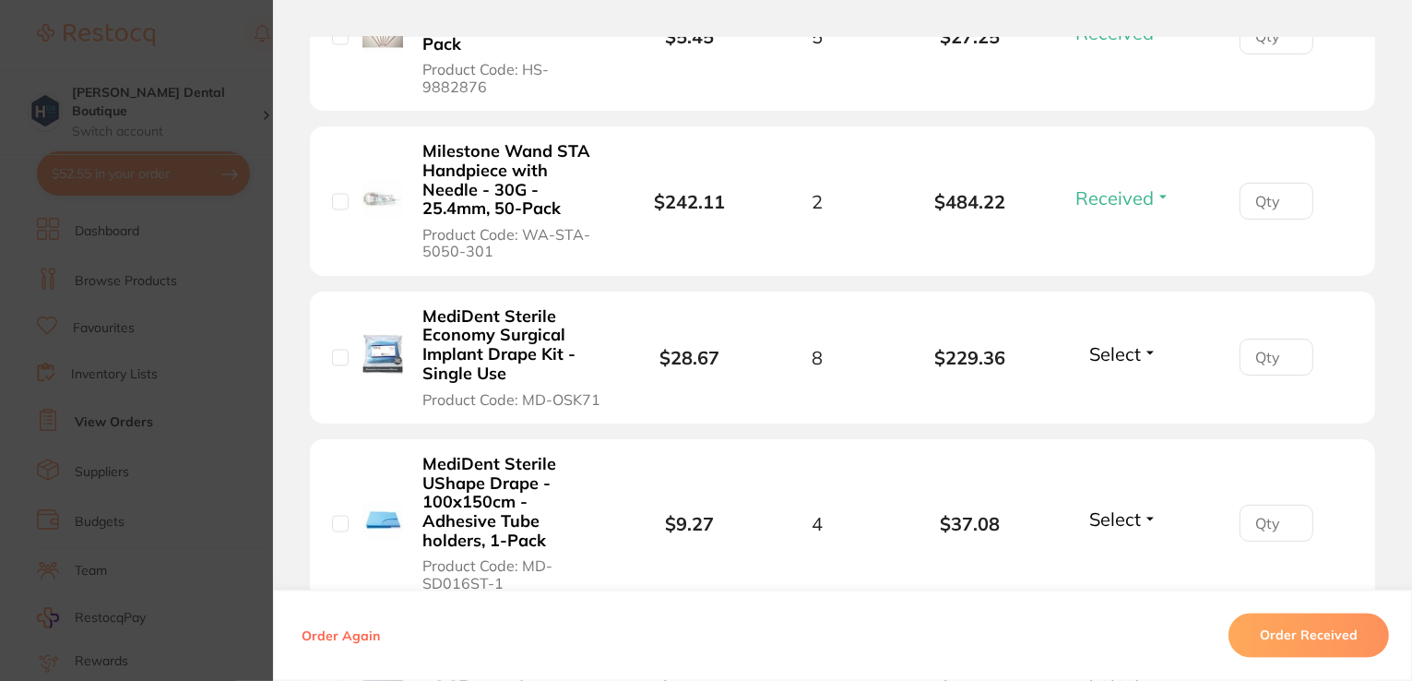
click at [1120, 342] on span "Select" at bounding box center [1115, 353] width 52 height 23
click at [1114, 387] on span "Received" at bounding box center [1123, 394] width 47 height 14
click at [1112, 508] on span "Select" at bounding box center [1115, 519] width 52 height 23
click at [1125, 580] on span "Back Order" at bounding box center [1123, 587] width 56 height 14
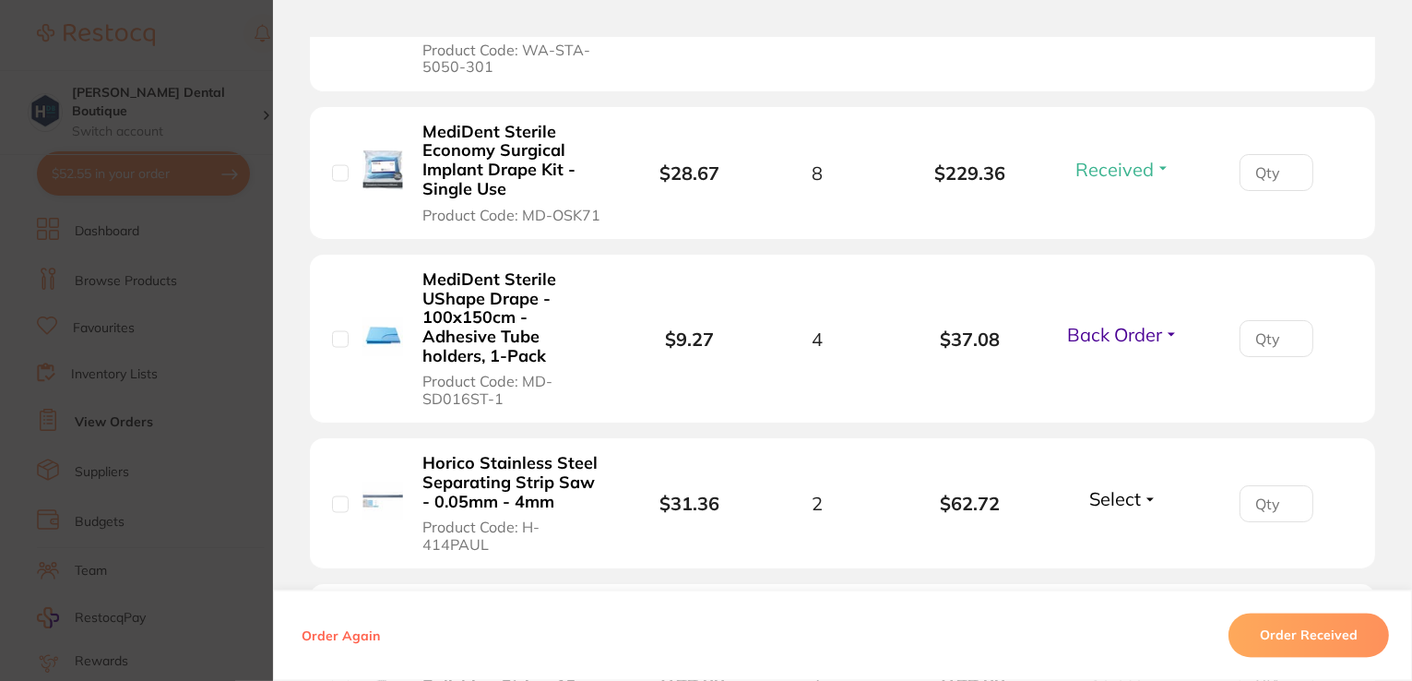
click at [1129, 488] on span "Select" at bounding box center [1115, 499] width 52 height 23
click at [1125, 532] on span "Received" at bounding box center [1123, 539] width 47 height 14
click at [1118, 662] on span "Select" at bounding box center [1115, 673] width 52 height 23
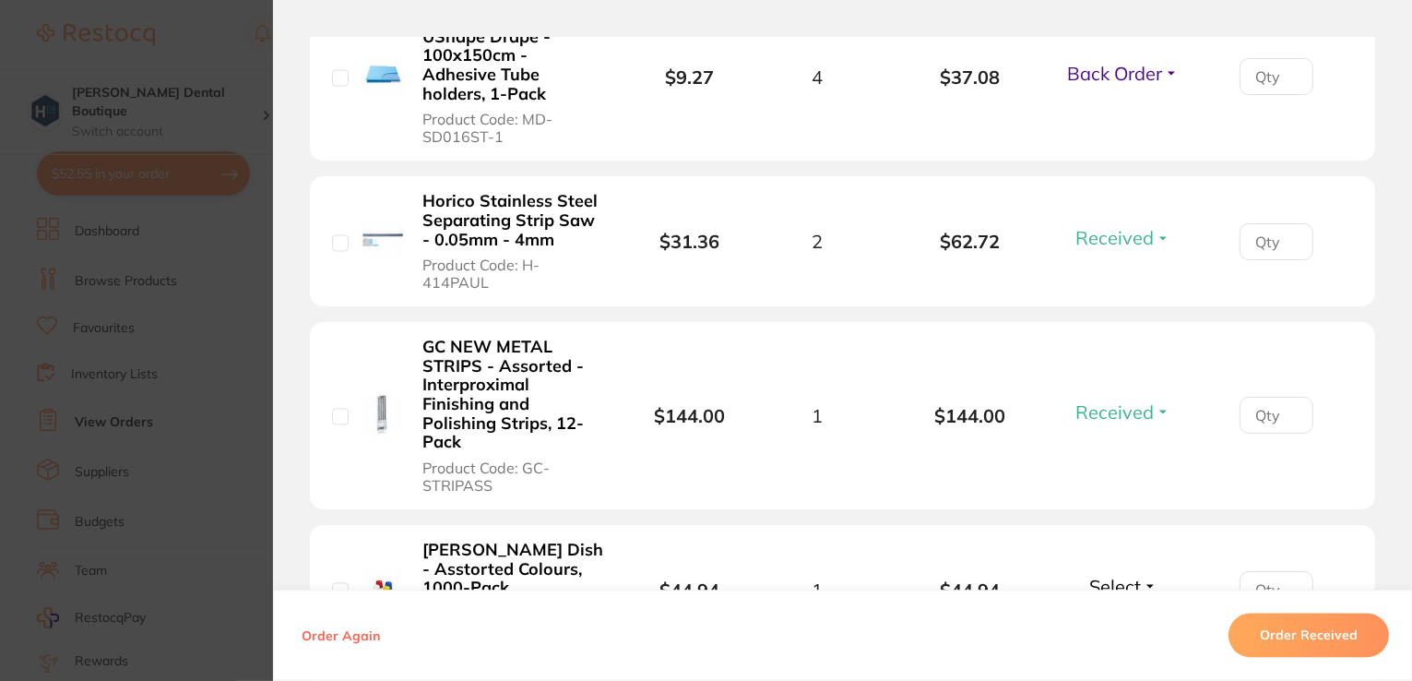
scroll to position [3598, 0]
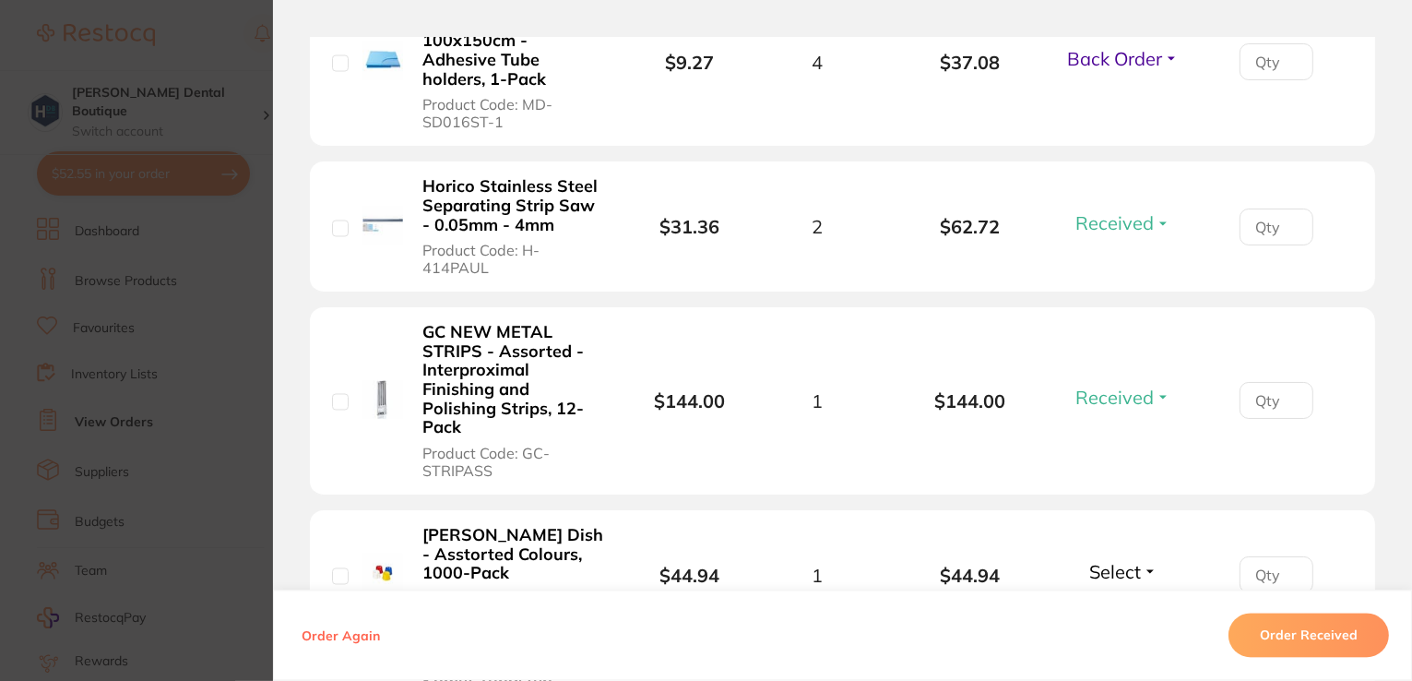
click at [1129, 560] on span "Select" at bounding box center [1115, 571] width 52 height 23
click at [1129, 604] on span "Received" at bounding box center [1123, 611] width 47 height 14
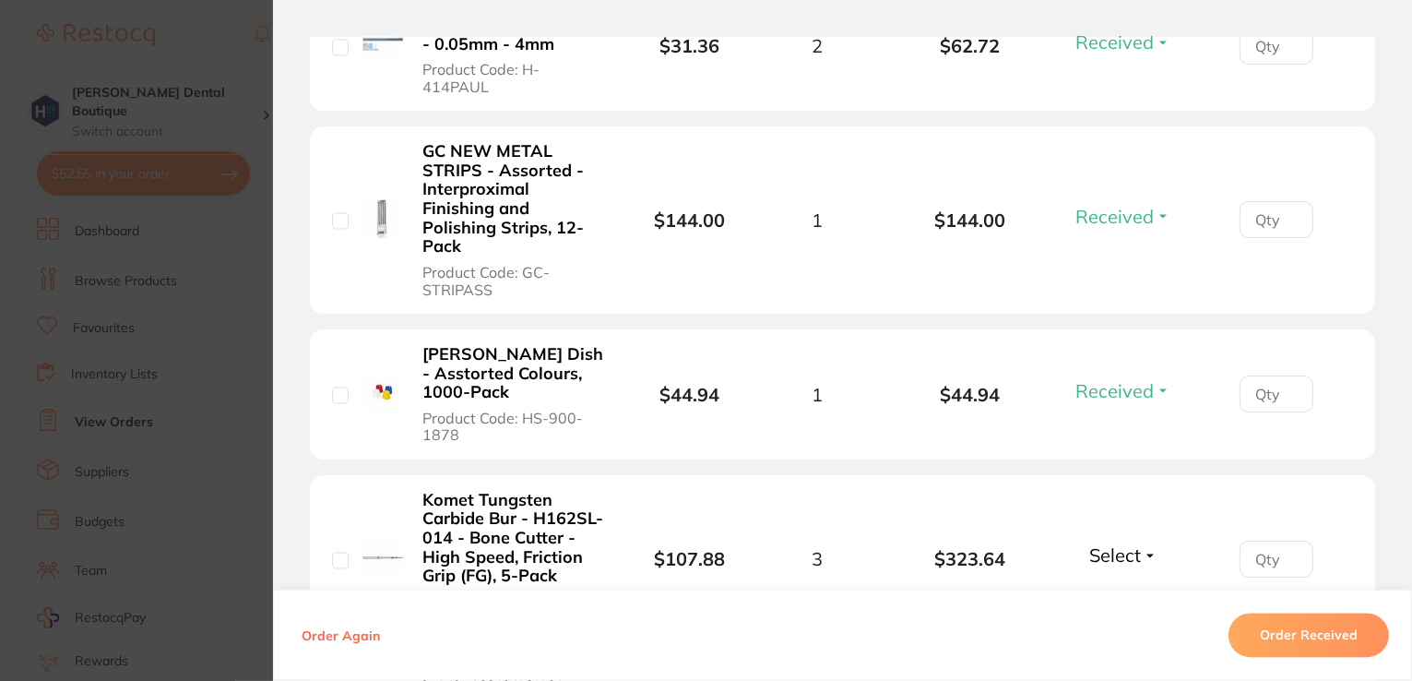
scroll to position [3782, 0]
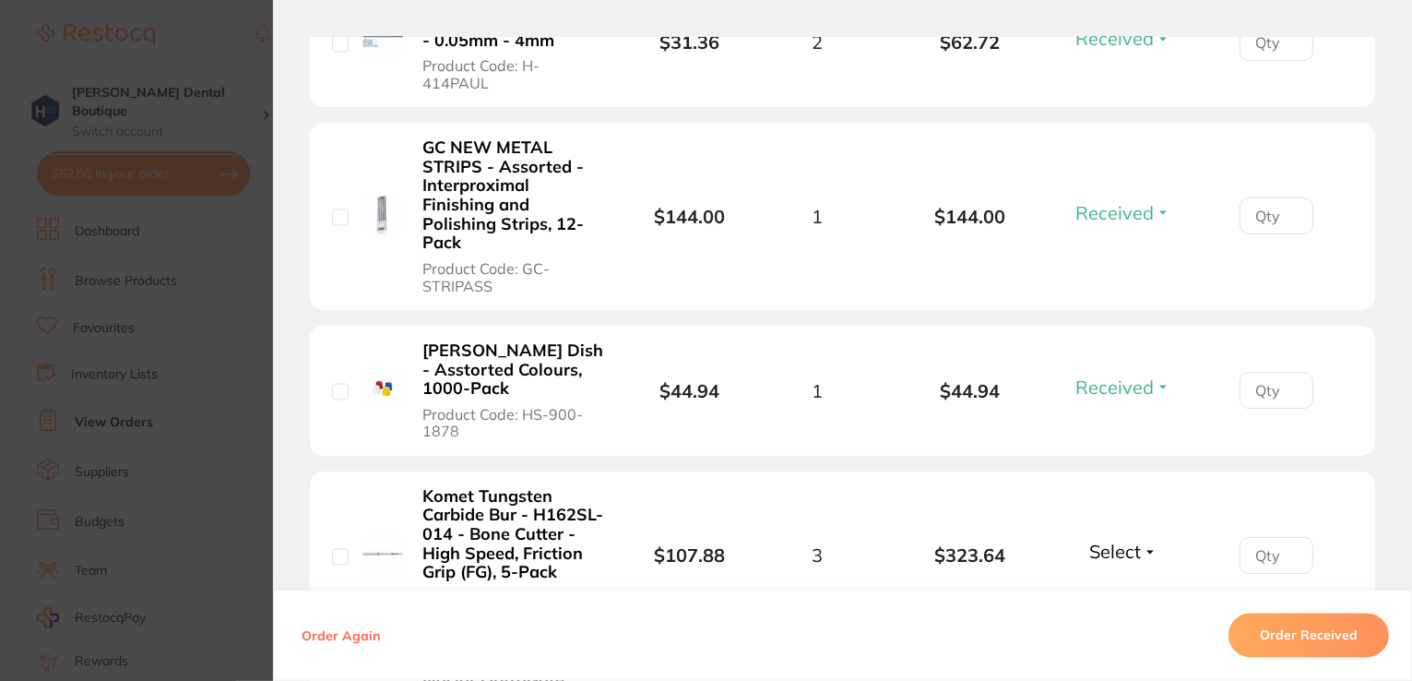
click at [1106, 540] on span "Select" at bounding box center [1115, 551] width 52 height 23
click at [1111, 584] on span "Received" at bounding box center [1123, 591] width 47 height 14
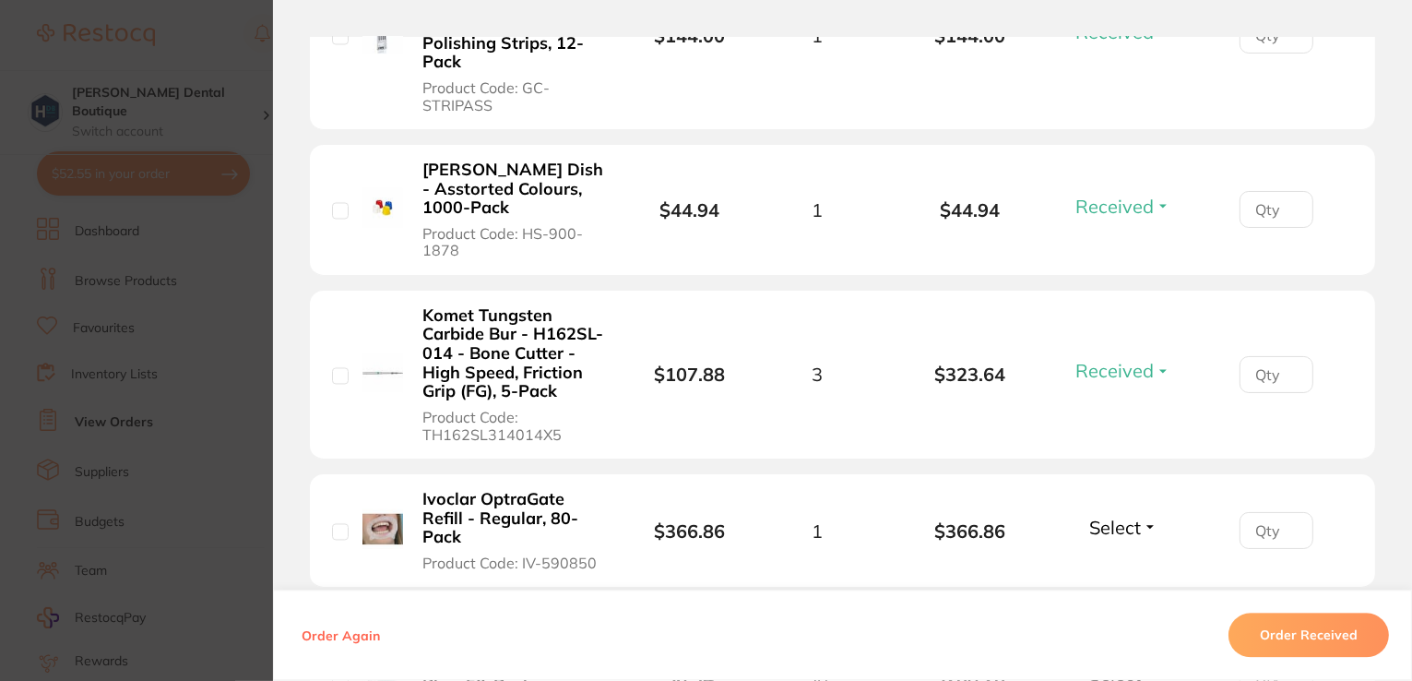
scroll to position [3967, 0]
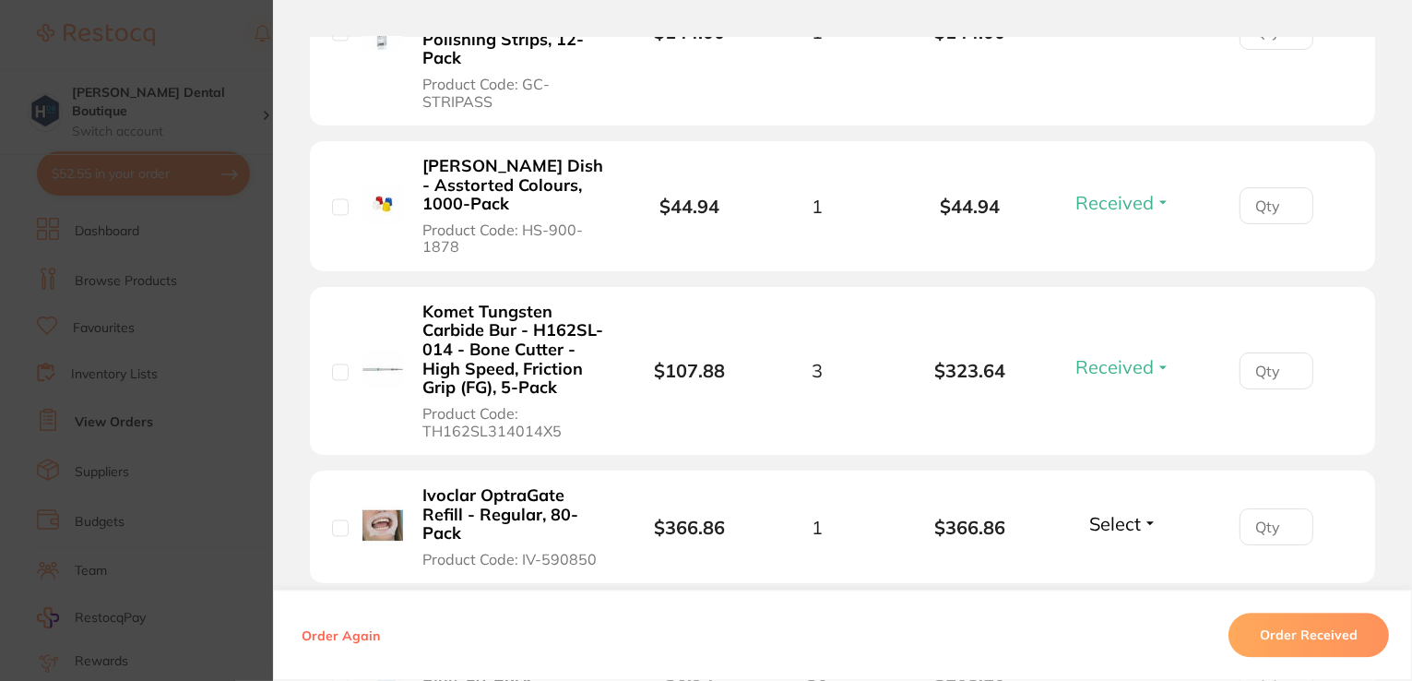
click at [1122, 512] on span "Select" at bounding box center [1115, 523] width 52 height 23
click at [1130, 556] on span "Received" at bounding box center [1123, 563] width 47 height 14
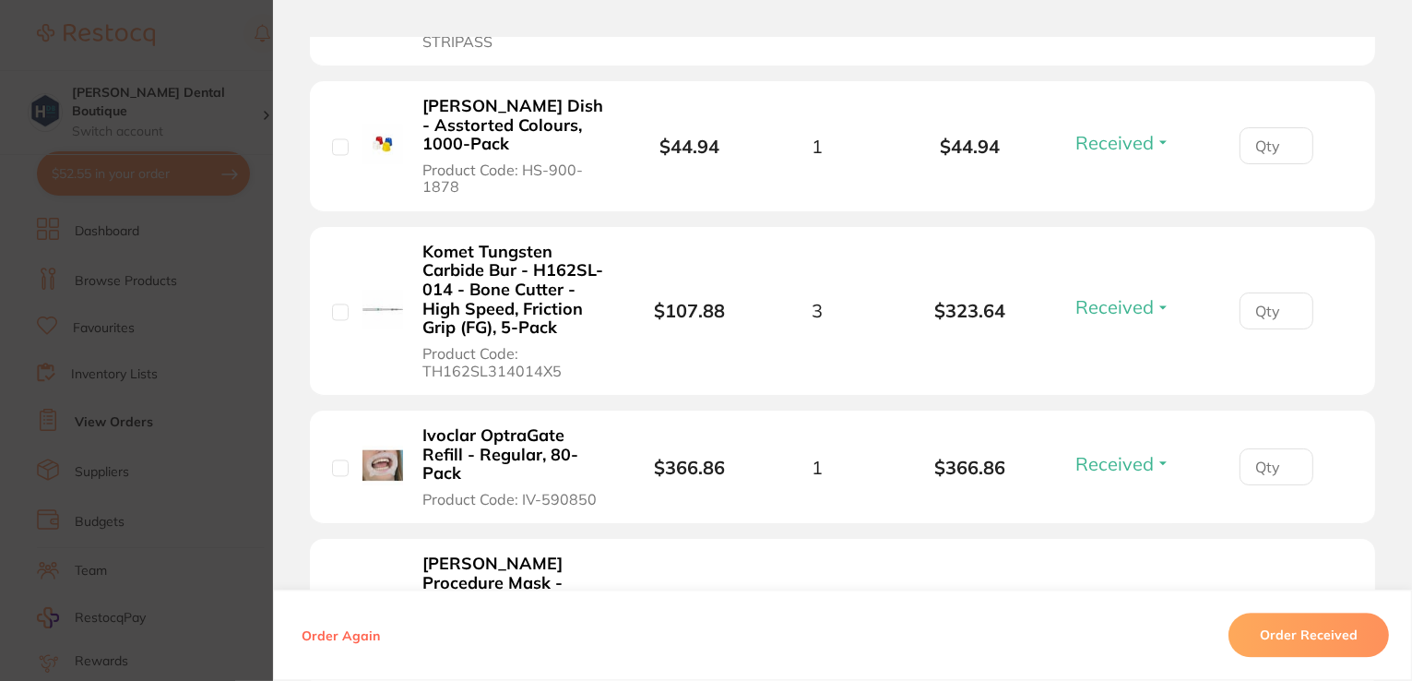
scroll to position [4059, 0]
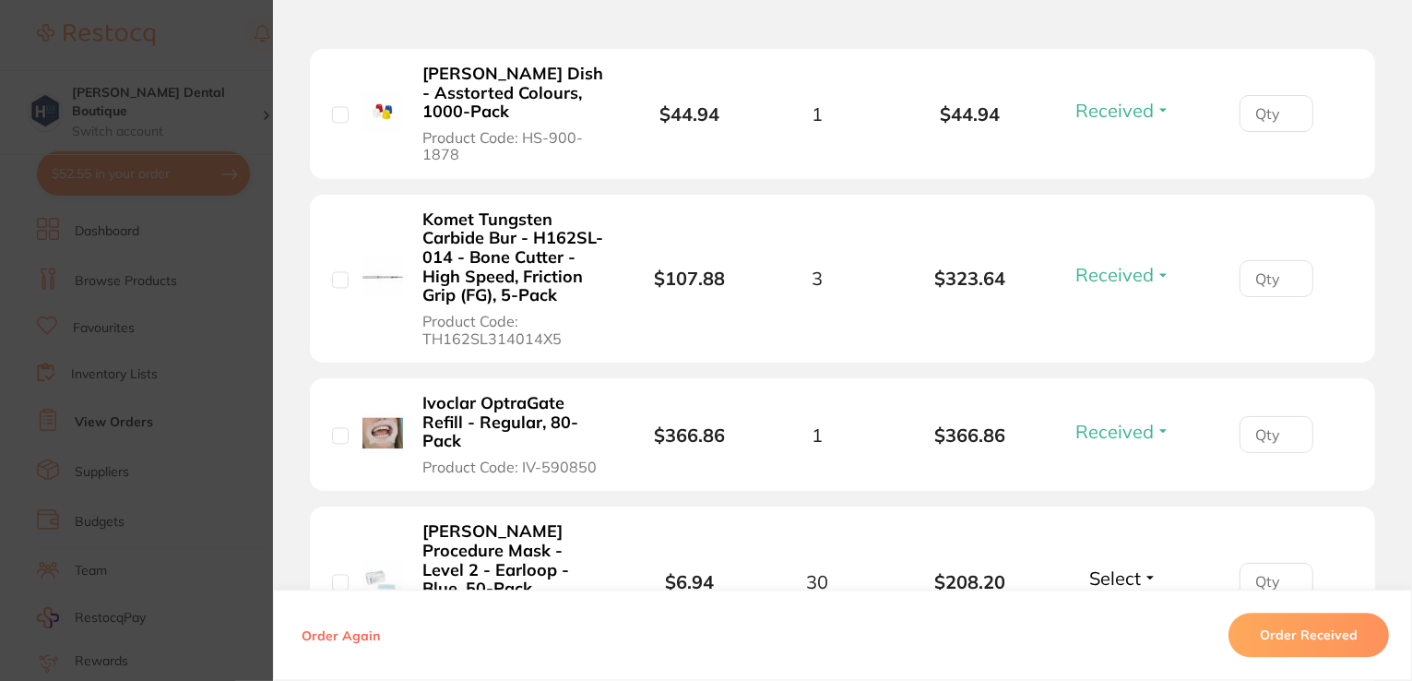
click at [1124, 566] on span "Select" at bounding box center [1115, 577] width 52 height 23
click at [1119, 611] on span "Received" at bounding box center [1123, 618] width 47 height 14
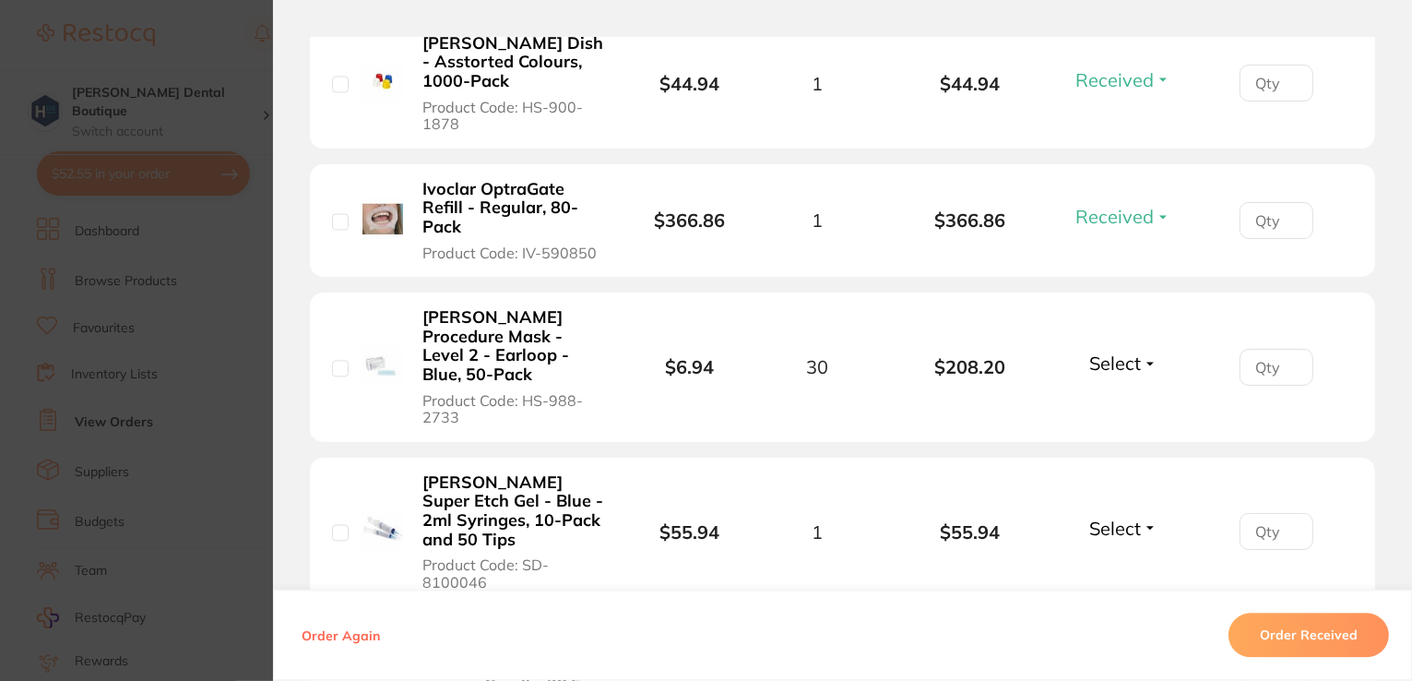
scroll to position [3899, 0]
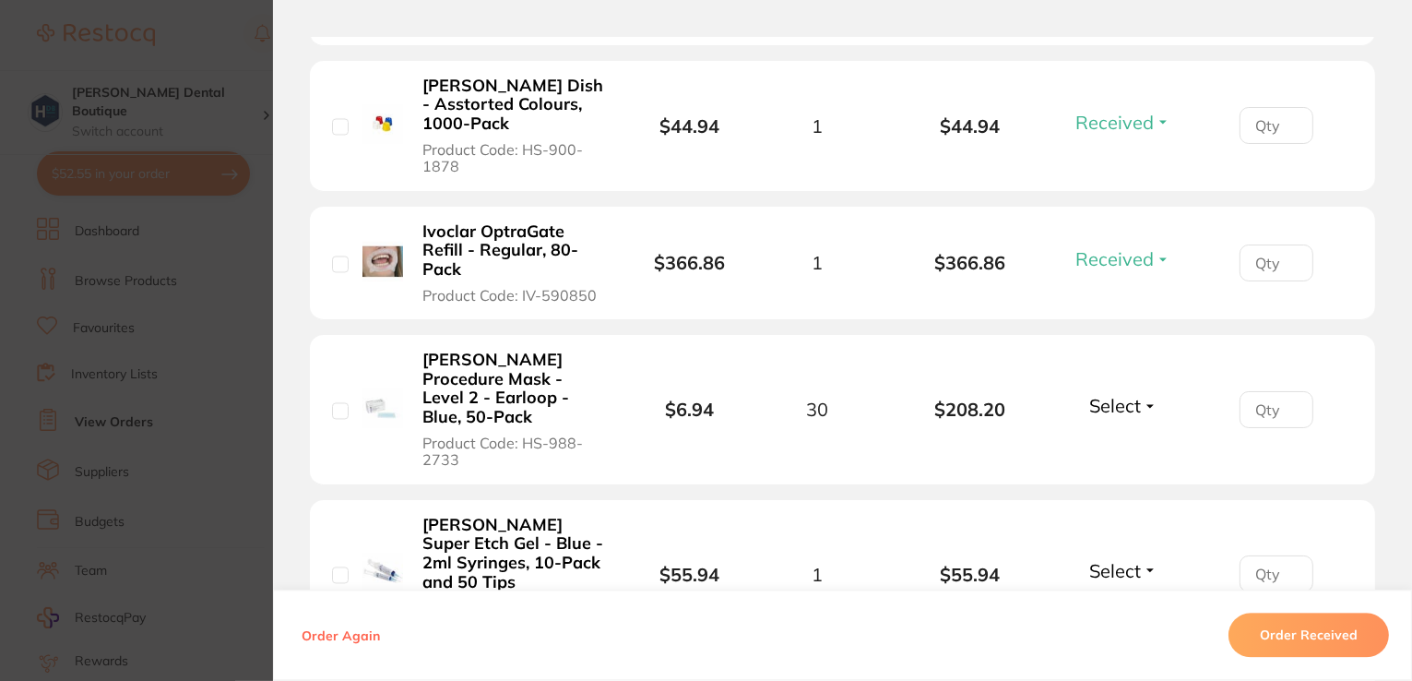
click at [1136, 394] on span "Select" at bounding box center [1115, 405] width 52 height 23
click at [1125, 438] on span "Received" at bounding box center [1123, 445] width 47 height 14
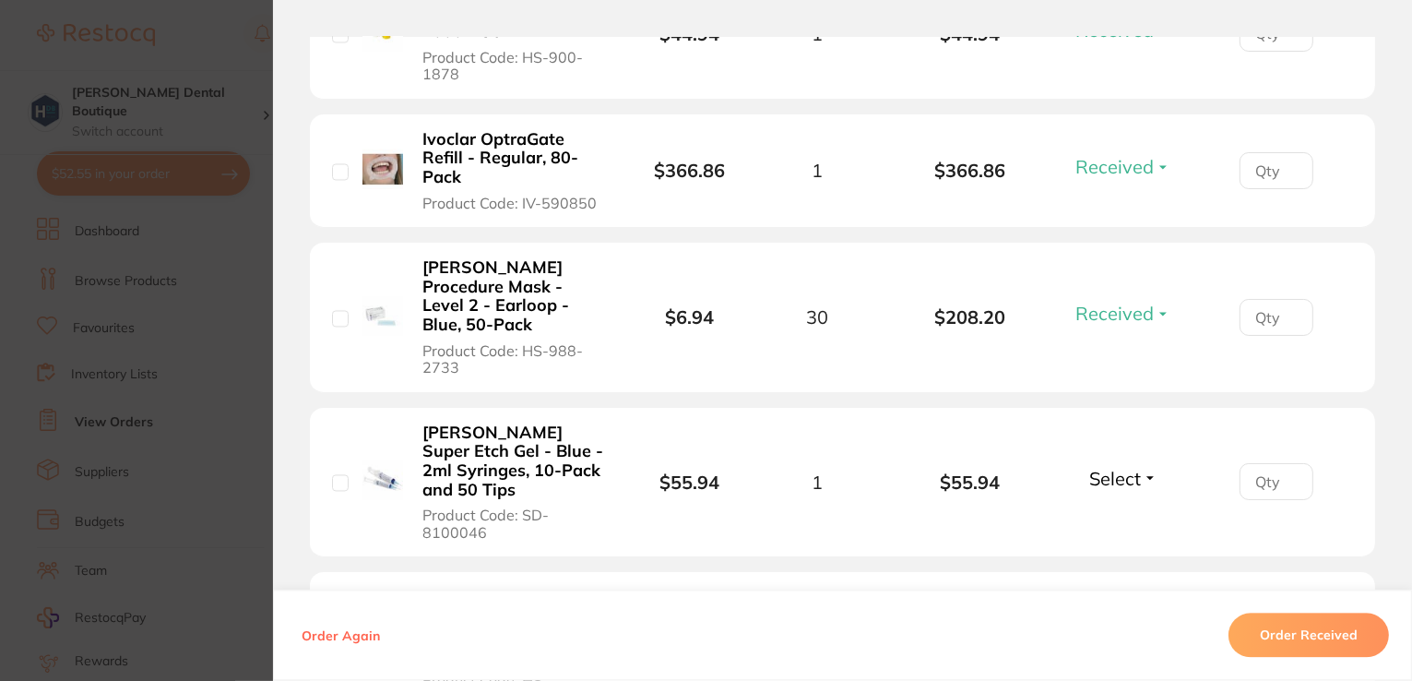
click at [1131, 467] on span "Select" at bounding box center [1115, 478] width 52 height 23
click at [1040, 471] on b "$55.94" at bounding box center [970, 481] width 153 height 21
click at [1110, 631] on span "Select" at bounding box center [1115, 642] width 52 height 23
click at [1125, 626] on span "Received" at bounding box center [1123, 626] width 47 height 0
click at [1118, 467] on span "Select" at bounding box center [1115, 478] width 52 height 23
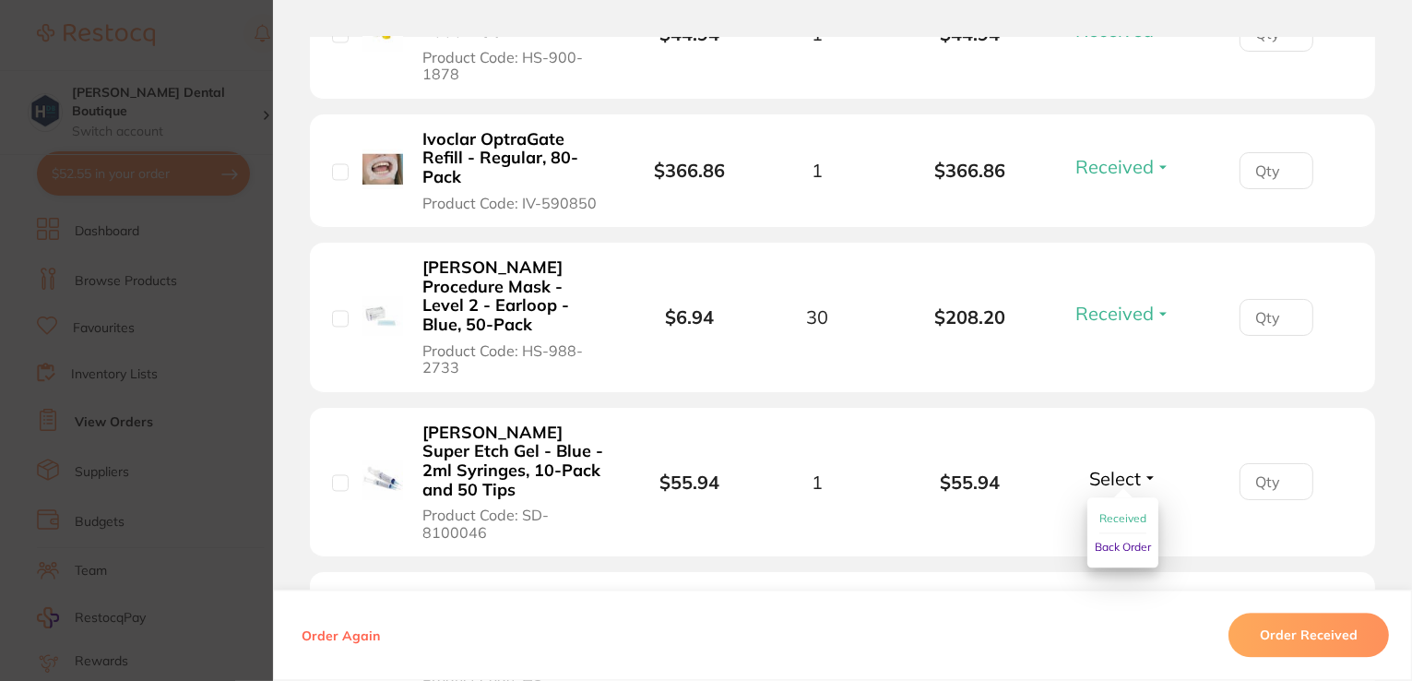
click at [1122, 511] on span "Received" at bounding box center [1123, 518] width 47 height 14
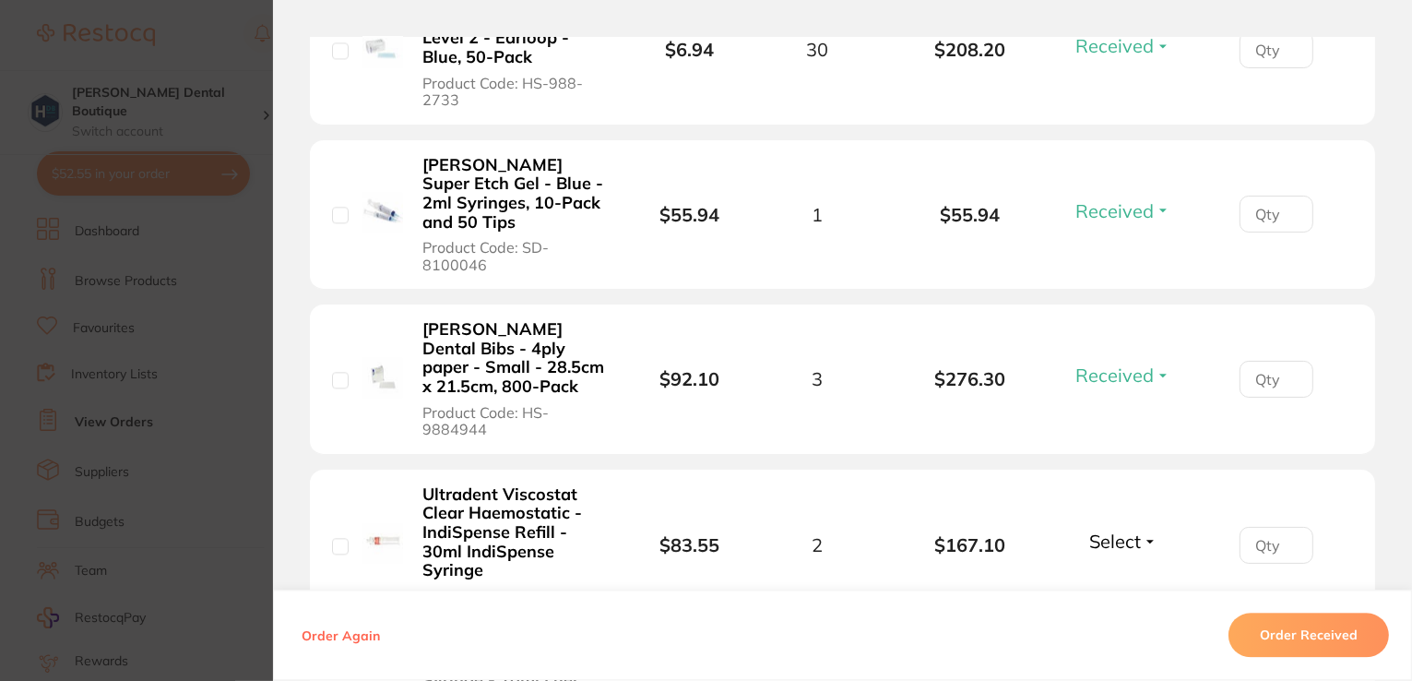
scroll to position [4268, 0]
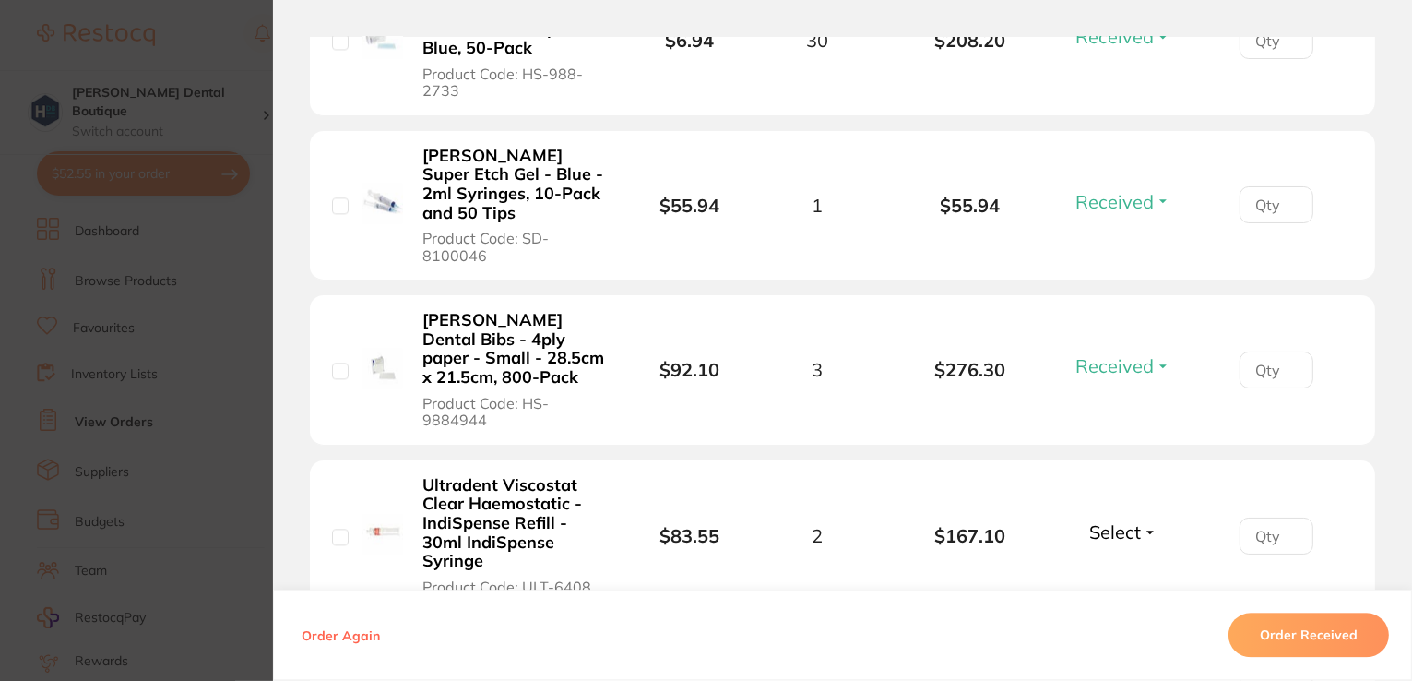
click at [1121, 520] on span "Select" at bounding box center [1115, 531] width 52 height 23
click at [1125, 565] on span "Received" at bounding box center [1123, 572] width 47 height 14
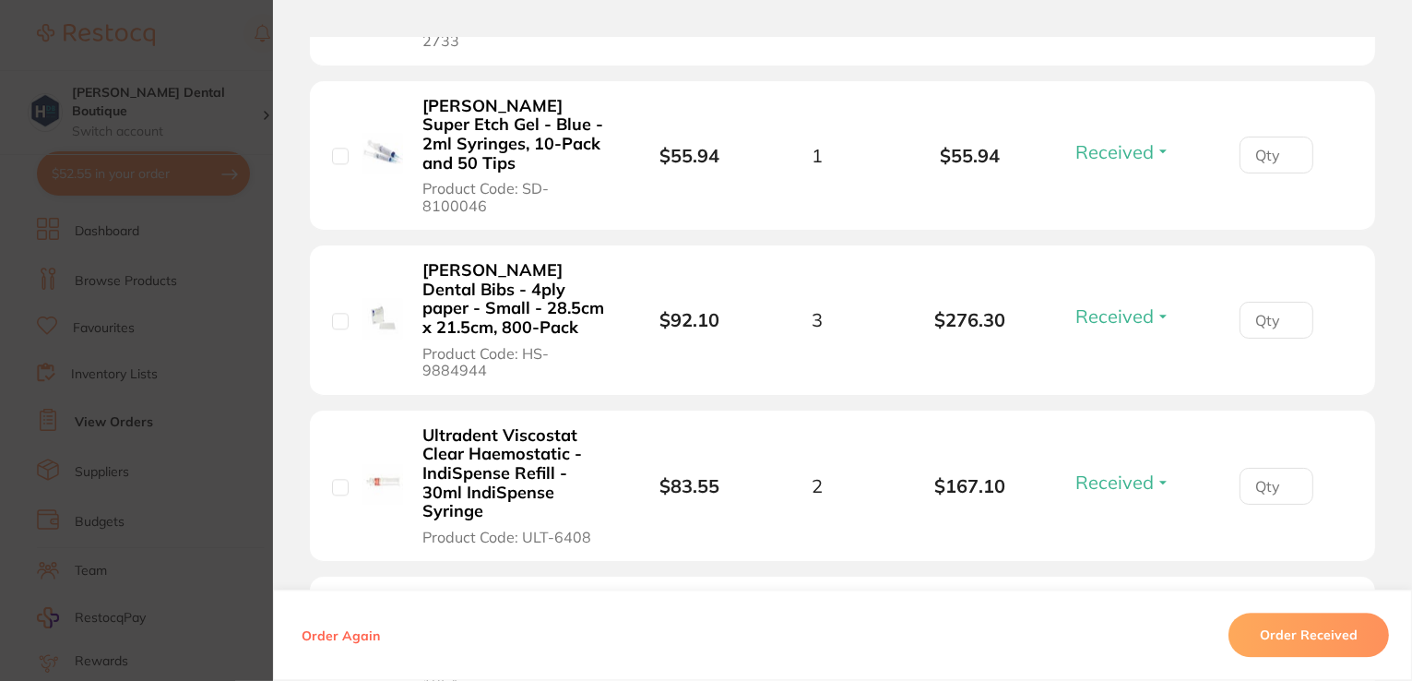
scroll to position [4360, 0]
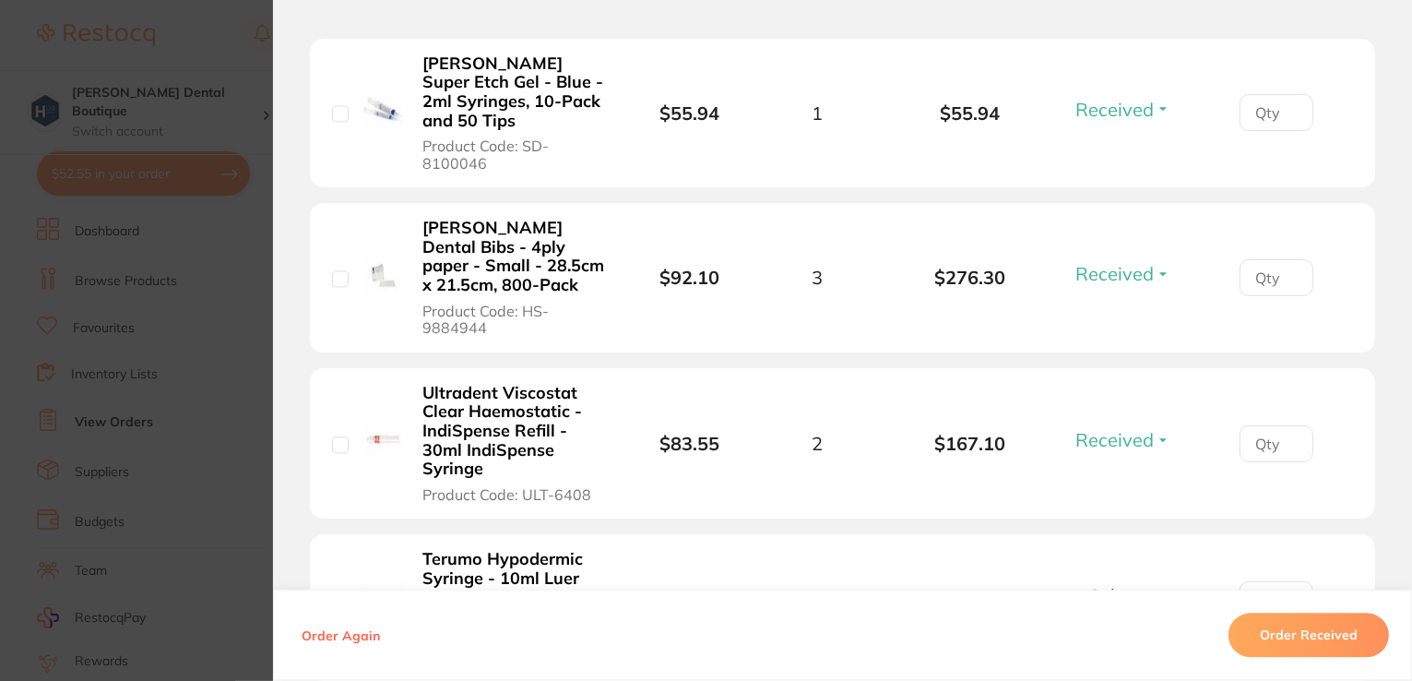
drag, startPoint x: 1111, startPoint y: 429, endPoint x: 1111, endPoint y: 447, distance: 18.4
click at [1112, 584] on span "Select" at bounding box center [1115, 595] width 52 height 23
click at [1107, 628] on span "Received" at bounding box center [1123, 635] width 47 height 14
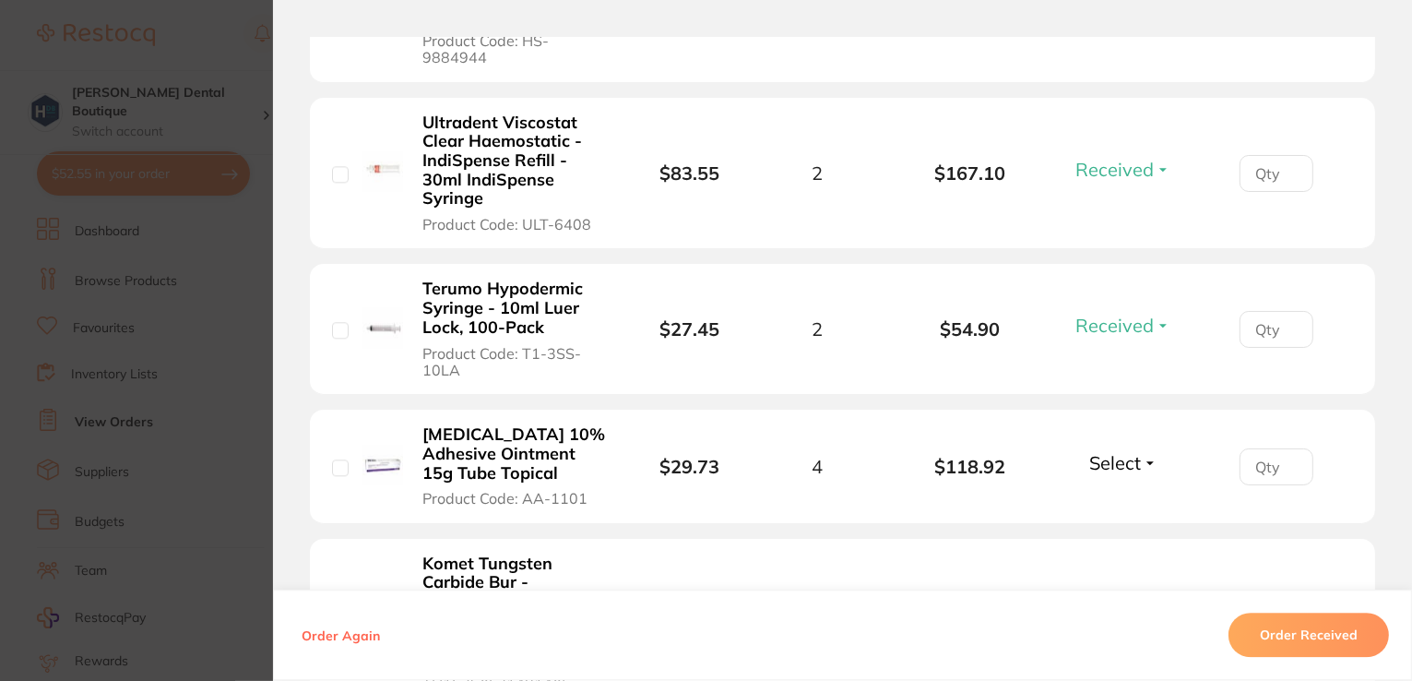
scroll to position [4637, 0]
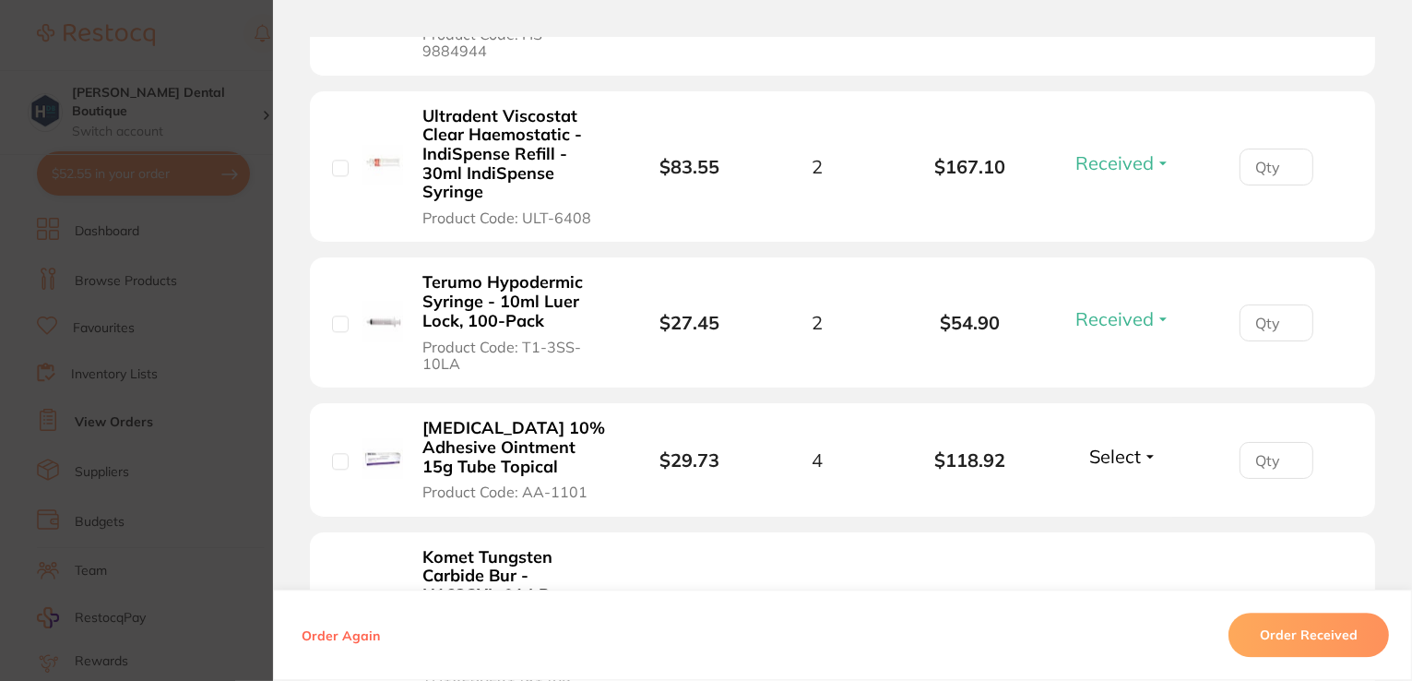
click at [1123, 445] on span "Select" at bounding box center [1115, 456] width 52 height 23
click at [1127, 489] on span "Received" at bounding box center [1123, 496] width 47 height 14
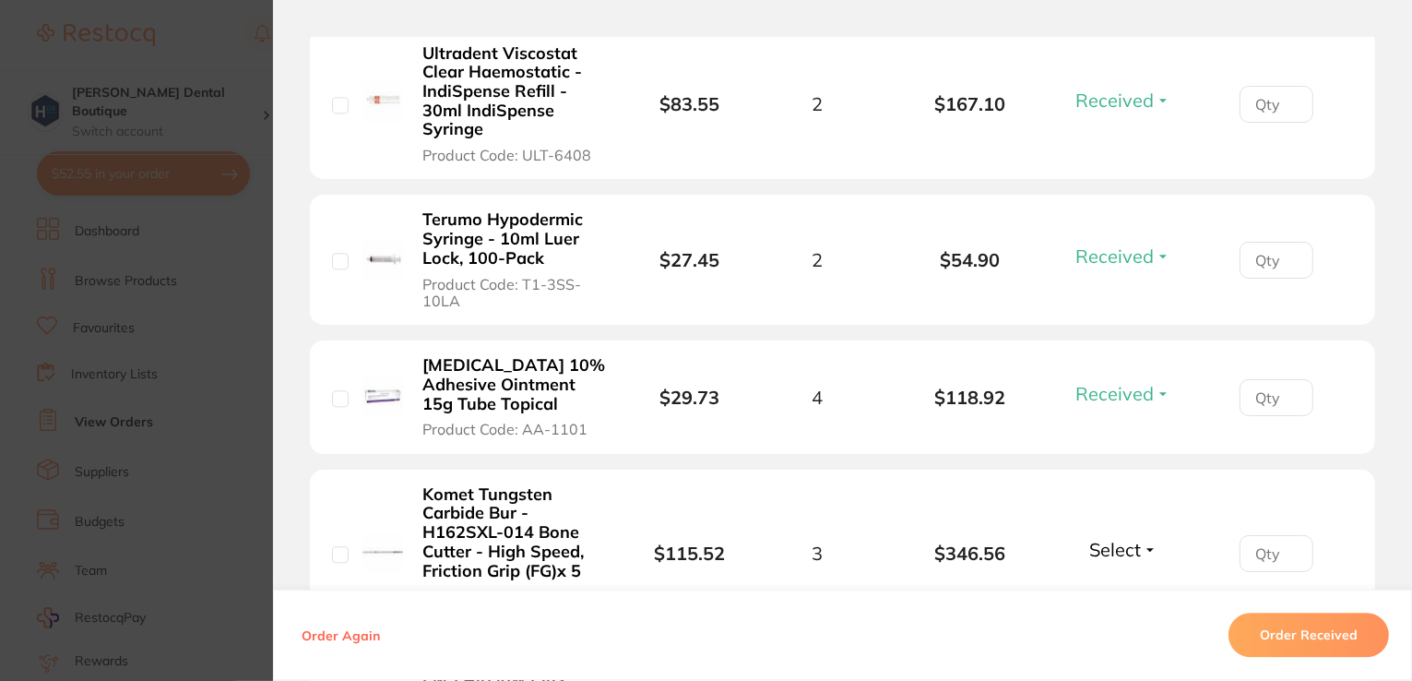
scroll to position [4729, 0]
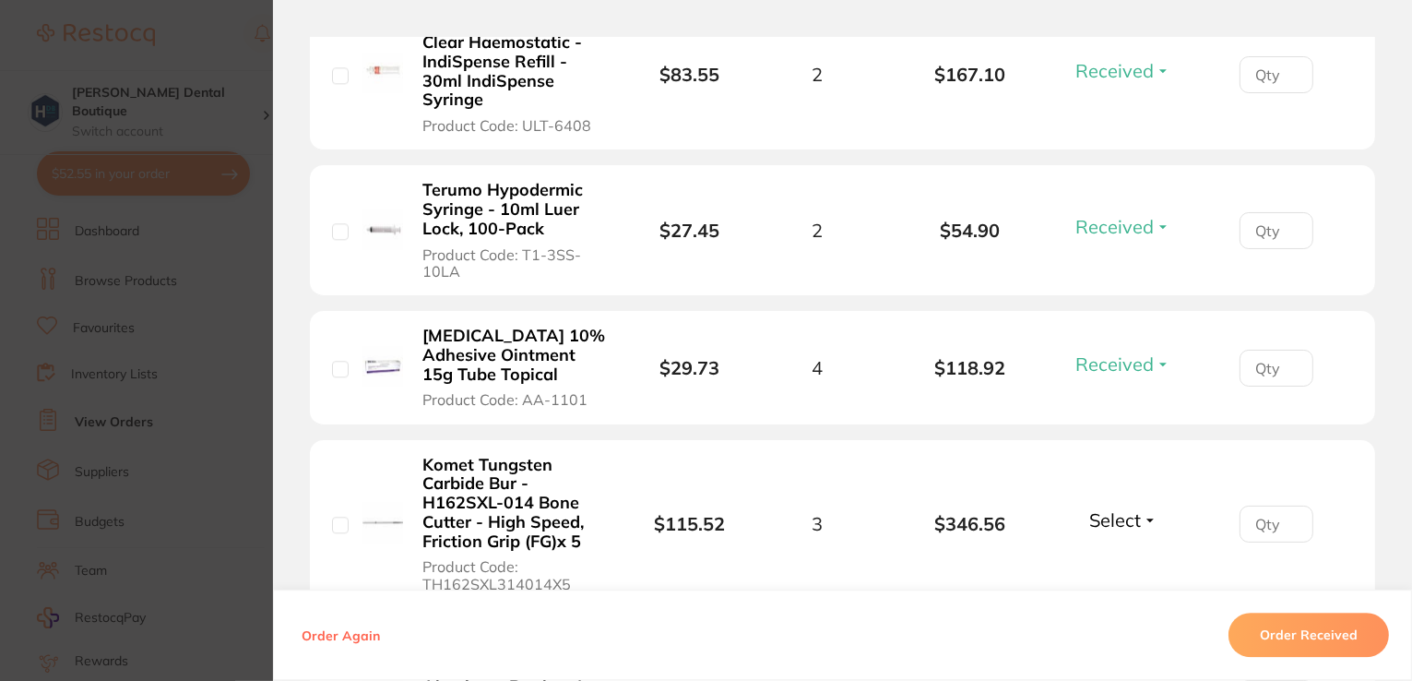
click at [1118, 508] on span "Select" at bounding box center [1115, 519] width 52 height 23
click at [1117, 553] on span "Received" at bounding box center [1123, 560] width 47 height 14
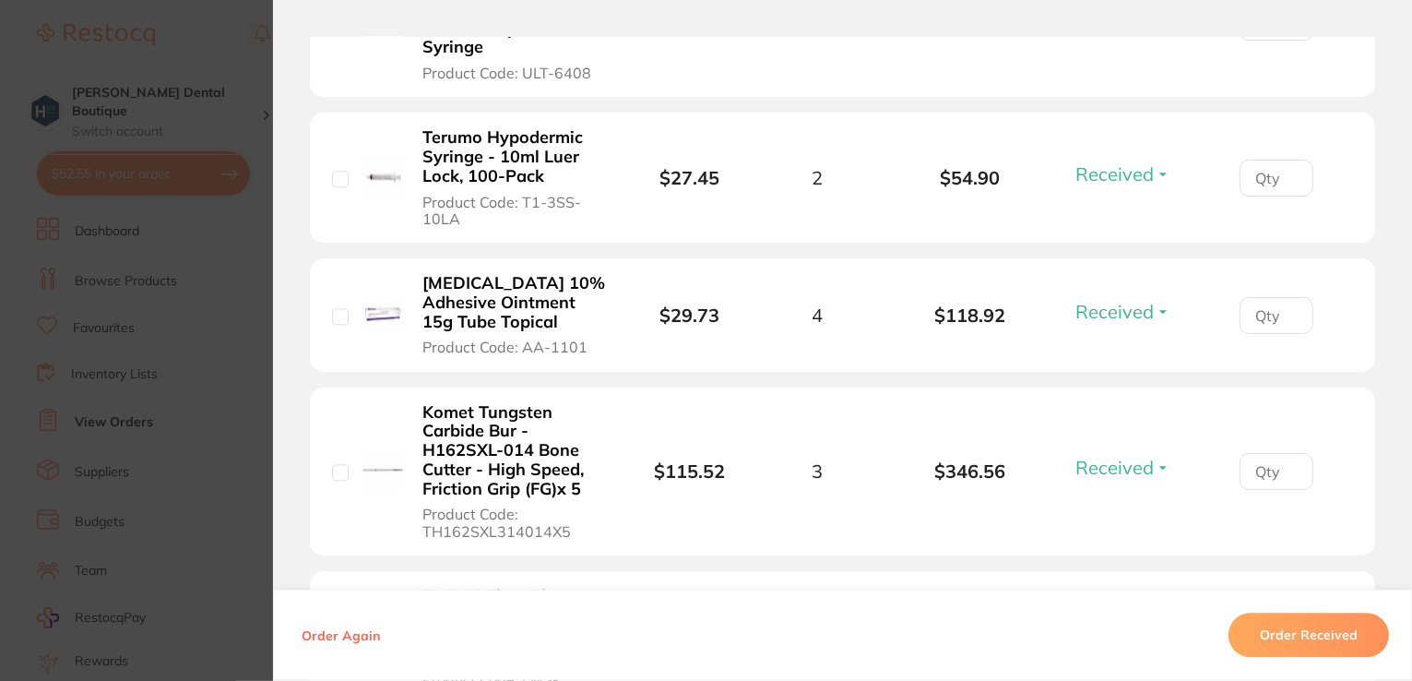
scroll to position [4822, 0]
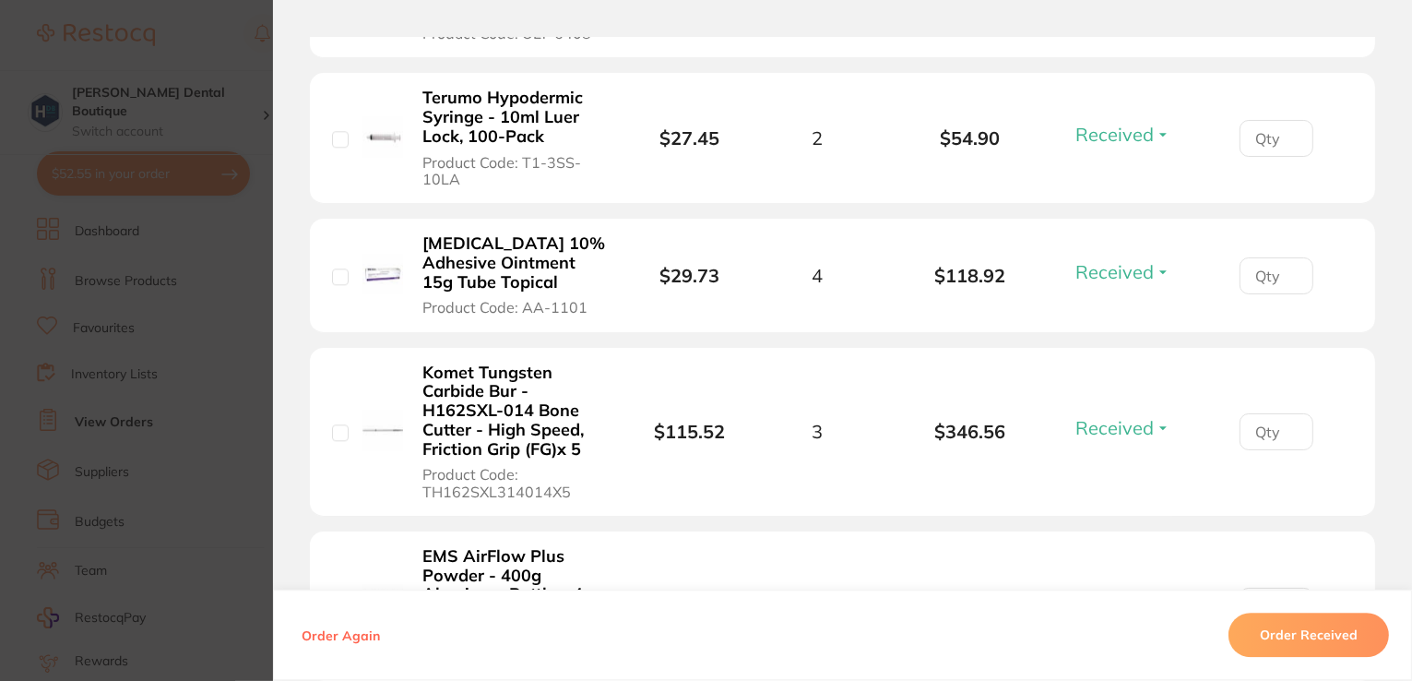
click at [1101, 590] on span "Select" at bounding box center [1115, 601] width 52 height 23
click at [1103, 635] on span "Received" at bounding box center [1123, 642] width 47 height 14
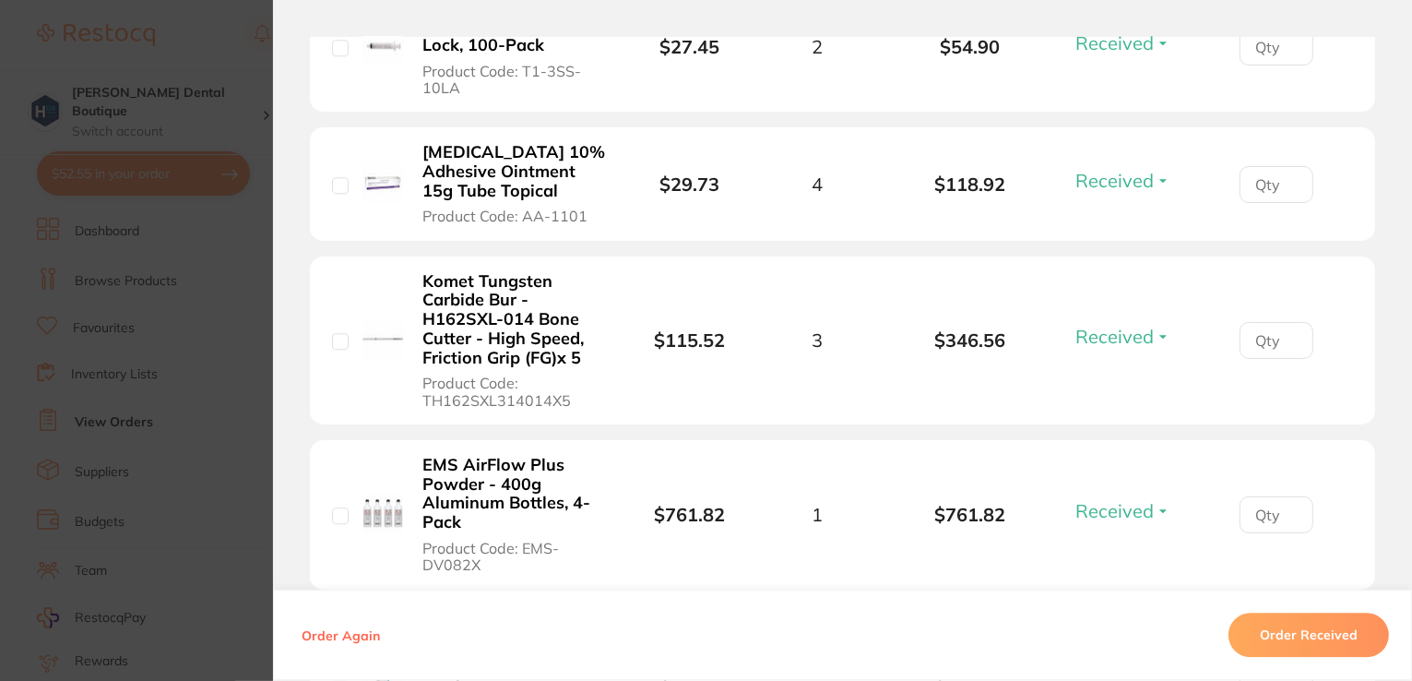
scroll to position [5006, 0]
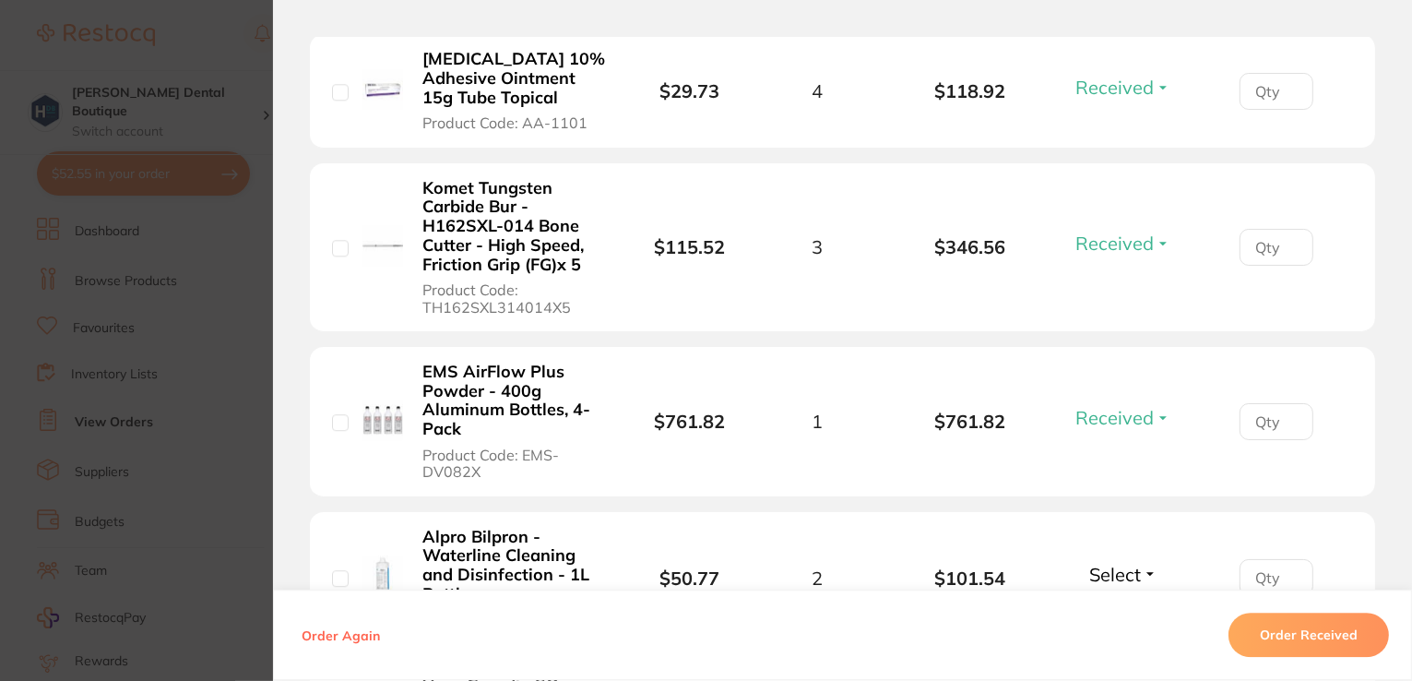
click at [1123, 563] on span "Select" at bounding box center [1115, 574] width 52 height 23
click at [1120, 607] on span "Received" at bounding box center [1123, 614] width 47 height 14
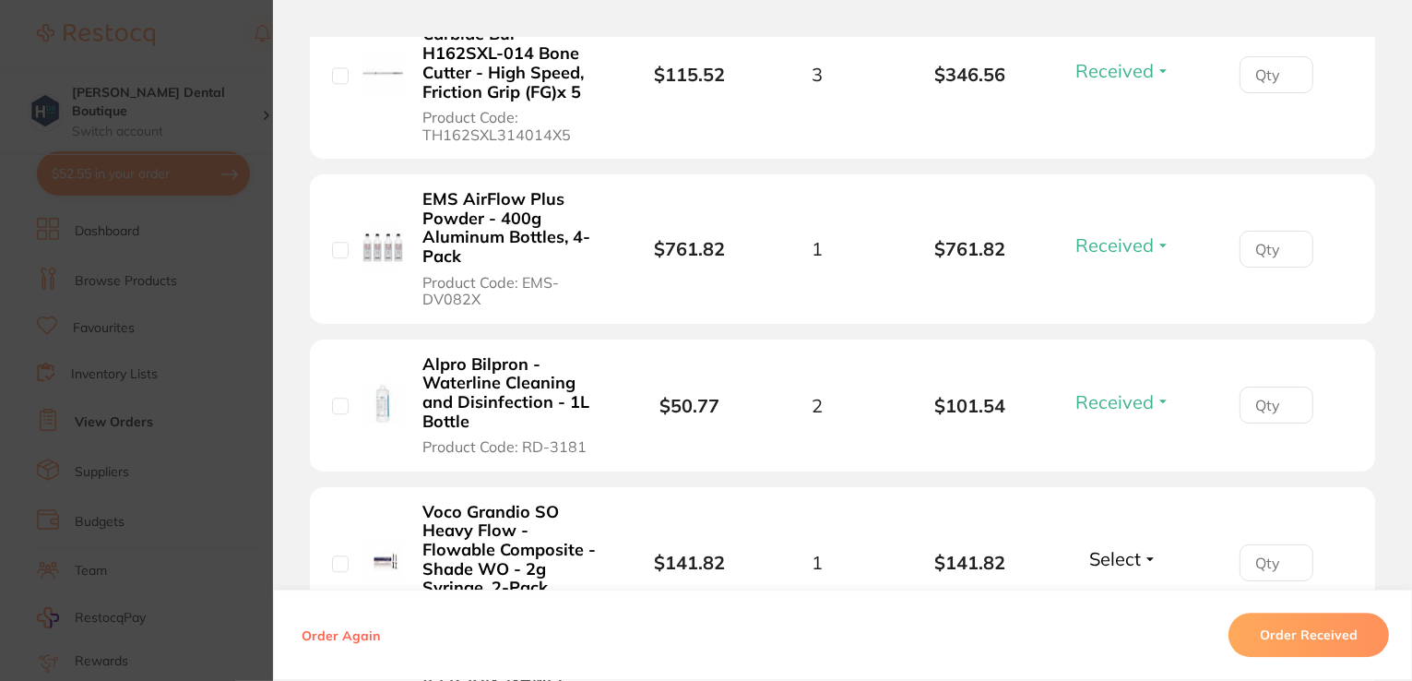
scroll to position [5191, 0]
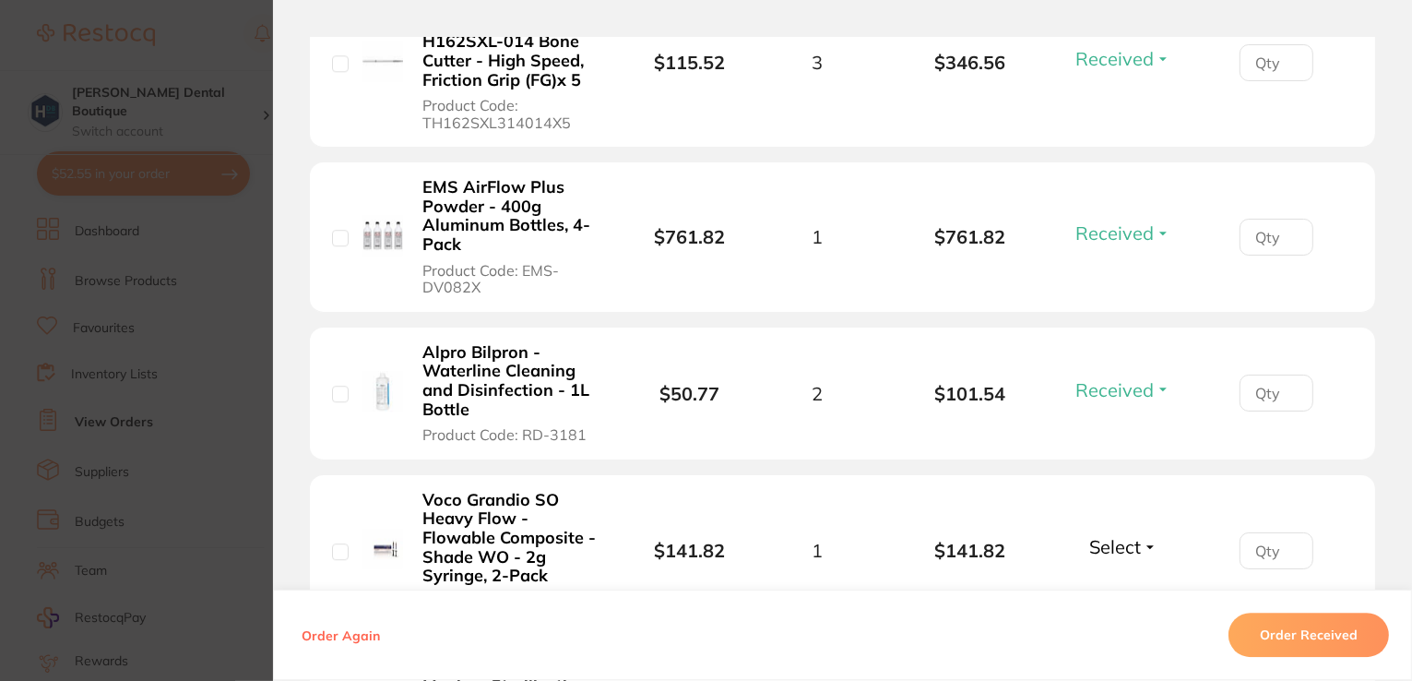
click at [1124, 535] on span "Select" at bounding box center [1115, 546] width 52 height 23
click at [1125, 601] on button "Back Order" at bounding box center [1123, 615] width 56 height 28
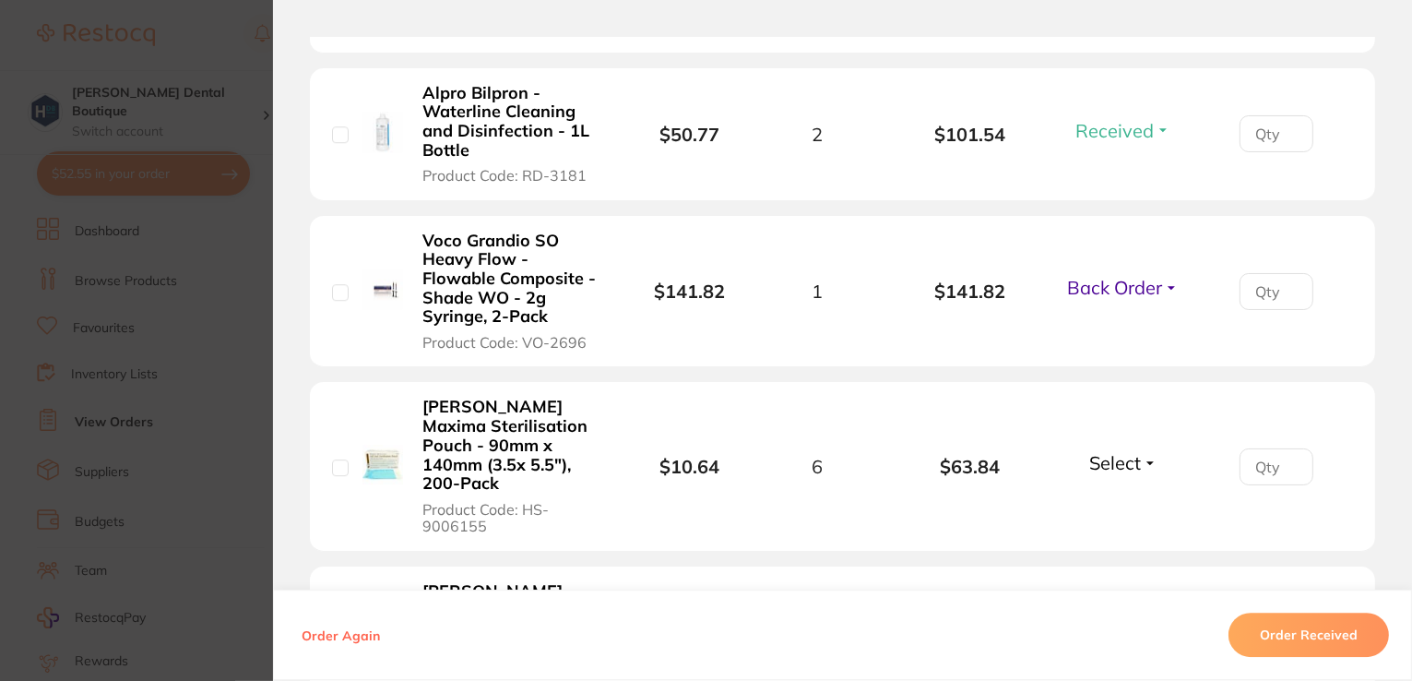
scroll to position [5560, 0]
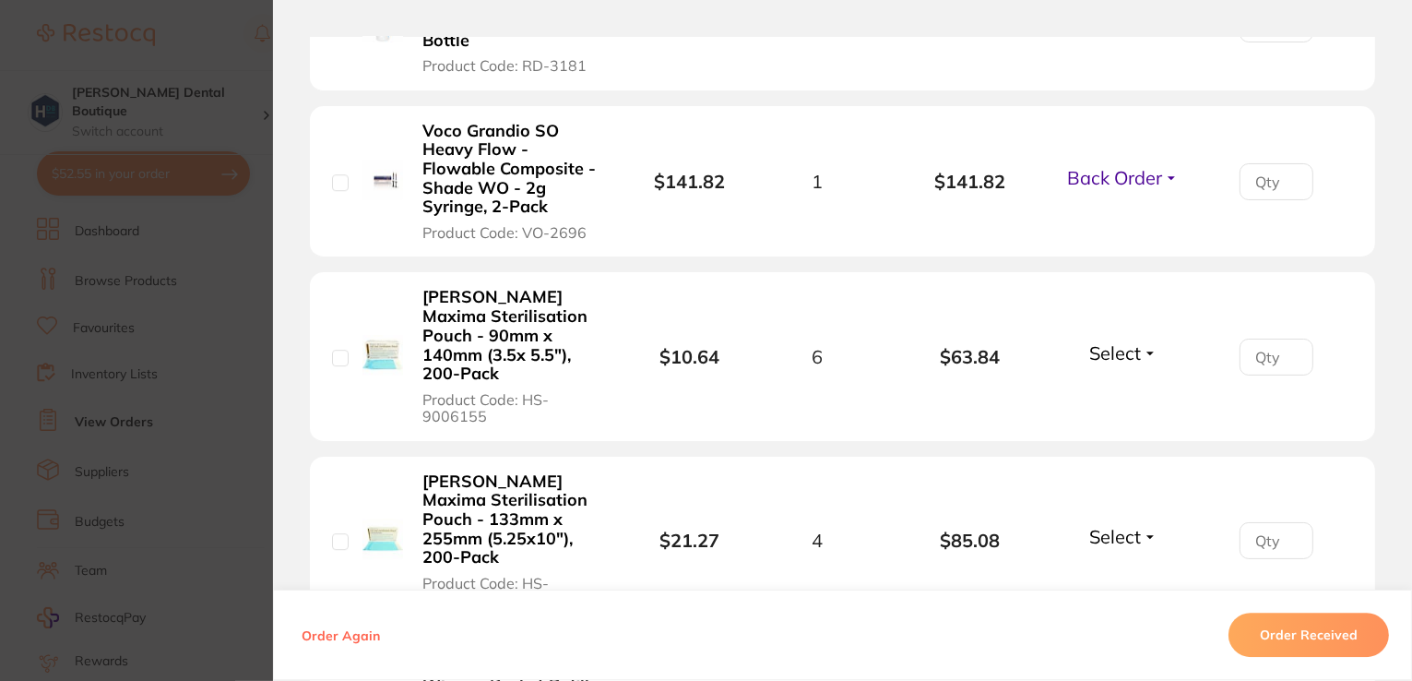
click at [1120, 341] on span "Select" at bounding box center [1115, 352] width 52 height 23
click at [1114, 386] on span "Received" at bounding box center [1123, 393] width 47 height 14
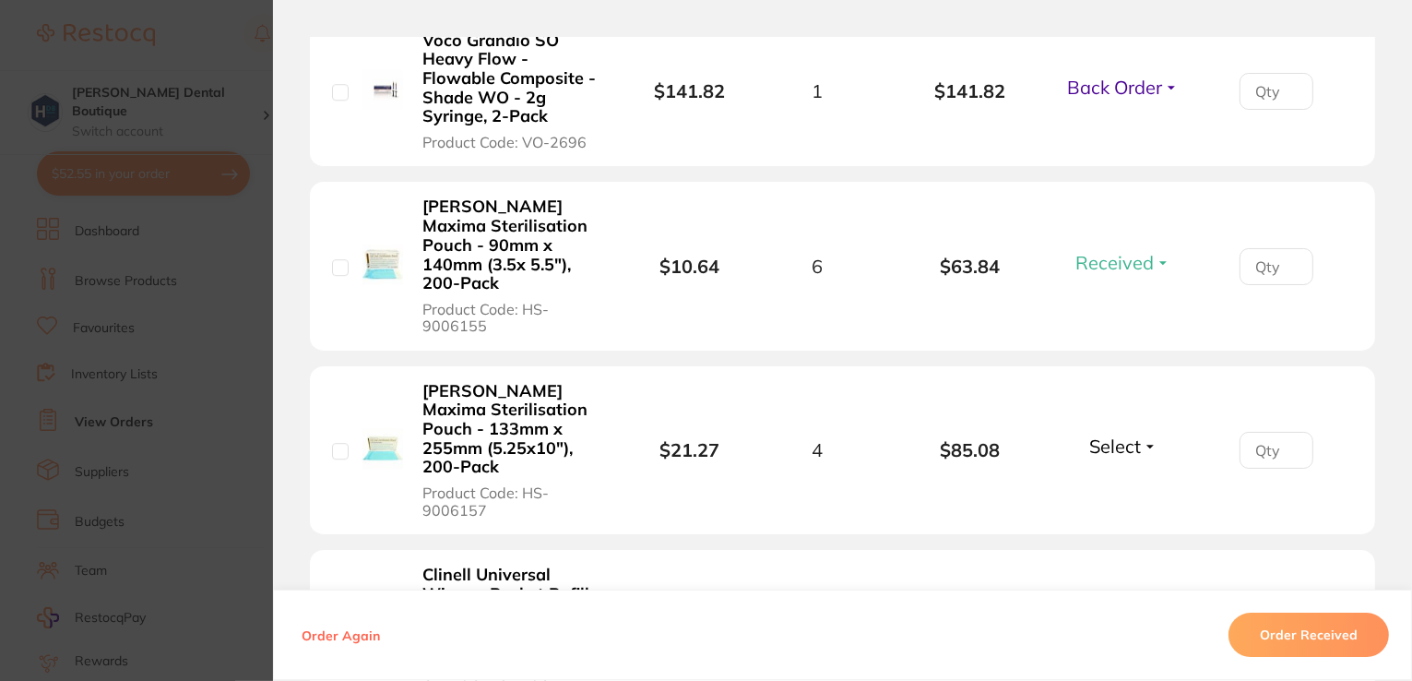
scroll to position [5652, 0]
click at [1111, 433] on span "Select" at bounding box center [1115, 444] width 52 height 23
click at [1128, 477] on span "Received" at bounding box center [1123, 484] width 47 height 14
click at [1125, 607] on span "Select" at bounding box center [1115, 618] width 52 height 23
click at [1107, 602] on span "Received" at bounding box center [1123, 602] width 47 height 0
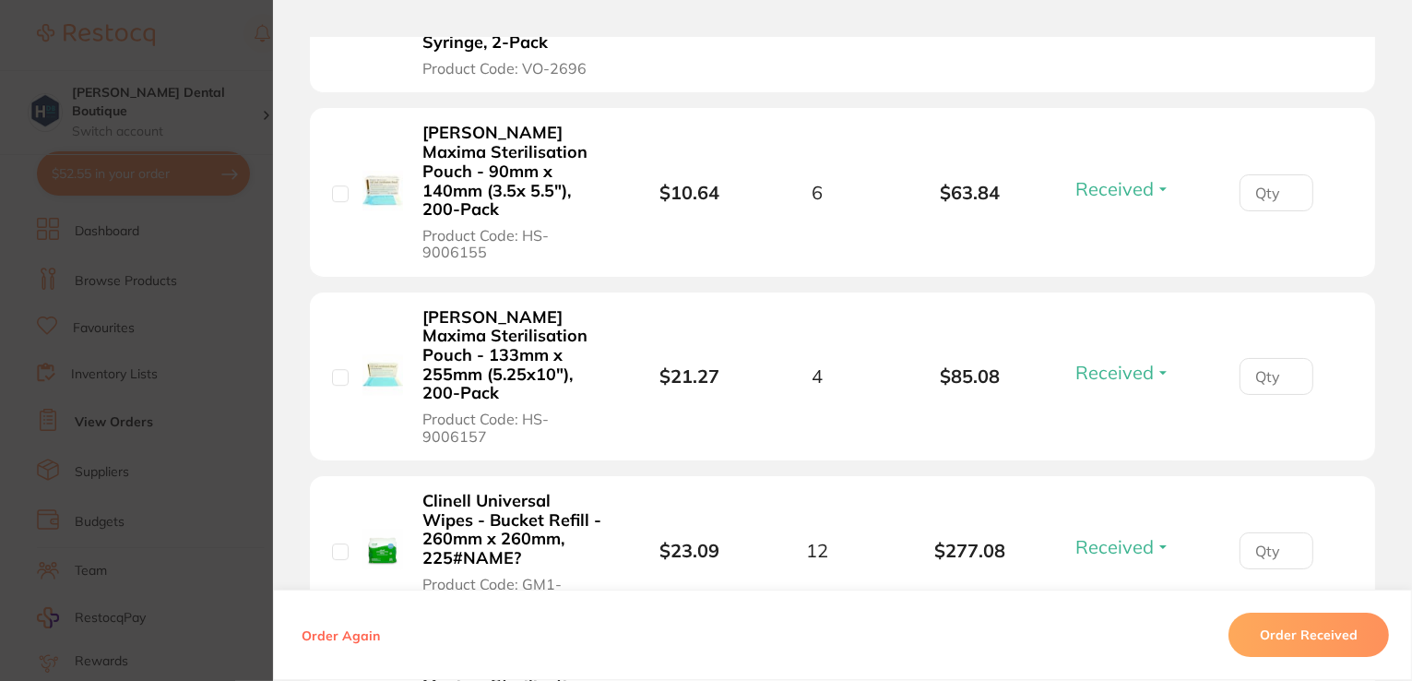
scroll to position [5836, 0]
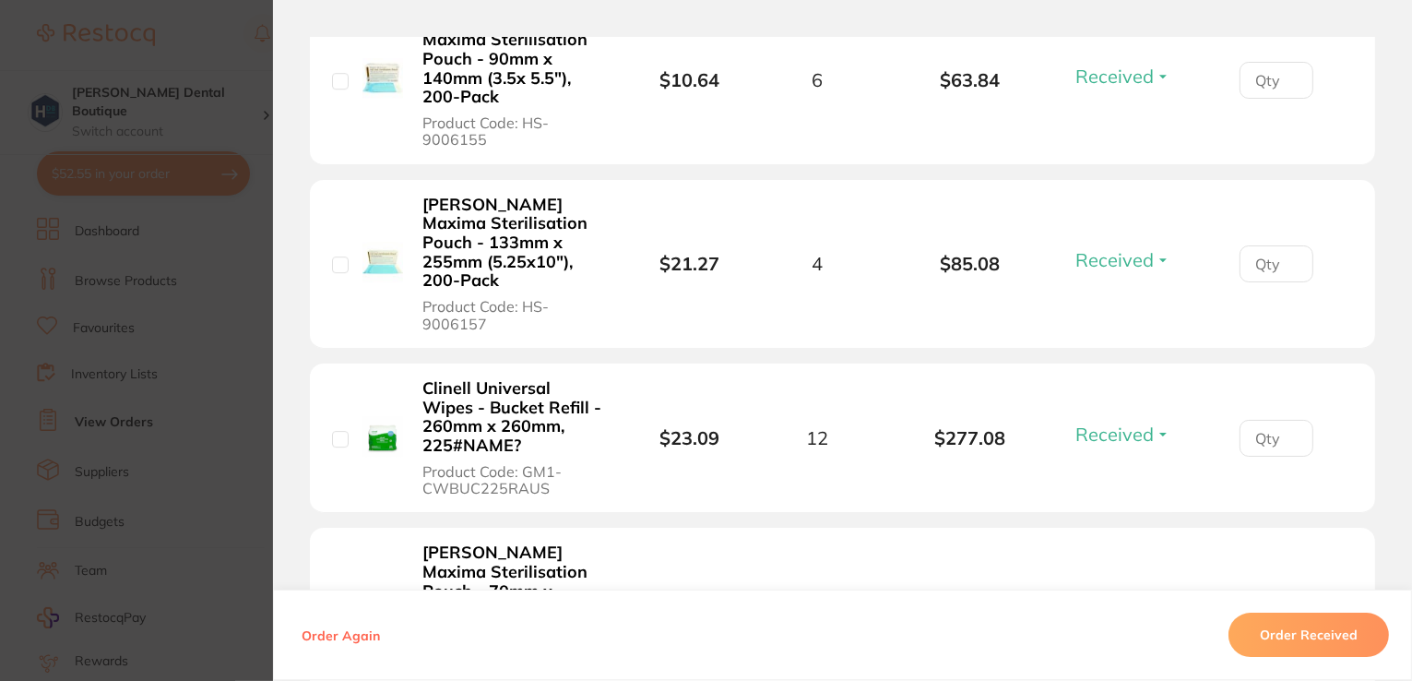
click at [1108, 597] on span "Select" at bounding box center [1115, 608] width 52 height 23
click at [1117, 641] on span "Received" at bounding box center [1123, 648] width 47 height 14
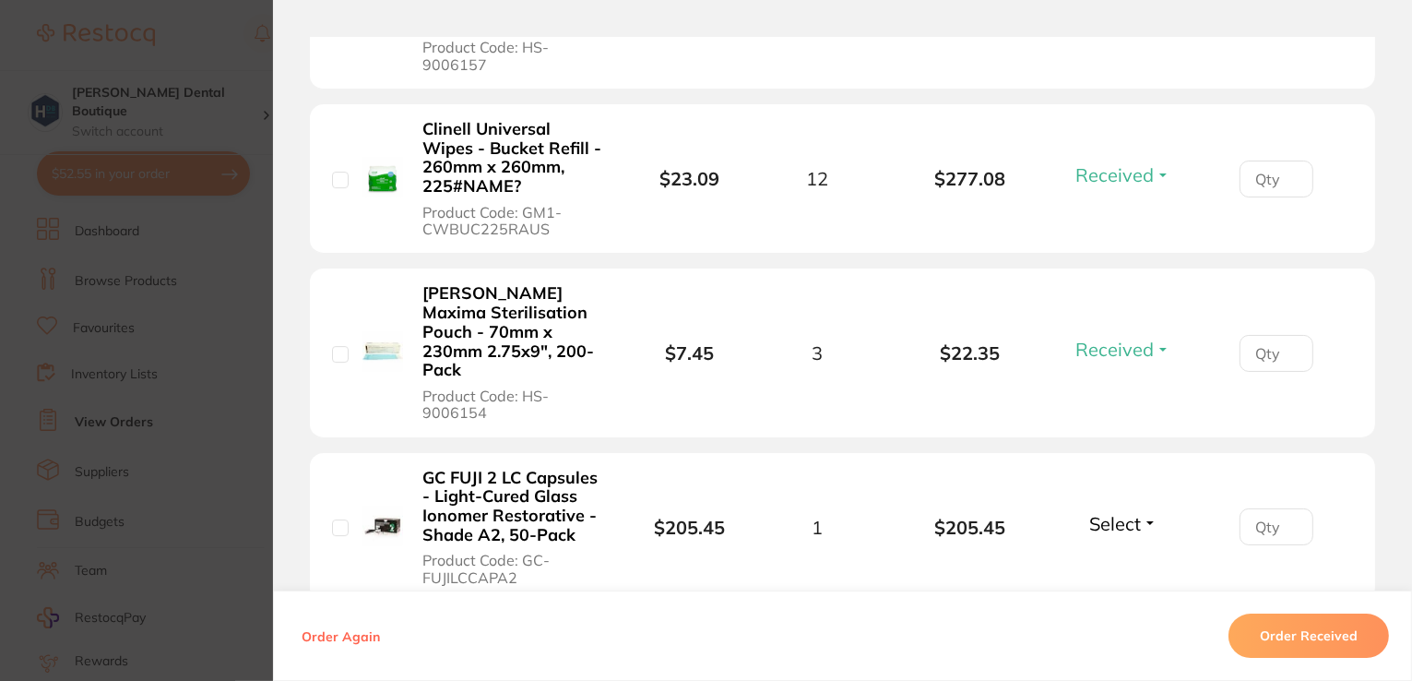
scroll to position [5929, 0]
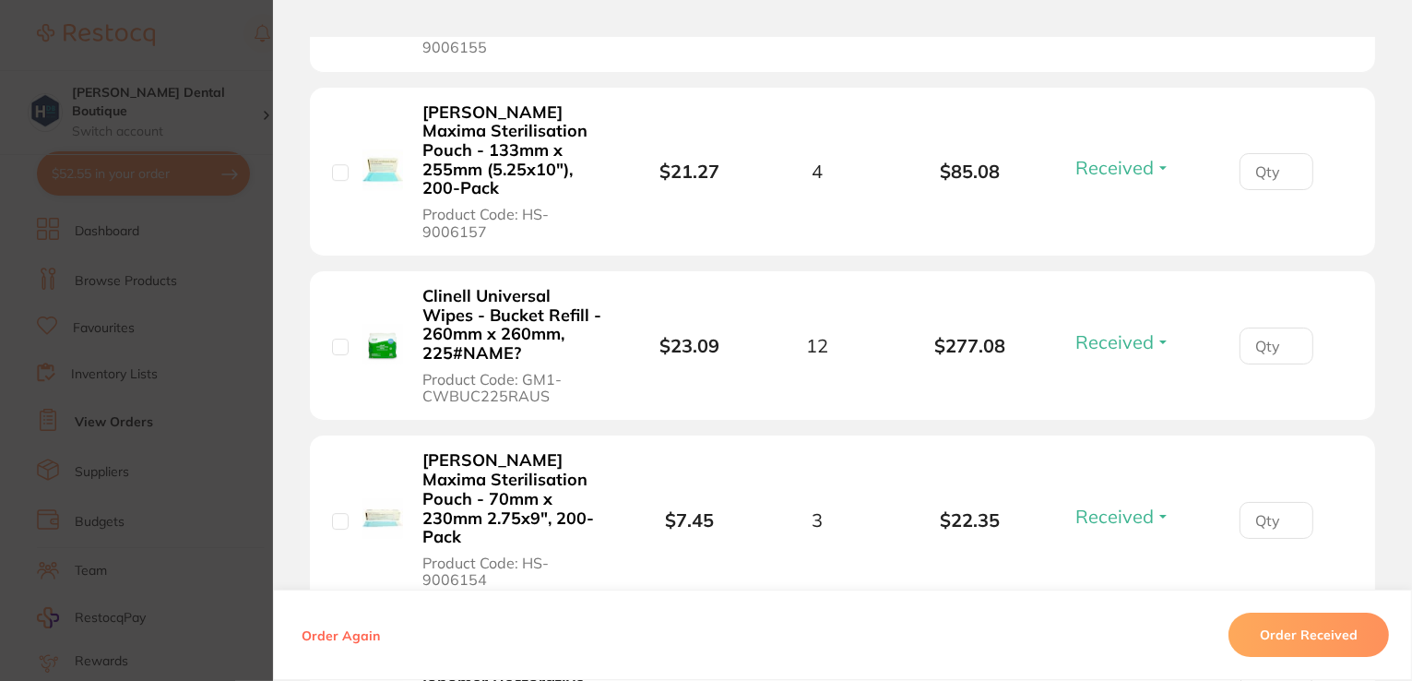
click at [1111, 679] on span "Select" at bounding box center [1115, 690] width 52 height 23
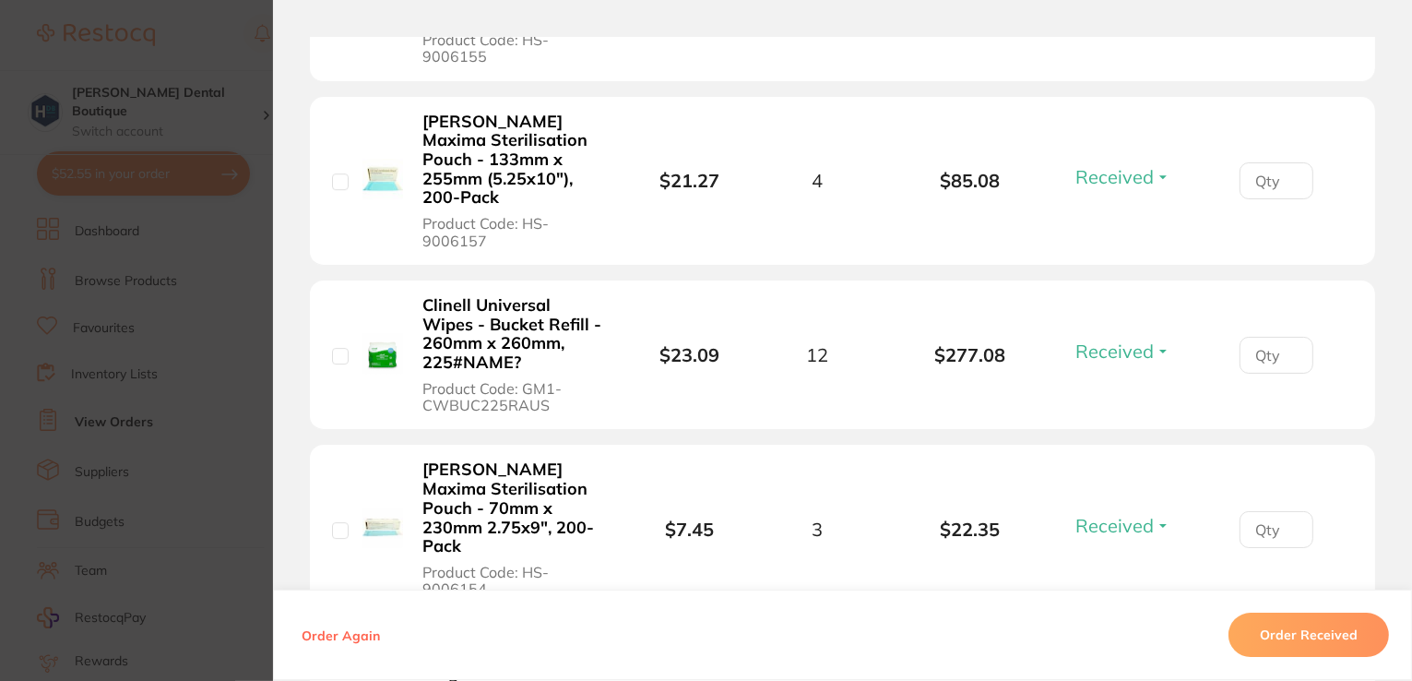
scroll to position [6113, 0]
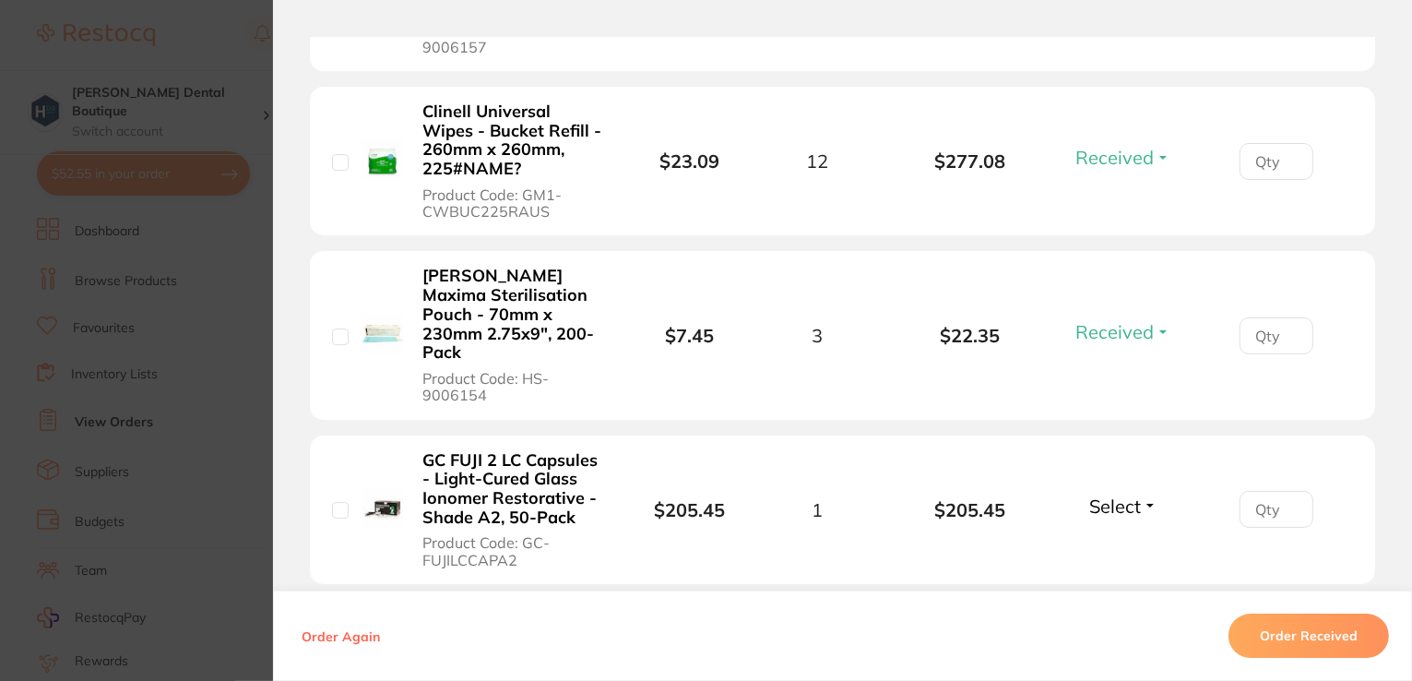
click at [1124, 494] on span "Select" at bounding box center [1115, 505] width 52 height 23
click at [1124, 539] on span "Received" at bounding box center [1123, 546] width 47 height 14
click at [1127, 650] on span "Select" at bounding box center [1115, 661] width 52 height 23
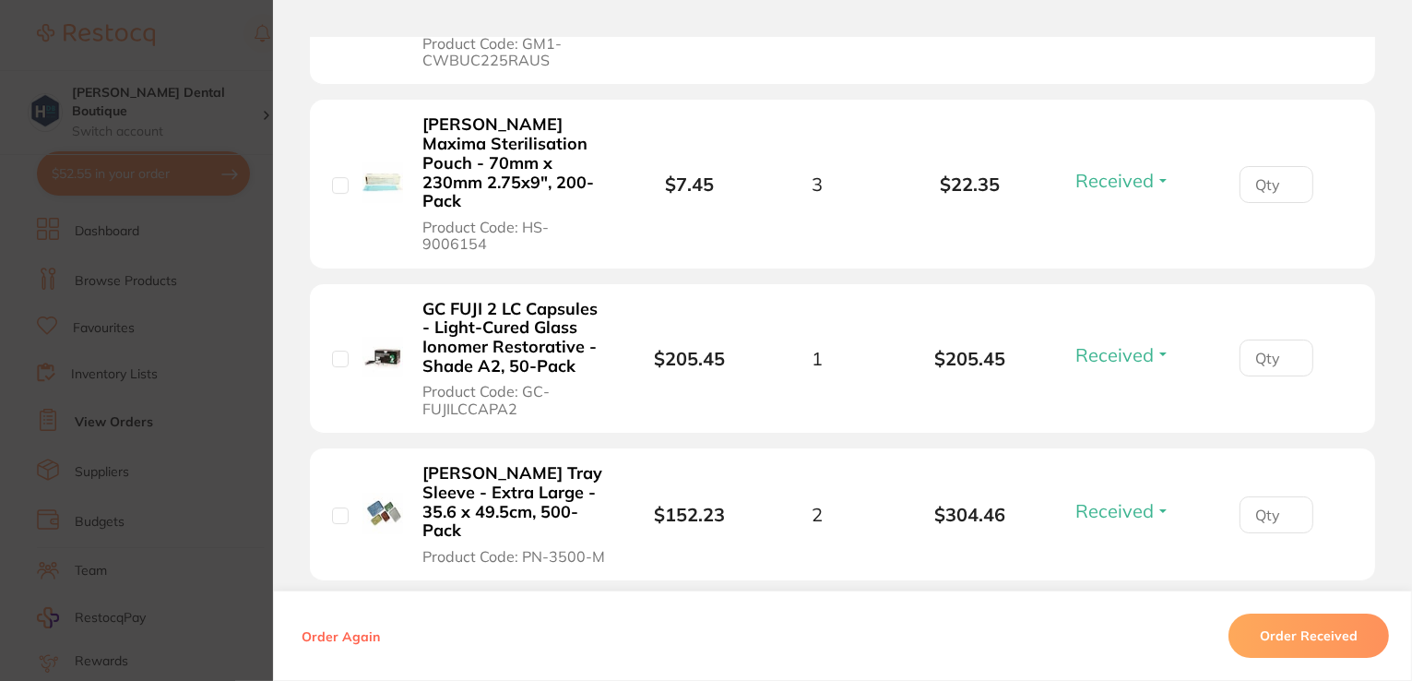
scroll to position [6298, 0]
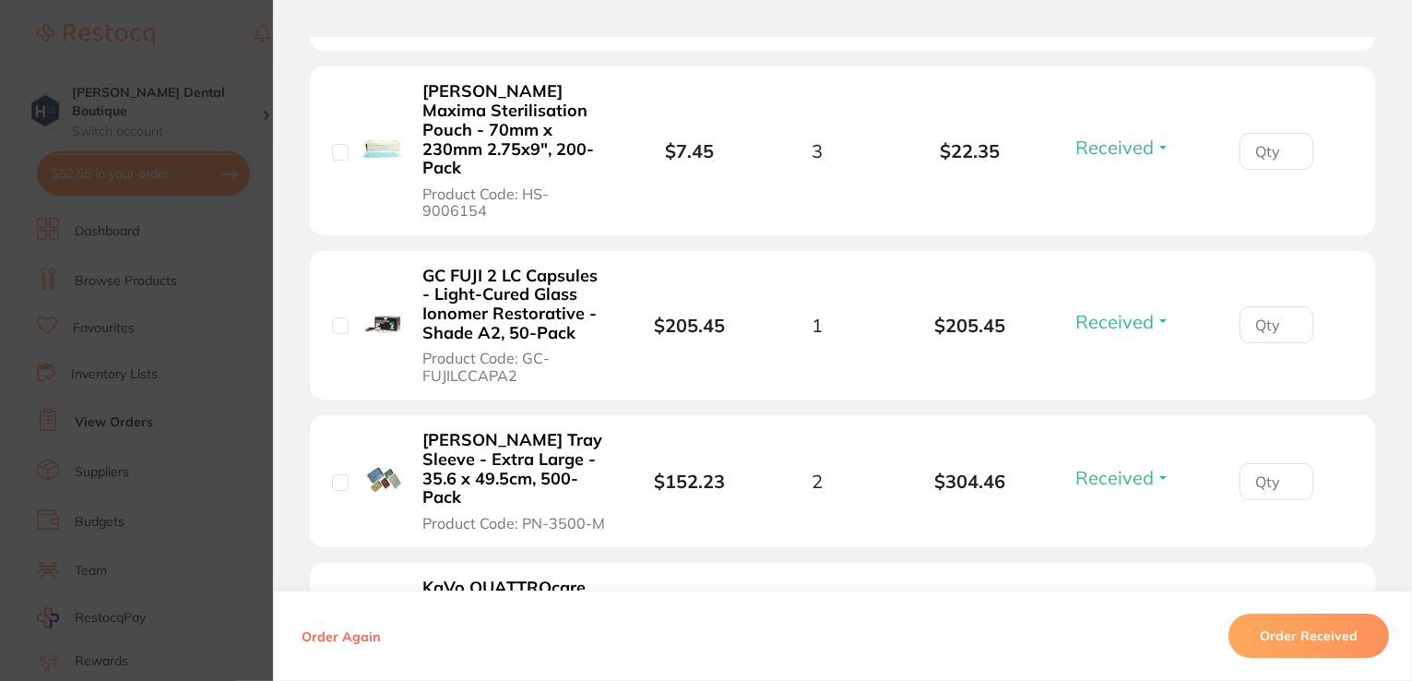
click at [1136, 613] on span "Select" at bounding box center [1115, 624] width 52 height 23
click at [1124, 657] on span "Received" at bounding box center [1123, 664] width 47 height 14
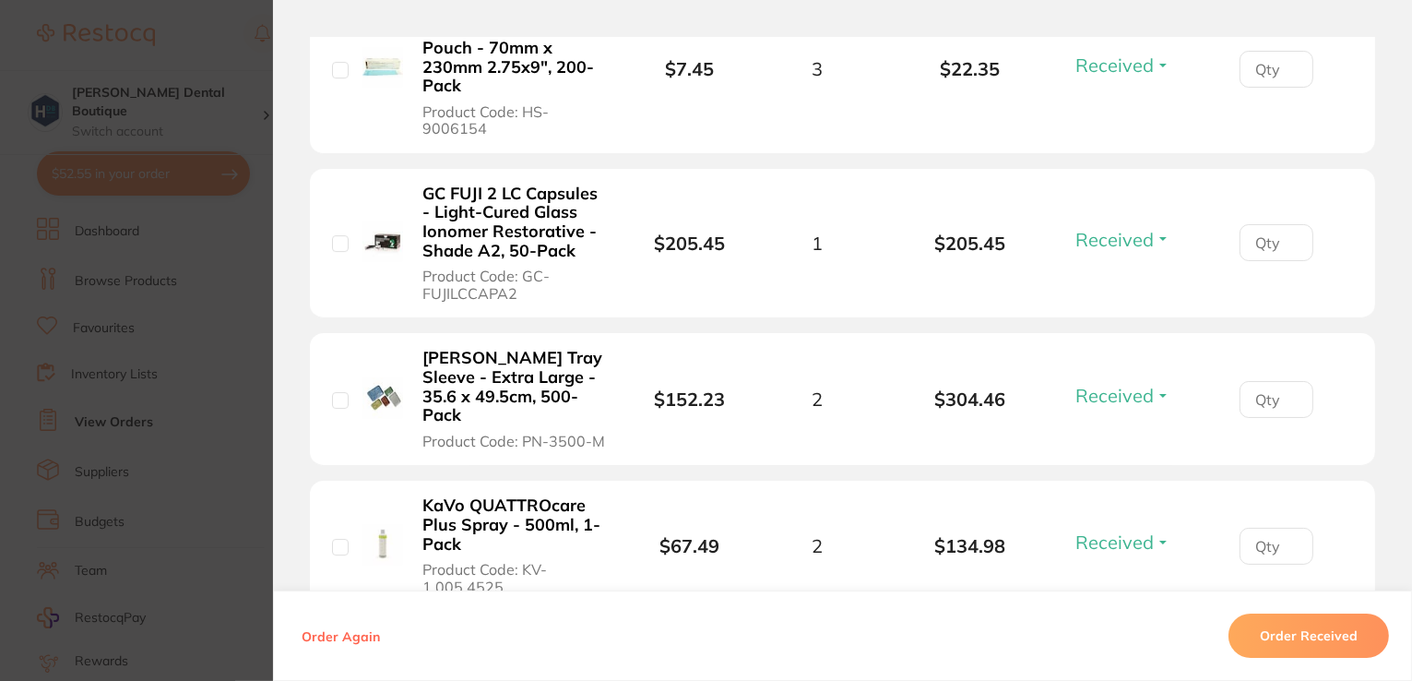
scroll to position [6482, 0]
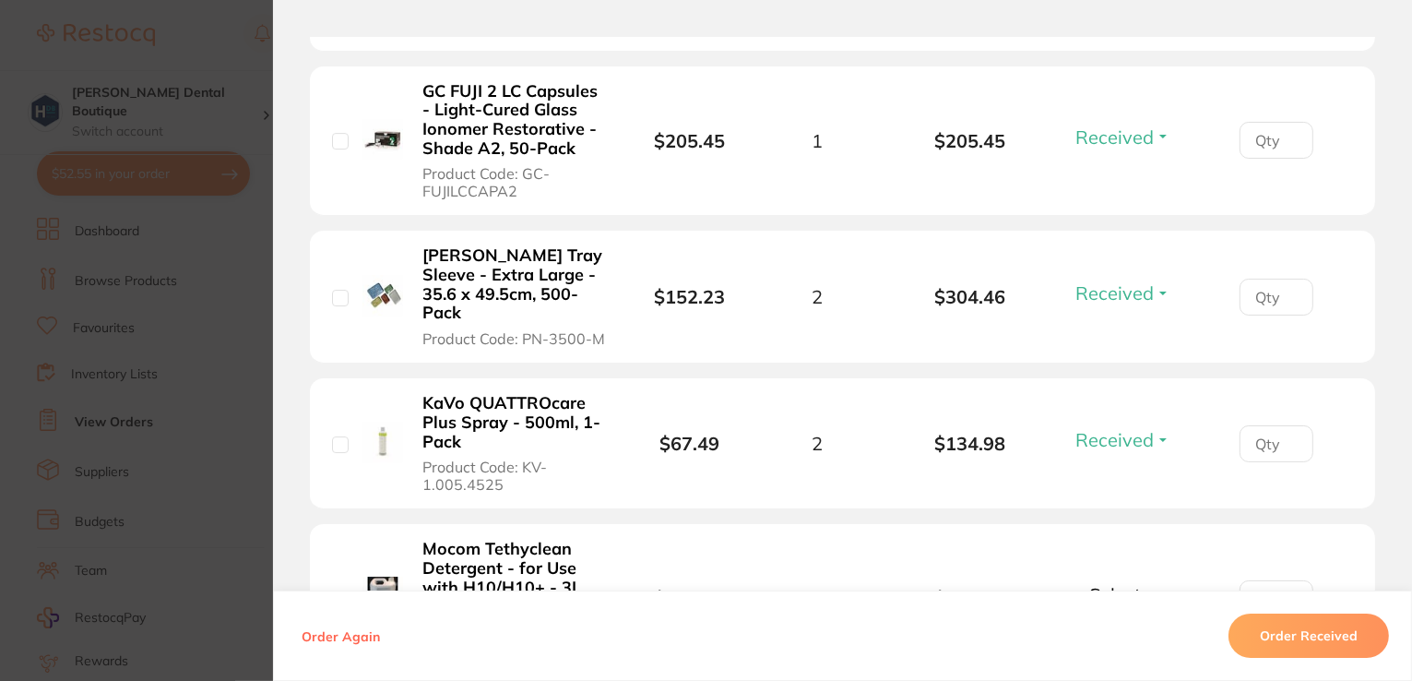
click at [1112, 583] on span "Select" at bounding box center [1115, 594] width 52 height 23
click at [1108, 656] on span "Back Order" at bounding box center [1123, 663] width 56 height 14
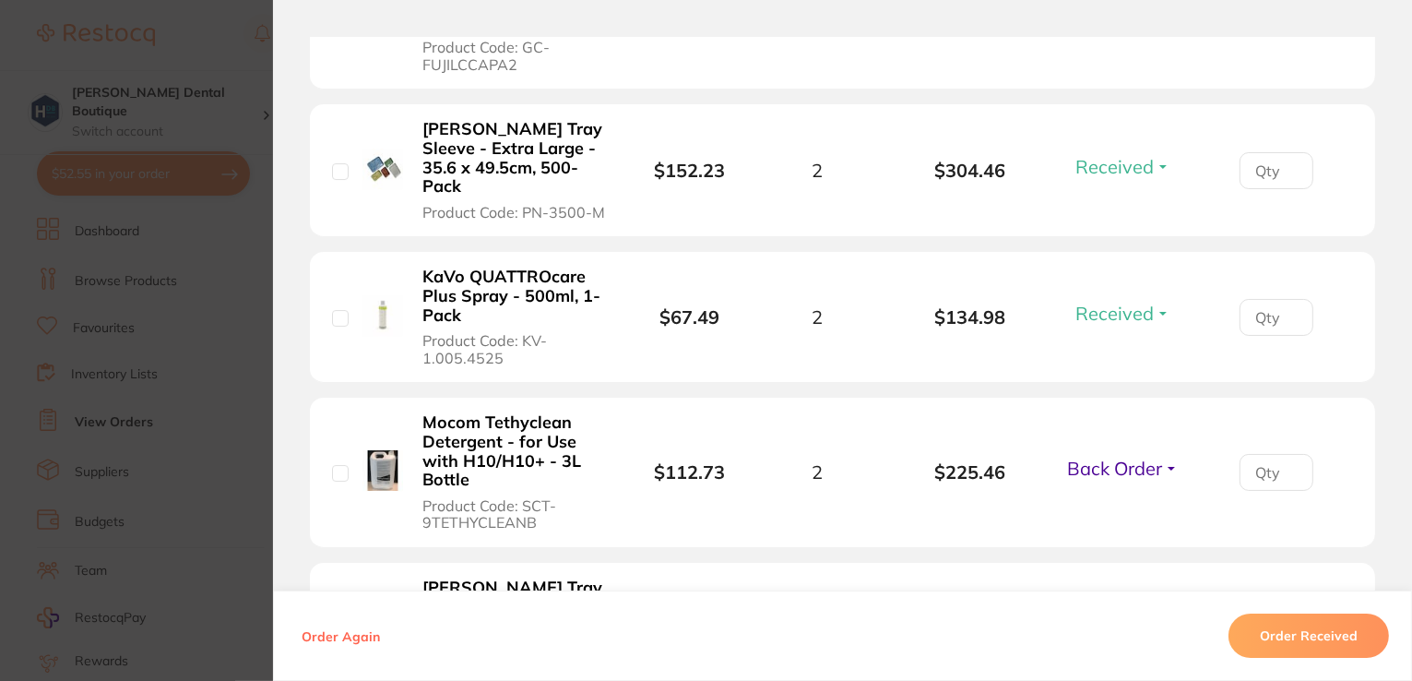
scroll to position [6667, 0]
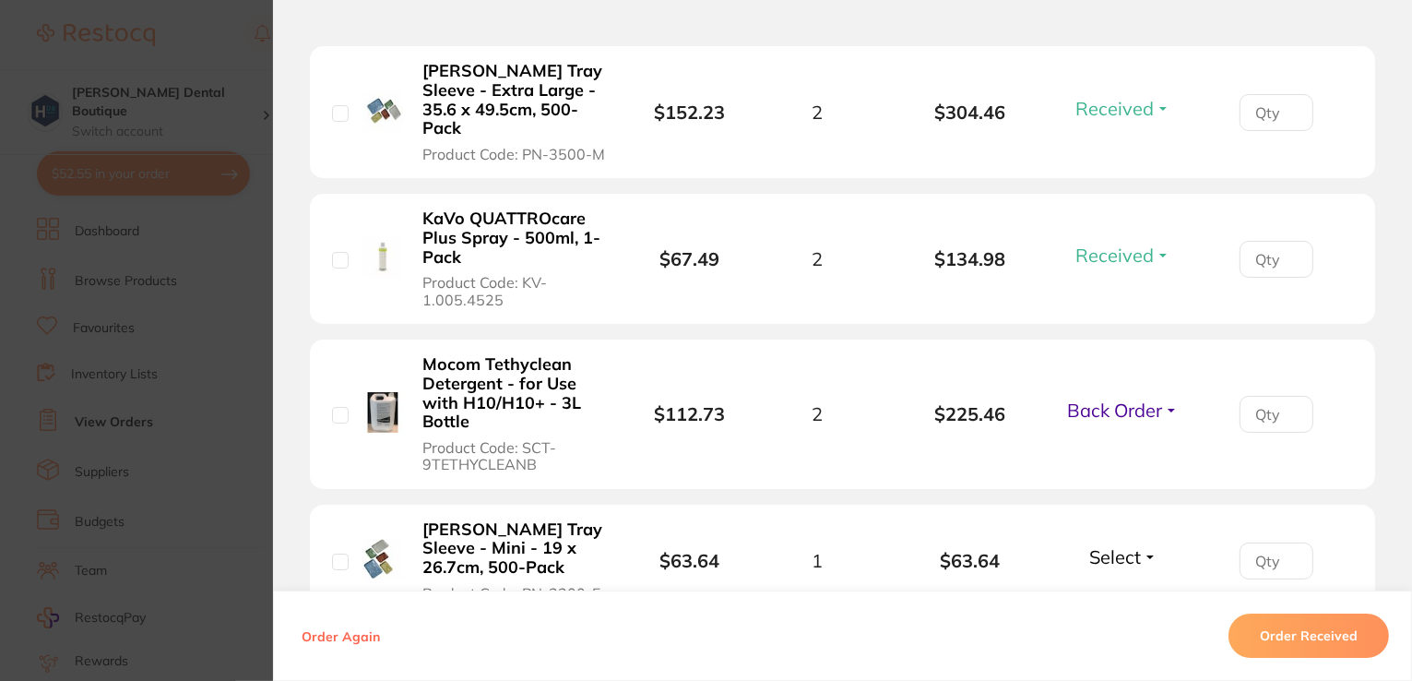
click at [1120, 545] on span "Select" at bounding box center [1115, 556] width 52 height 23
click at [1107, 589] on span "Received" at bounding box center [1123, 596] width 47 height 14
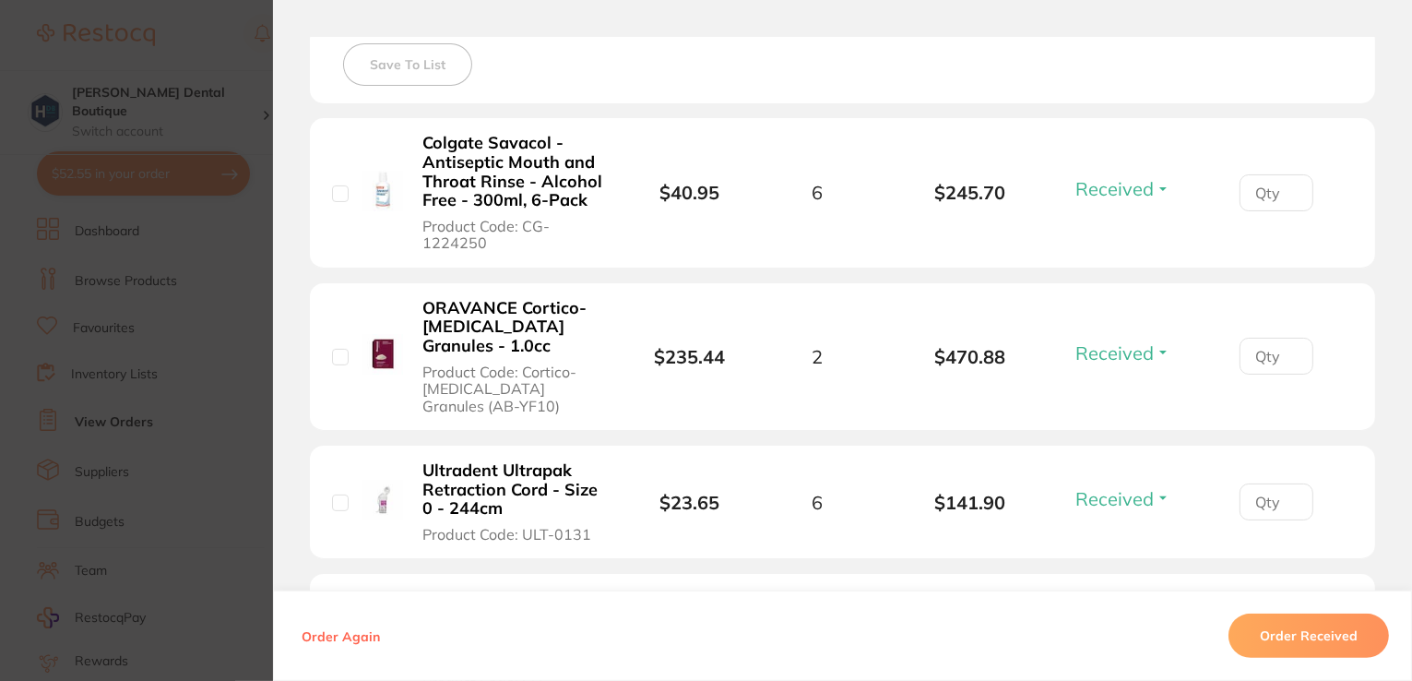
scroll to position [830, 0]
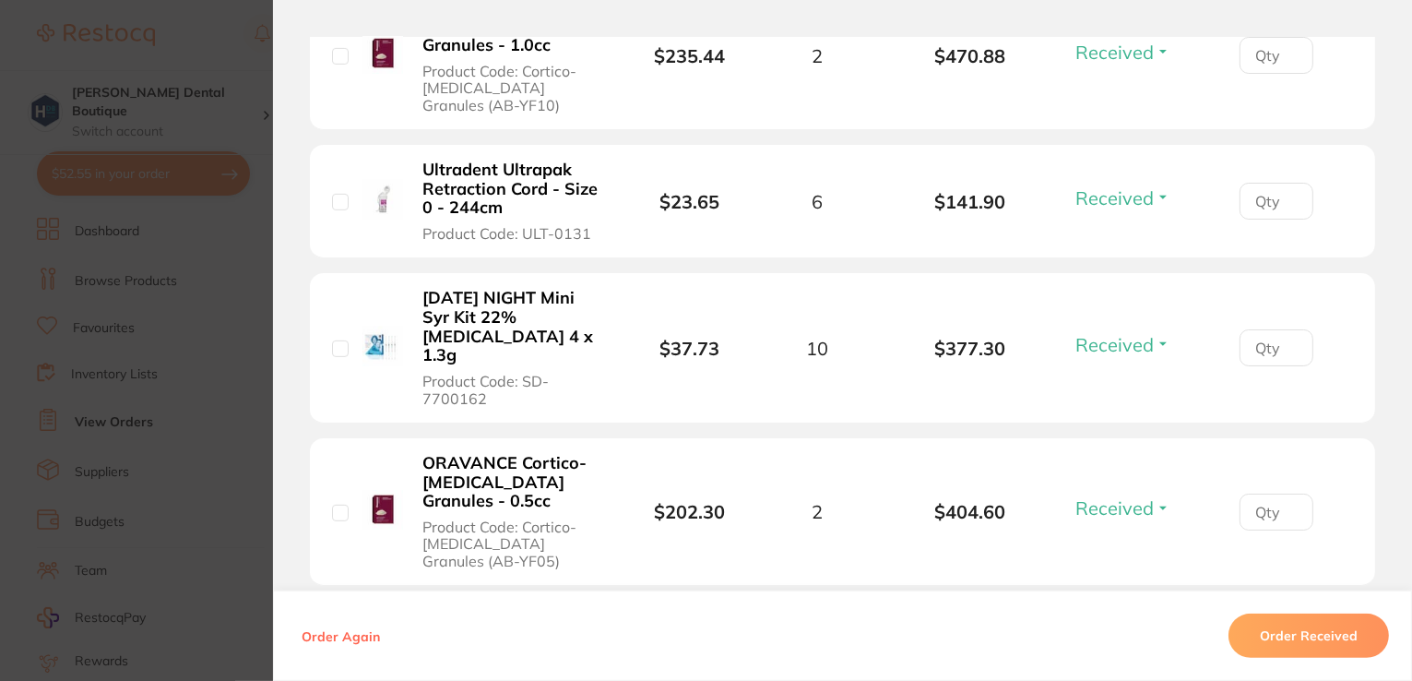
click at [172, 48] on section "Order ID: Restocq- 89045 Order Information 41 Received 3 Back Orders Accepted O…" at bounding box center [706, 340] width 1412 height 681
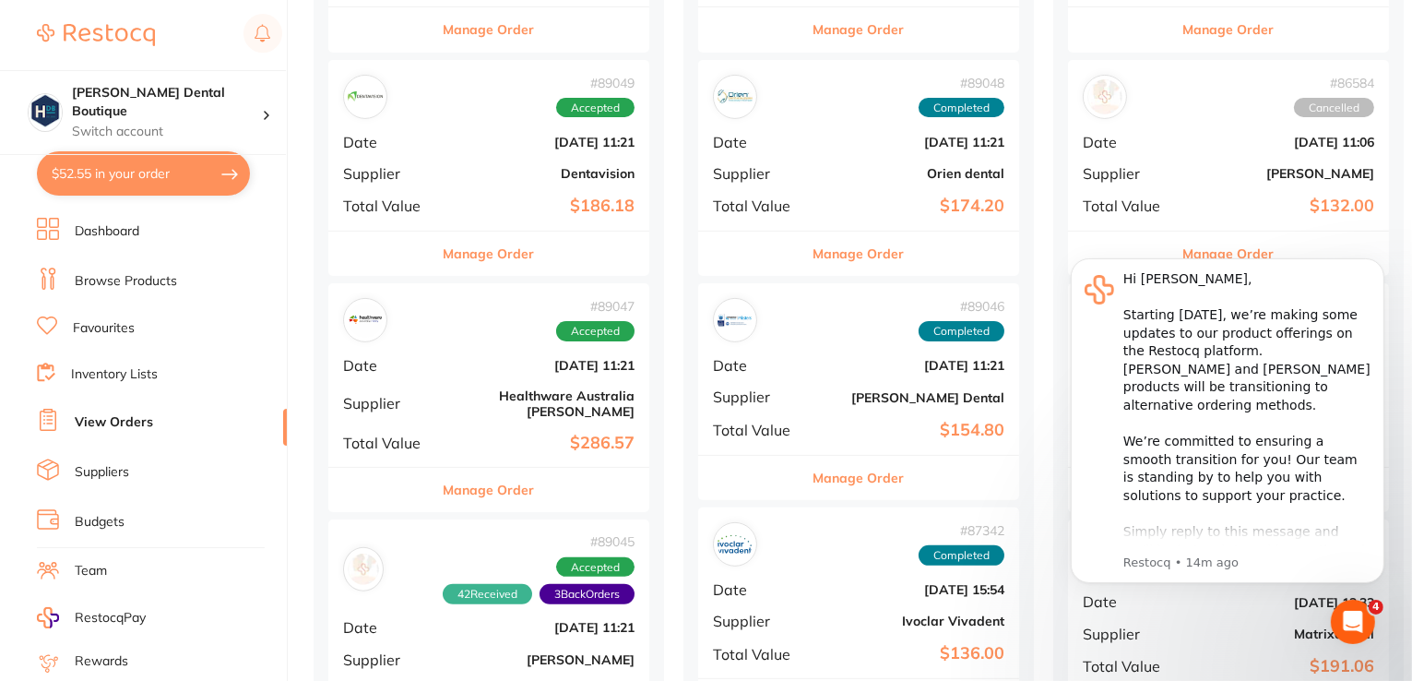
click at [464, 477] on button "Manage Order" at bounding box center [489, 490] width 91 height 44
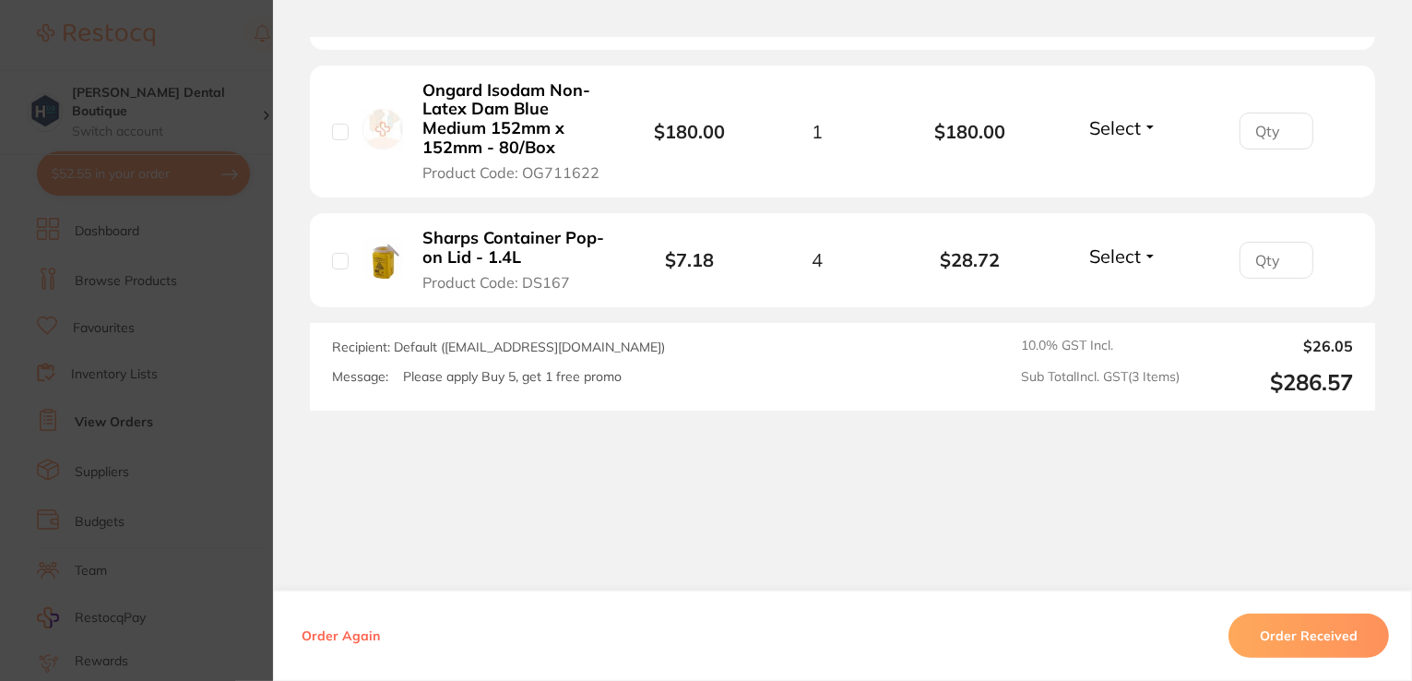
scroll to position [750, 0]
click at [1309, 625] on button "Order Received" at bounding box center [1309, 635] width 161 height 44
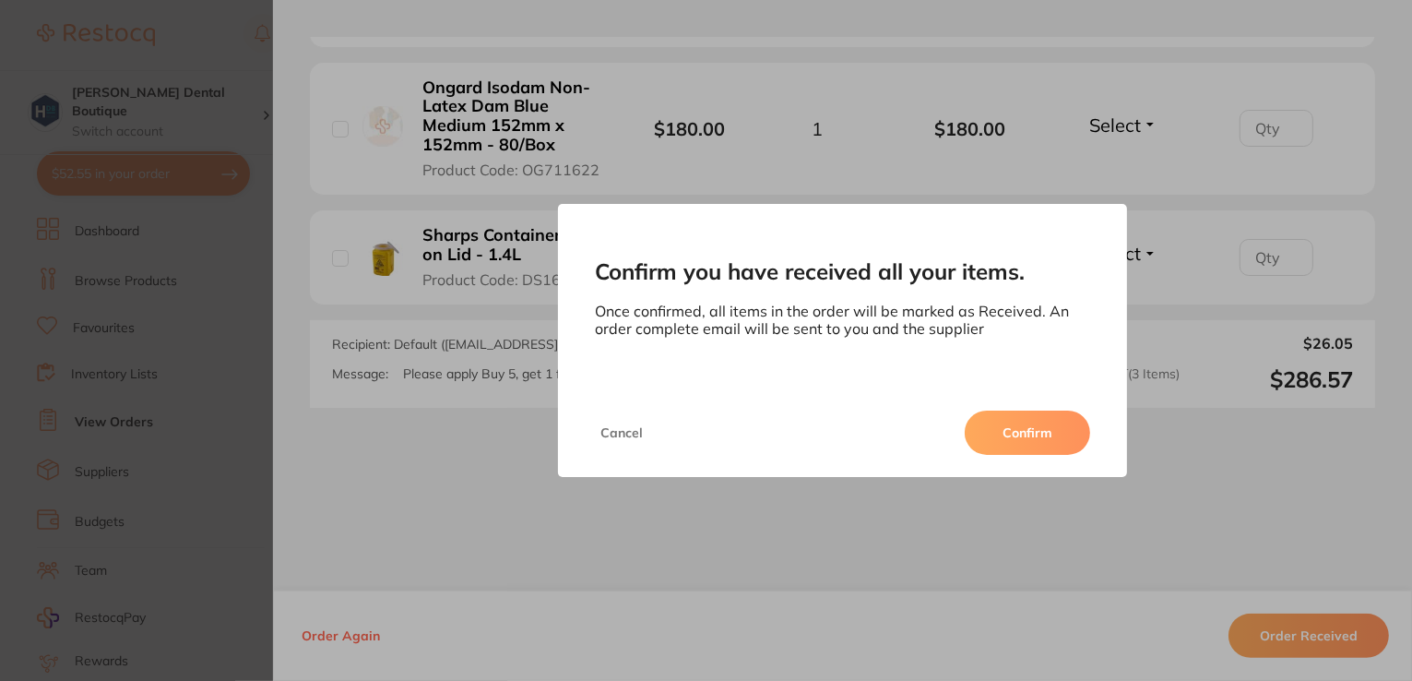
click at [615, 432] on button "Cancel" at bounding box center [622, 432] width 54 height 44
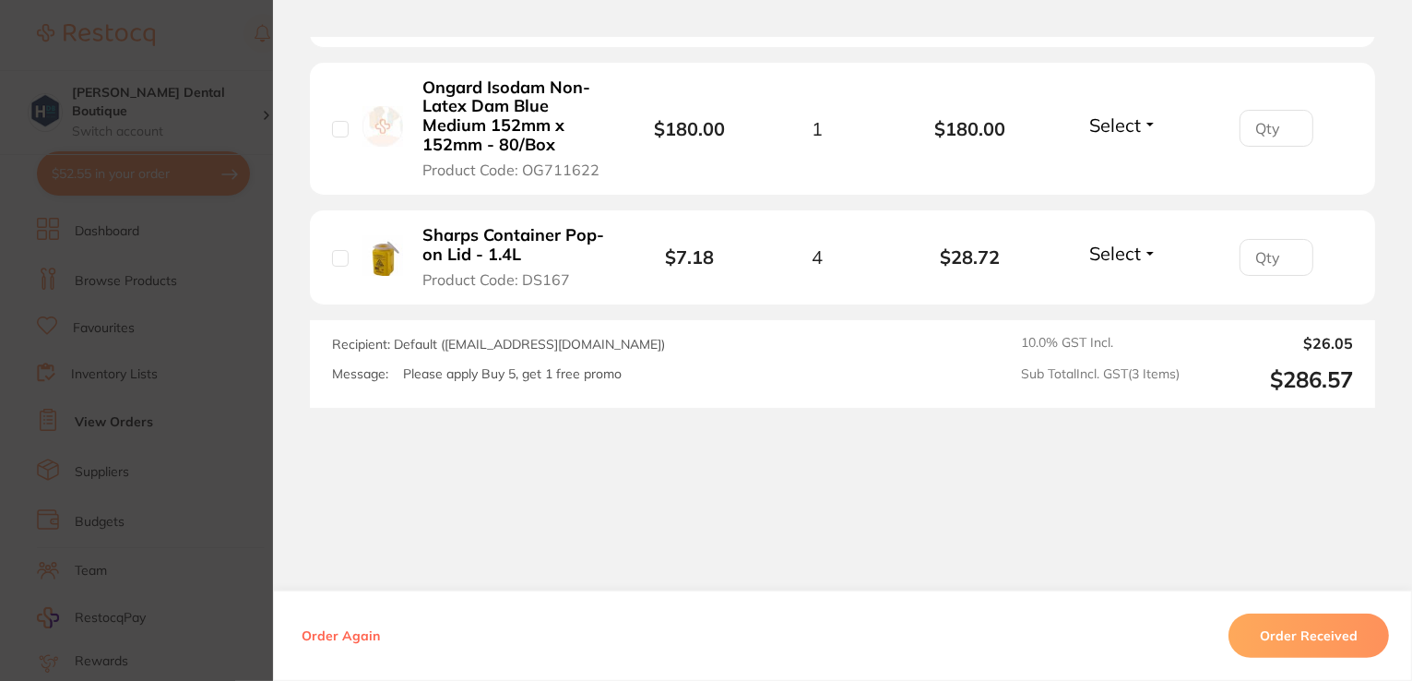
click at [207, 375] on section "Confirm you have received all your items. Once confirmed, all items in the orde…" at bounding box center [706, 340] width 1412 height 681
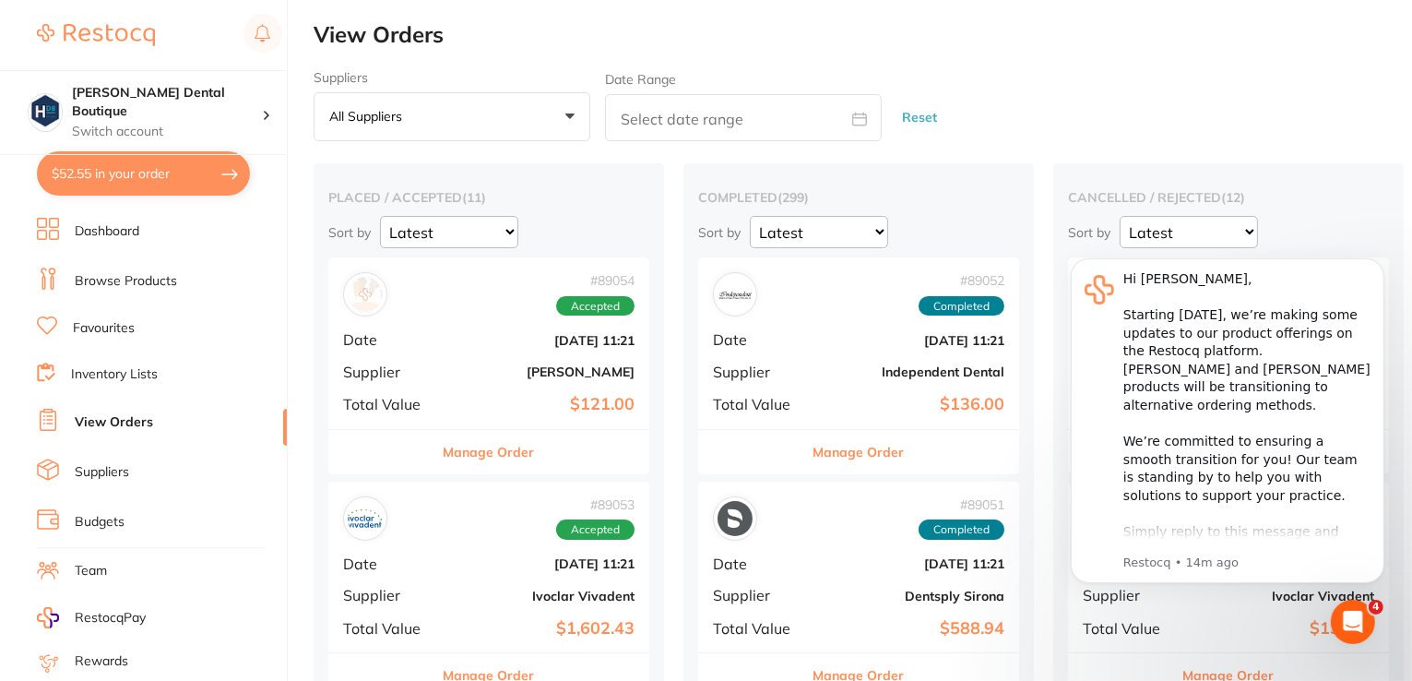
click at [494, 453] on button "Manage Order" at bounding box center [489, 452] width 91 height 44
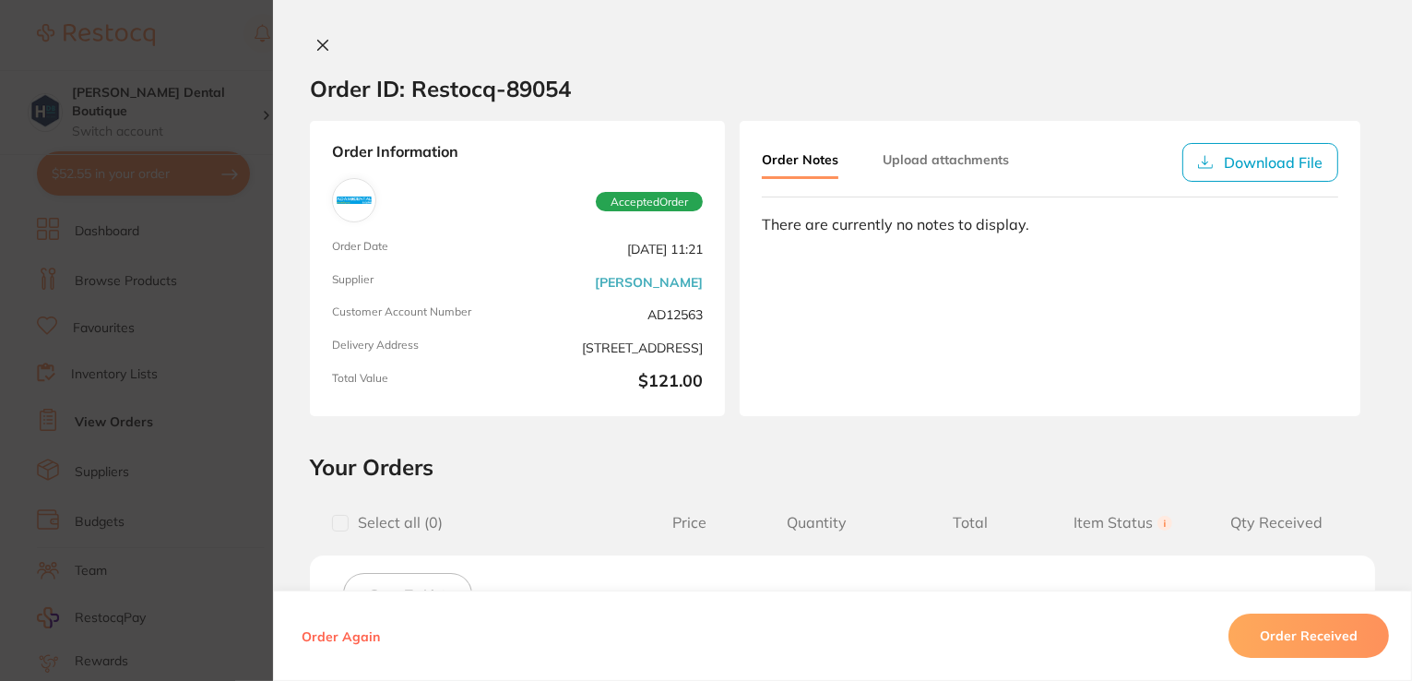
click at [1277, 637] on button "Order Received" at bounding box center [1309, 635] width 161 height 44
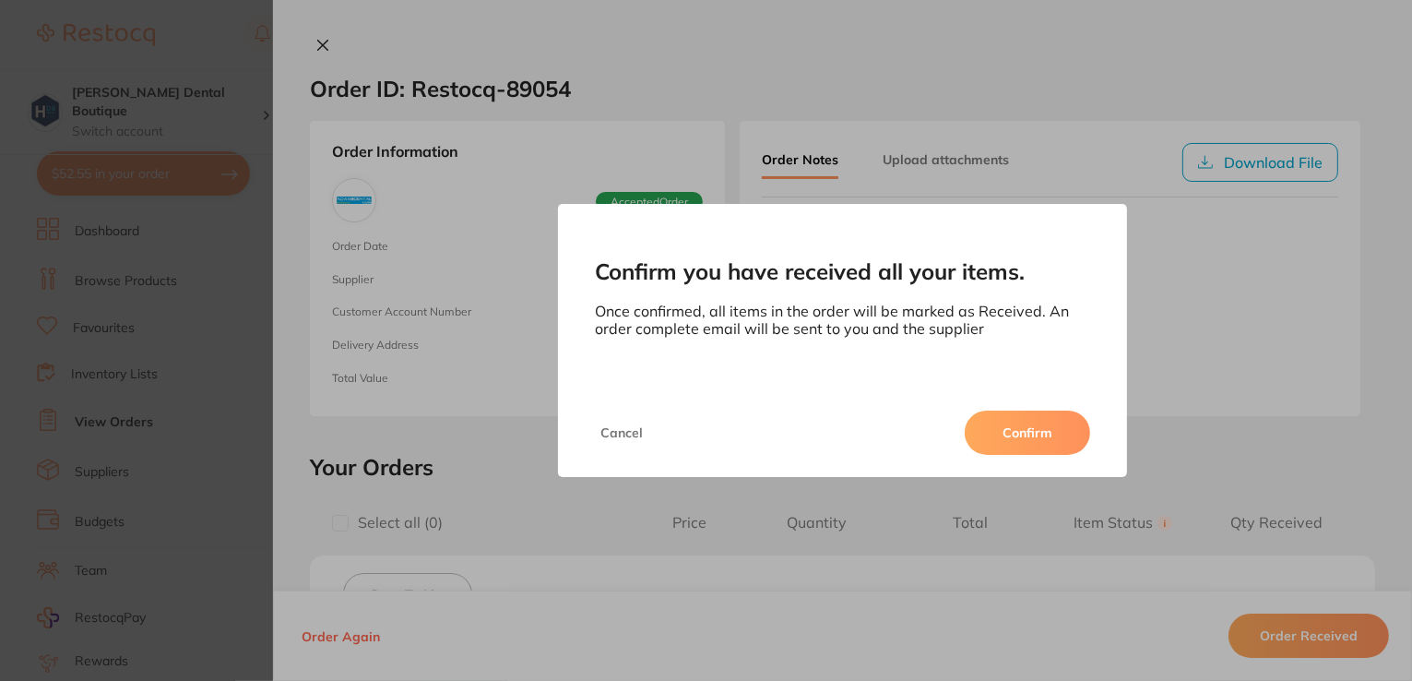
click at [1033, 436] on button "Confirm" at bounding box center [1027, 432] width 125 height 44
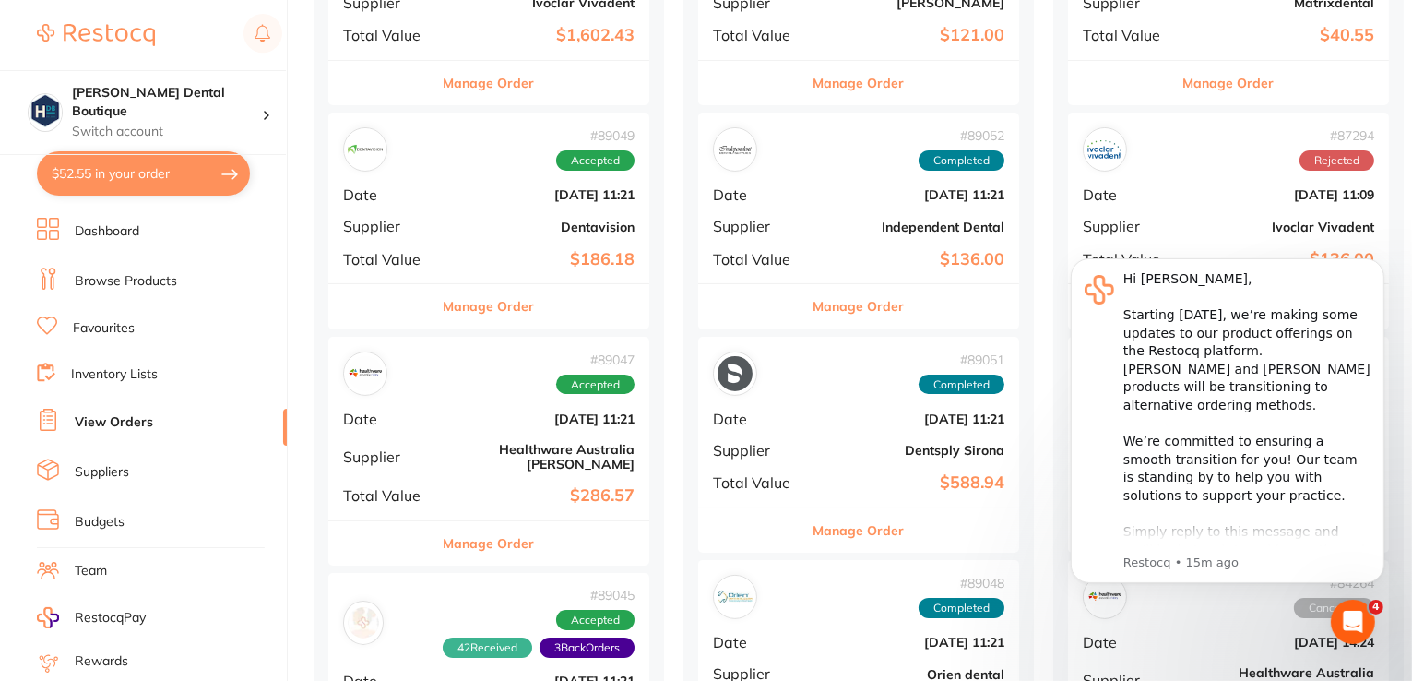
click at [472, 314] on button "Manage Order" at bounding box center [489, 306] width 91 height 44
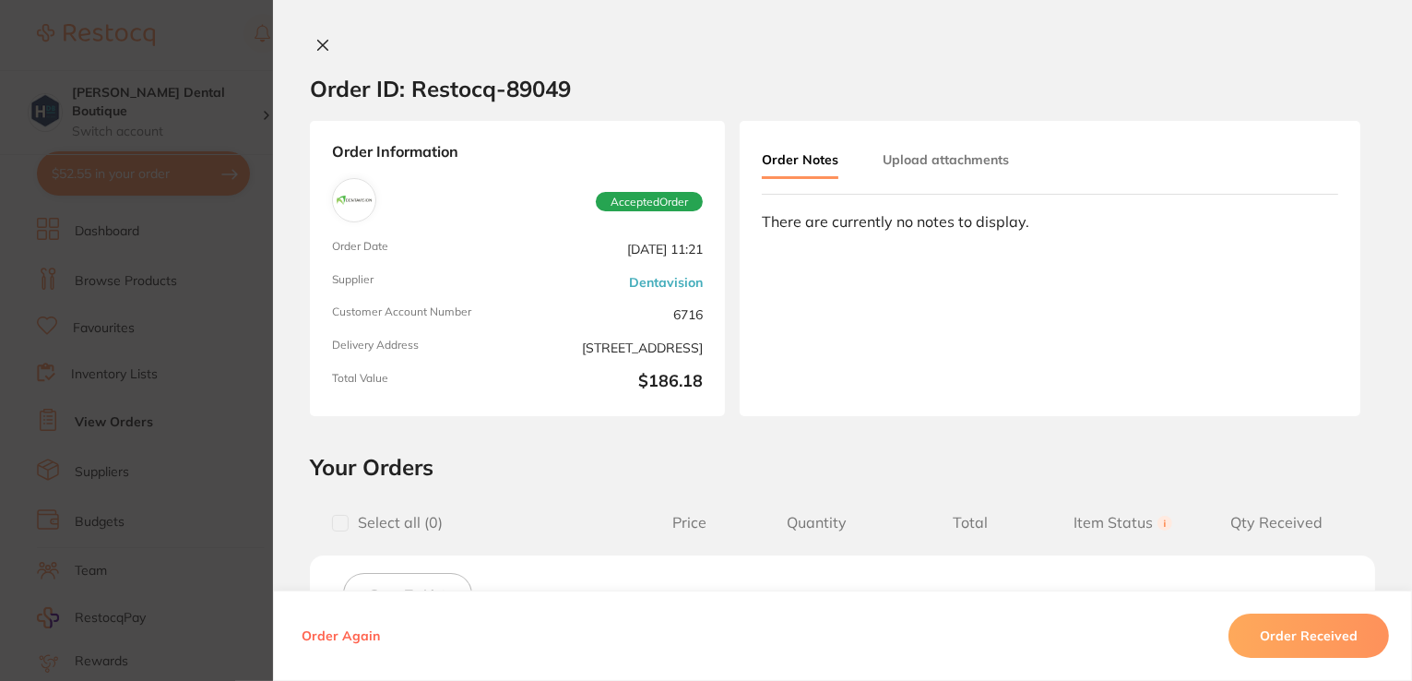
scroll to position [547, 0]
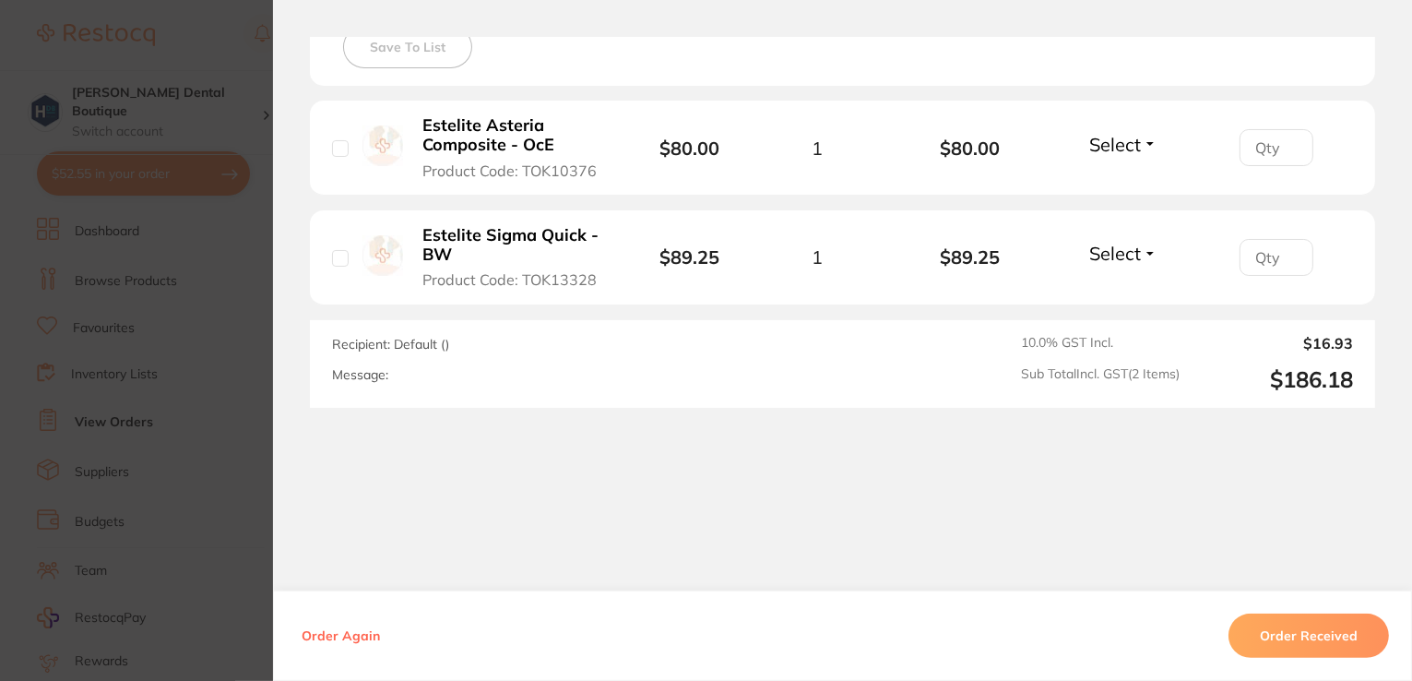
click at [1270, 630] on button "Order Received" at bounding box center [1309, 635] width 161 height 44
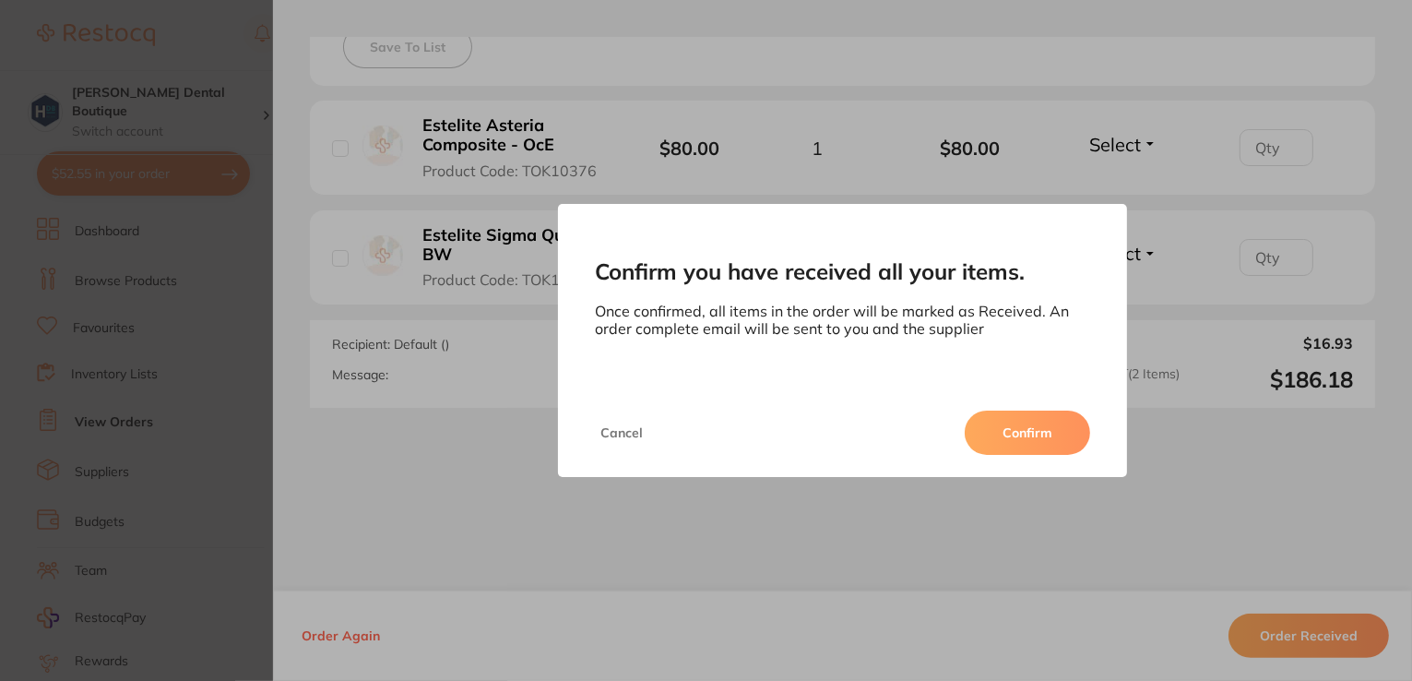
scroll to position [0, 0]
click at [1051, 434] on button "Confirm" at bounding box center [1027, 432] width 125 height 44
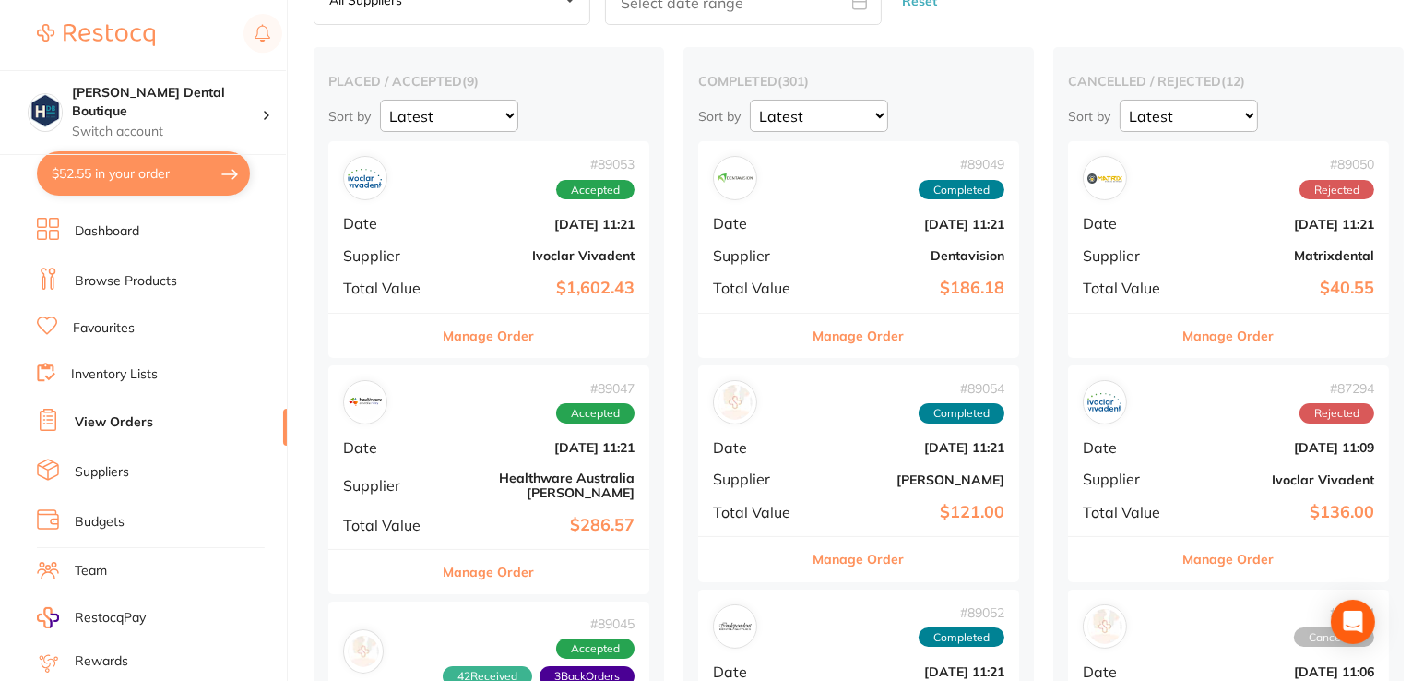
scroll to position [92, 0]
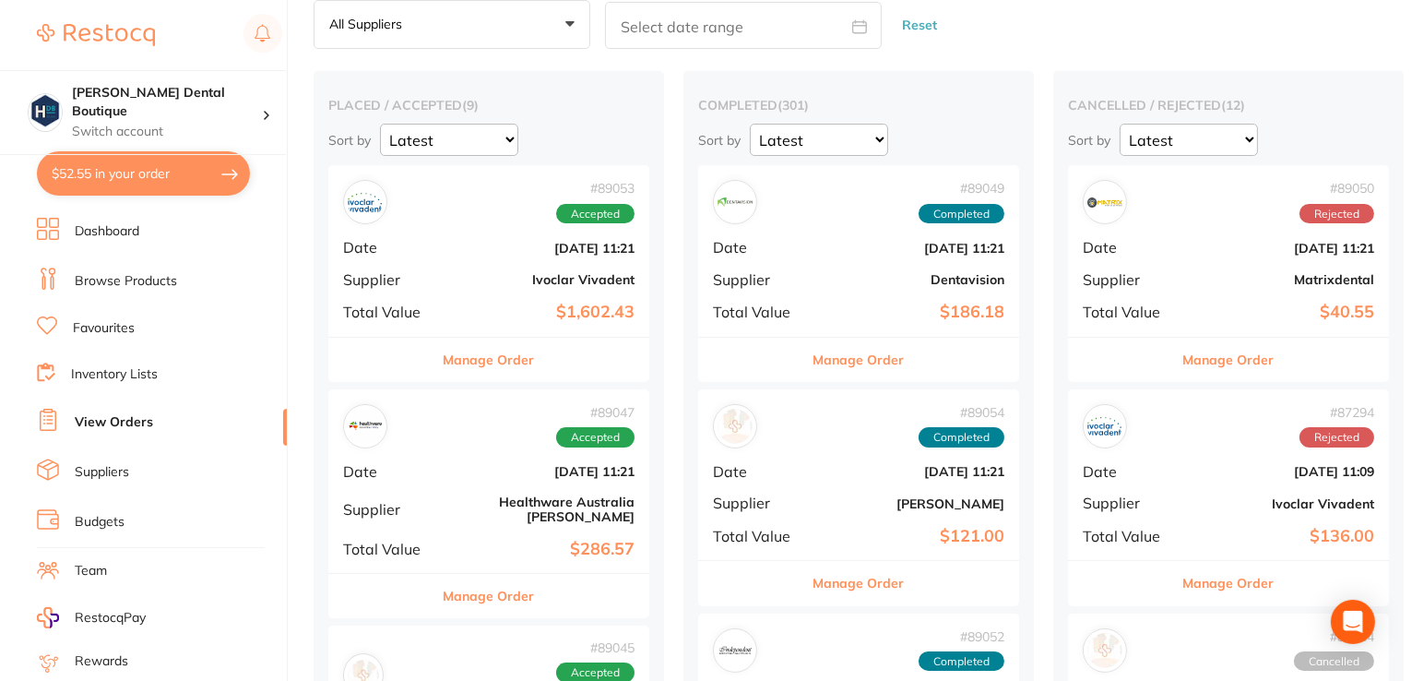
click at [507, 364] on button "Manage Order" at bounding box center [489, 360] width 91 height 44
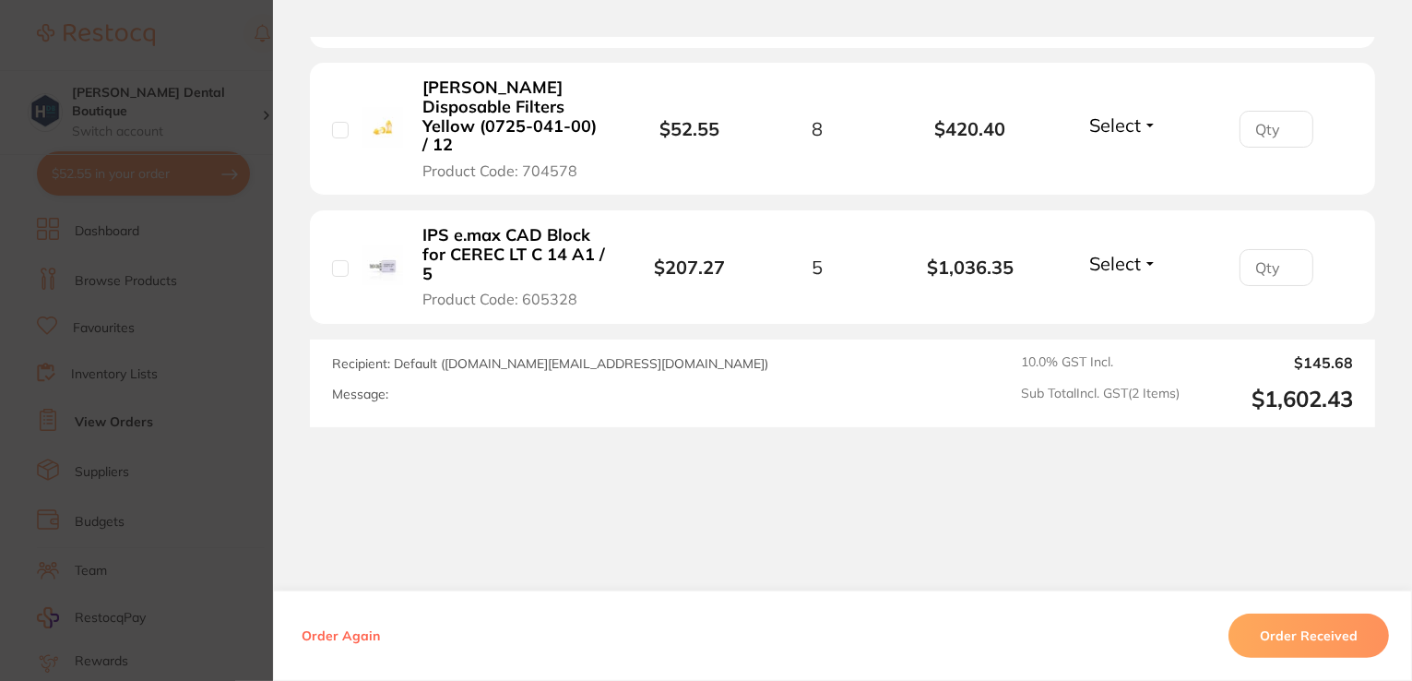
scroll to position [586, 0]
click at [1281, 639] on button "Order Received" at bounding box center [1309, 635] width 161 height 44
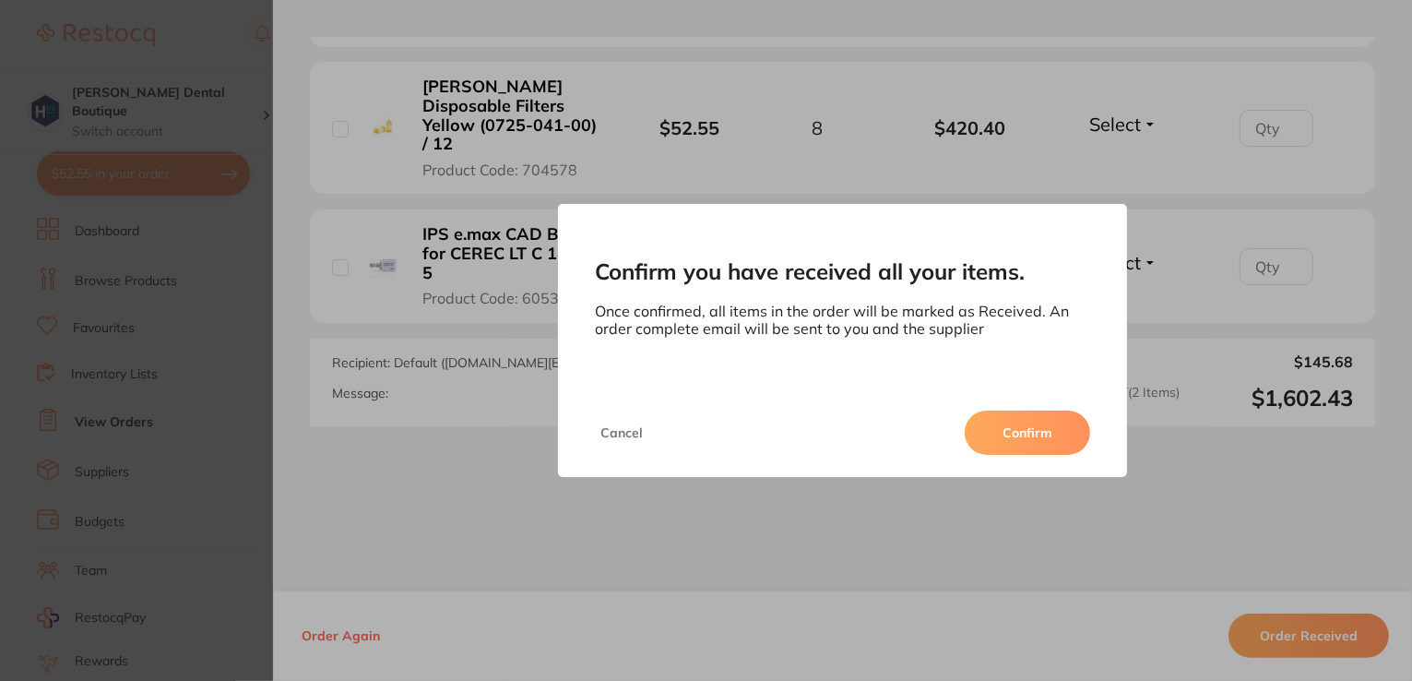
scroll to position [0, 0]
click at [985, 403] on div "Cancel Confirm" at bounding box center [843, 432] width 570 height 89
click at [993, 425] on button "Confirm" at bounding box center [1027, 432] width 125 height 44
